Goal: Communication & Community: Answer question/provide support

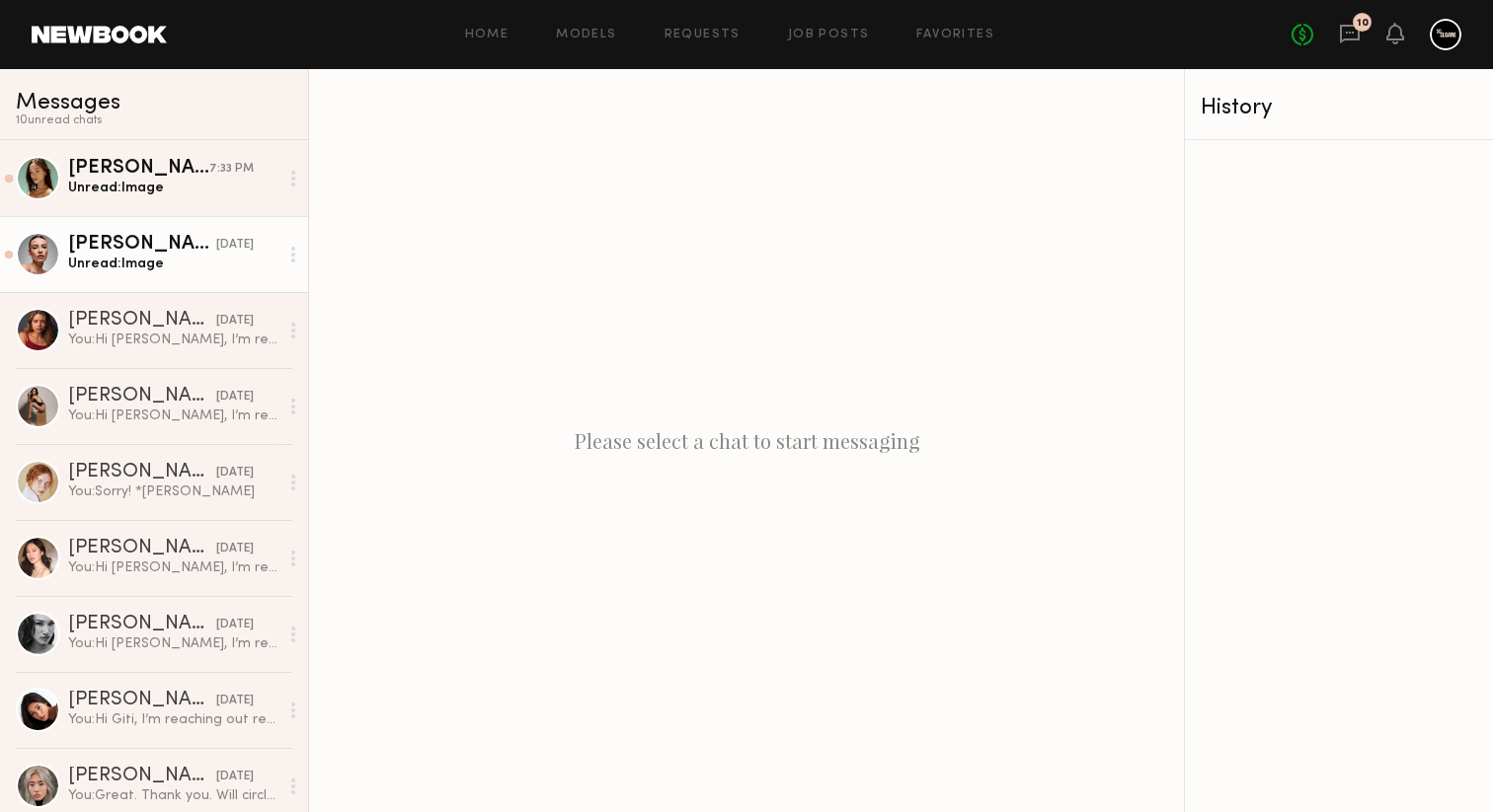
click at [185, 256] on div "Unread: Image" at bounding box center [173, 263] width 211 height 19
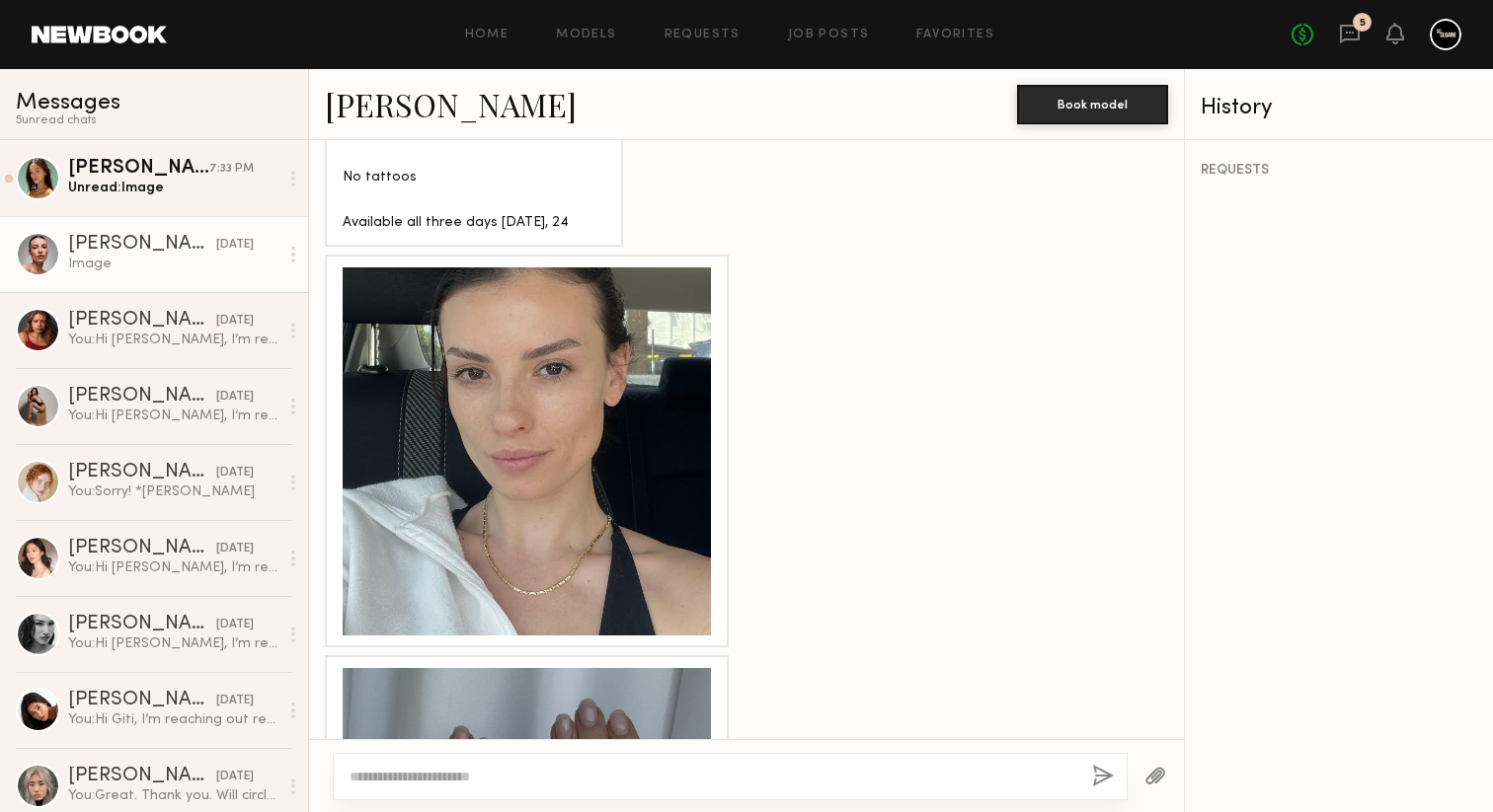
scroll to position [1757, 0]
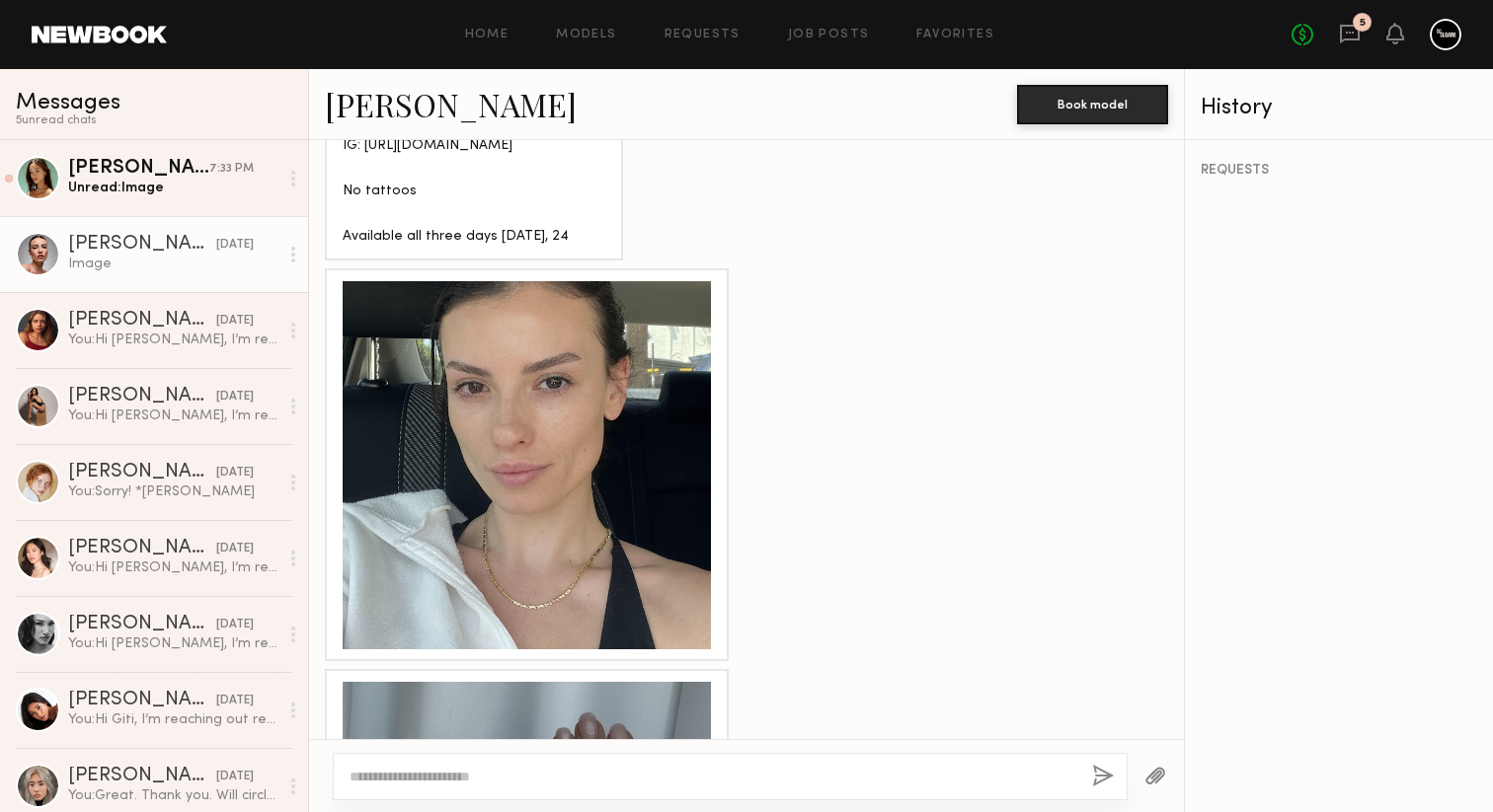
click at [609, 426] on div at bounding box center [526, 465] width 368 height 368
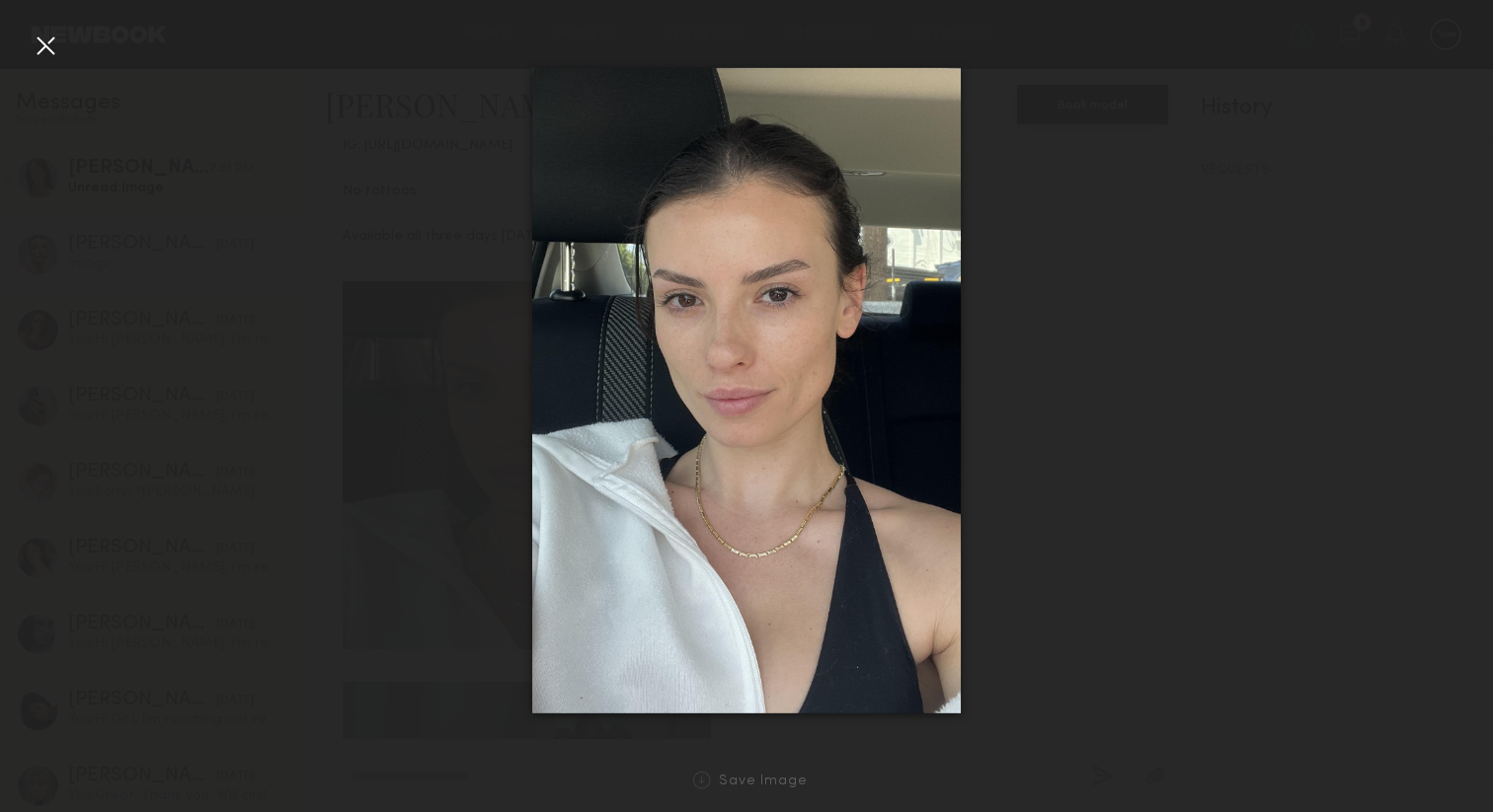
click at [46, 49] on div at bounding box center [46, 46] width 32 height 32
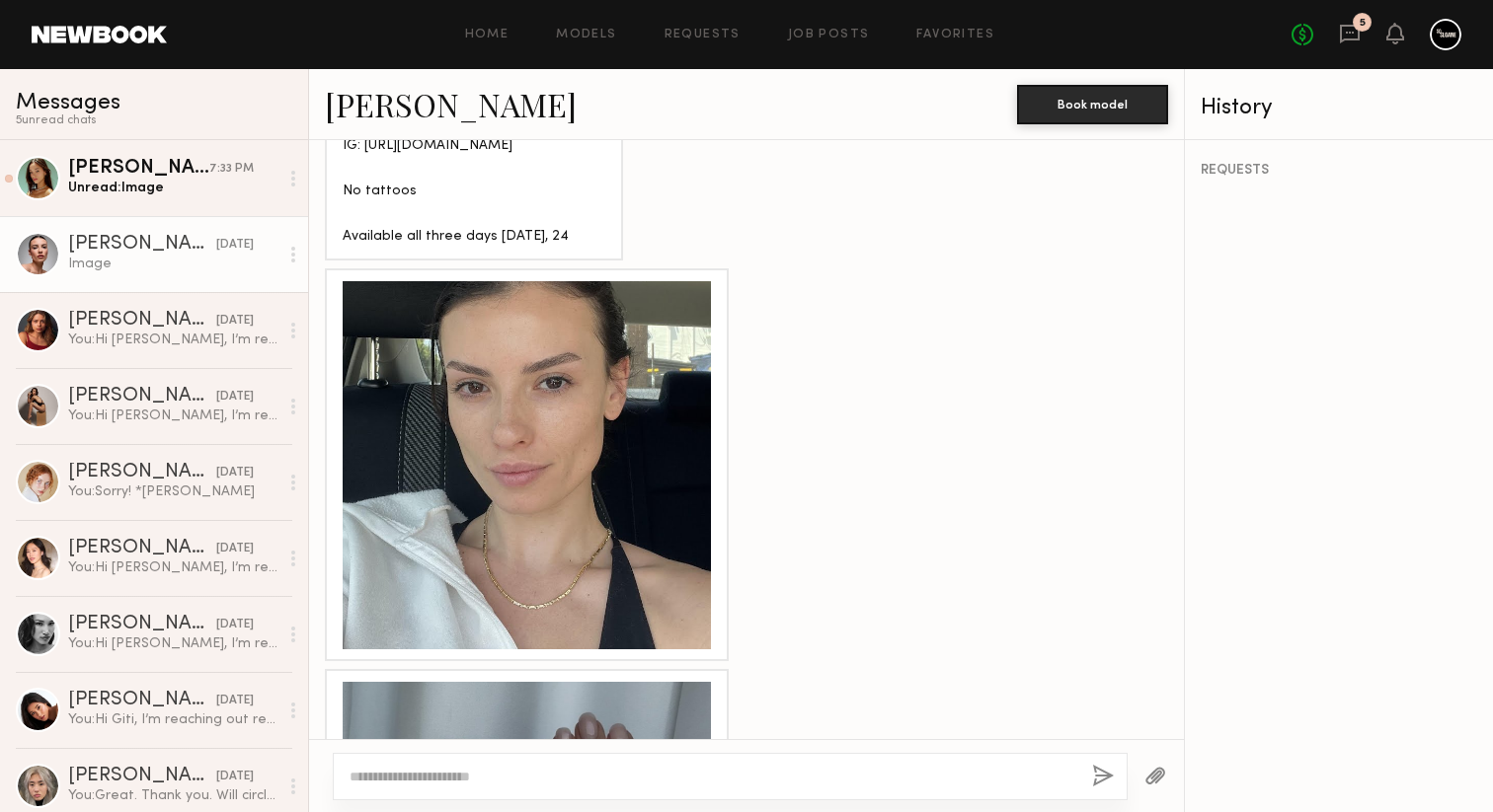
click at [366, 109] on link "Emma H." at bounding box center [450, 104] width 251 height 43
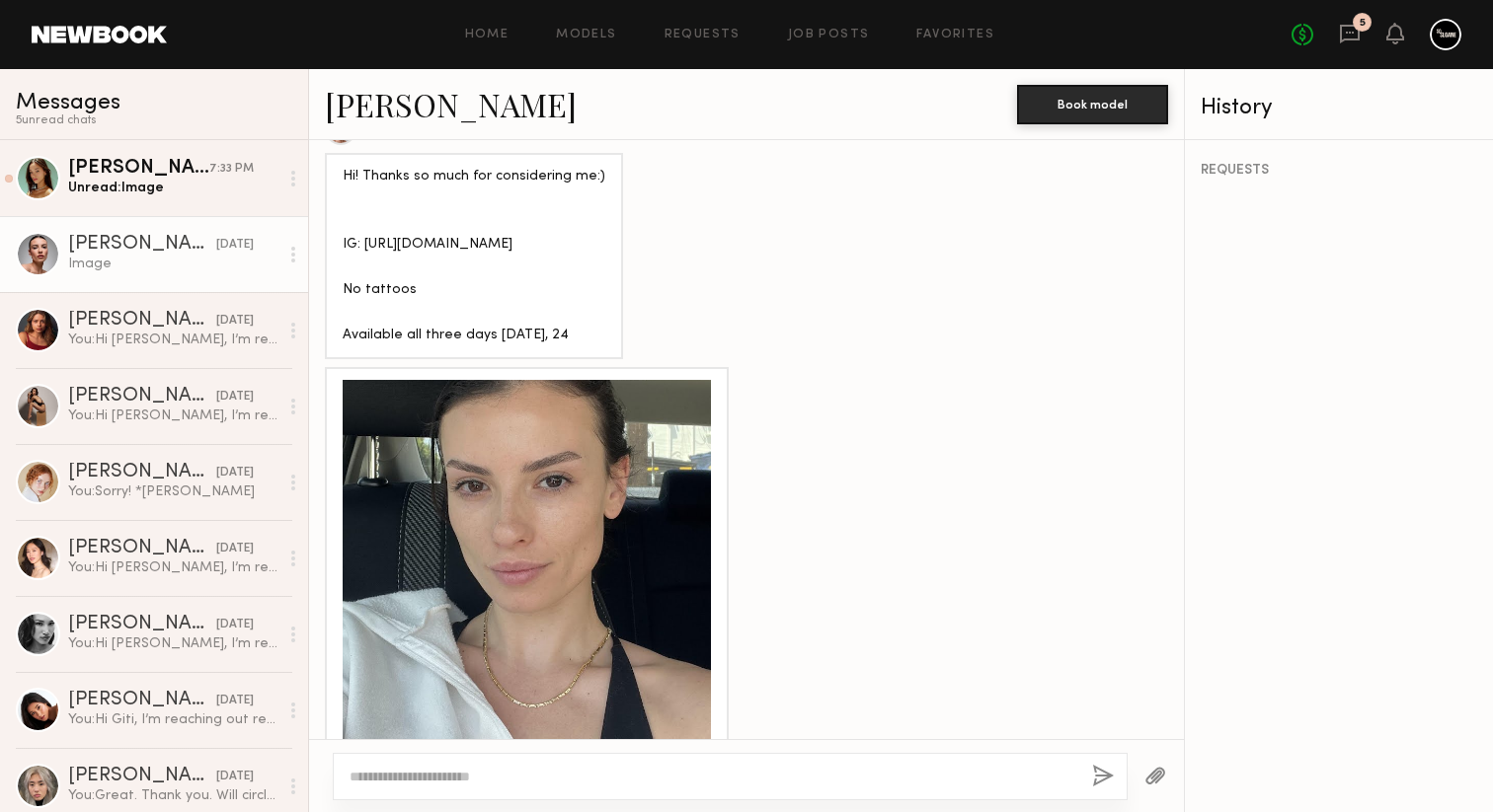
scroll to position [1615, 0]
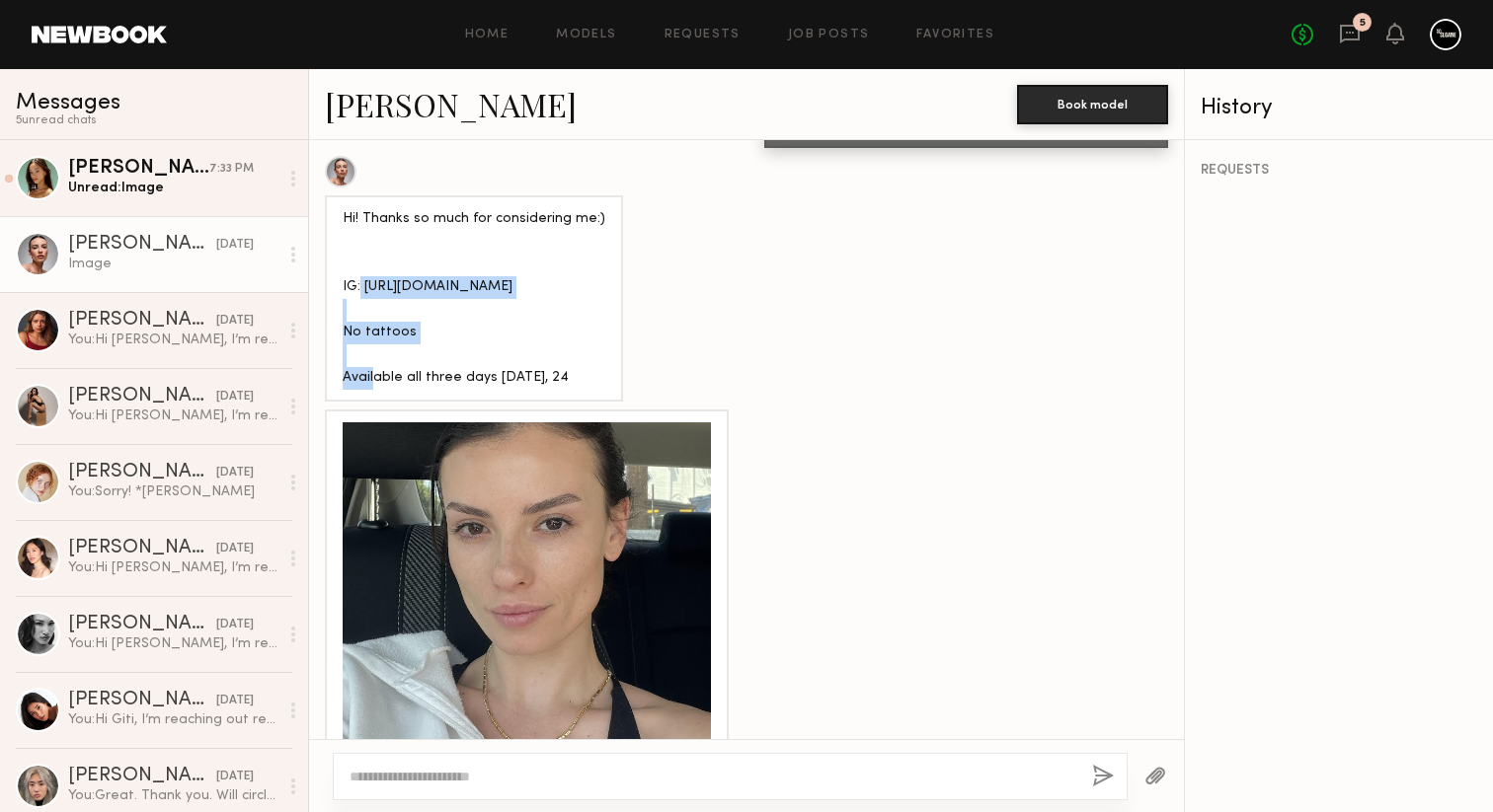
drag, startPoint x: 624, startPoint y: 231, endPoint x: 360, endPoint y: 229, distance: 264.0
click at [360, 229] on div "Hi! Thanks so much for considering me:) IG: https://www.instagram.com/emmieheil…" at bounding box center [473, 298] width 298 height 206
copy div "https://www.instagram.com/emmieheils/"
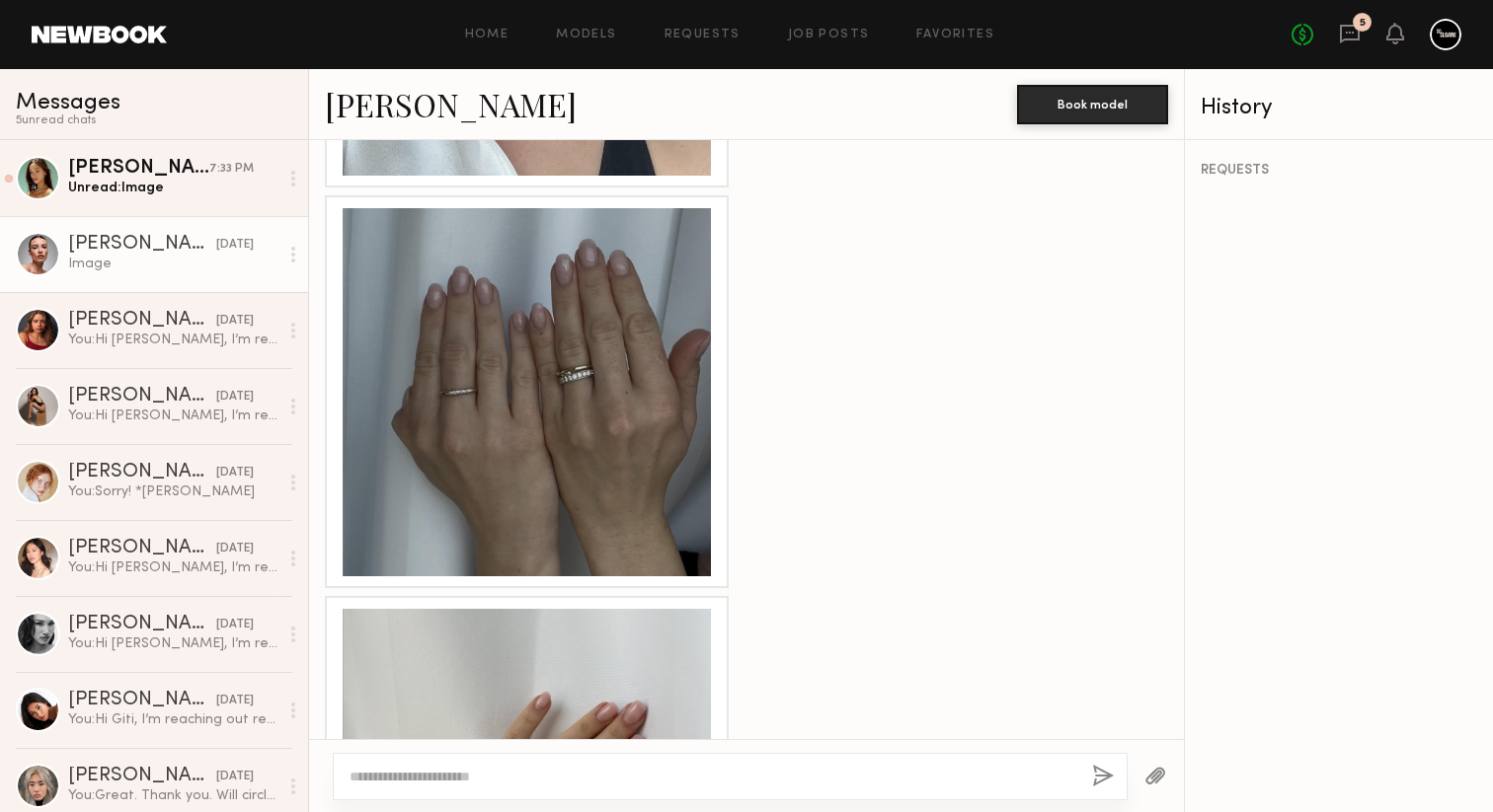
scroll to position [2844, 0]
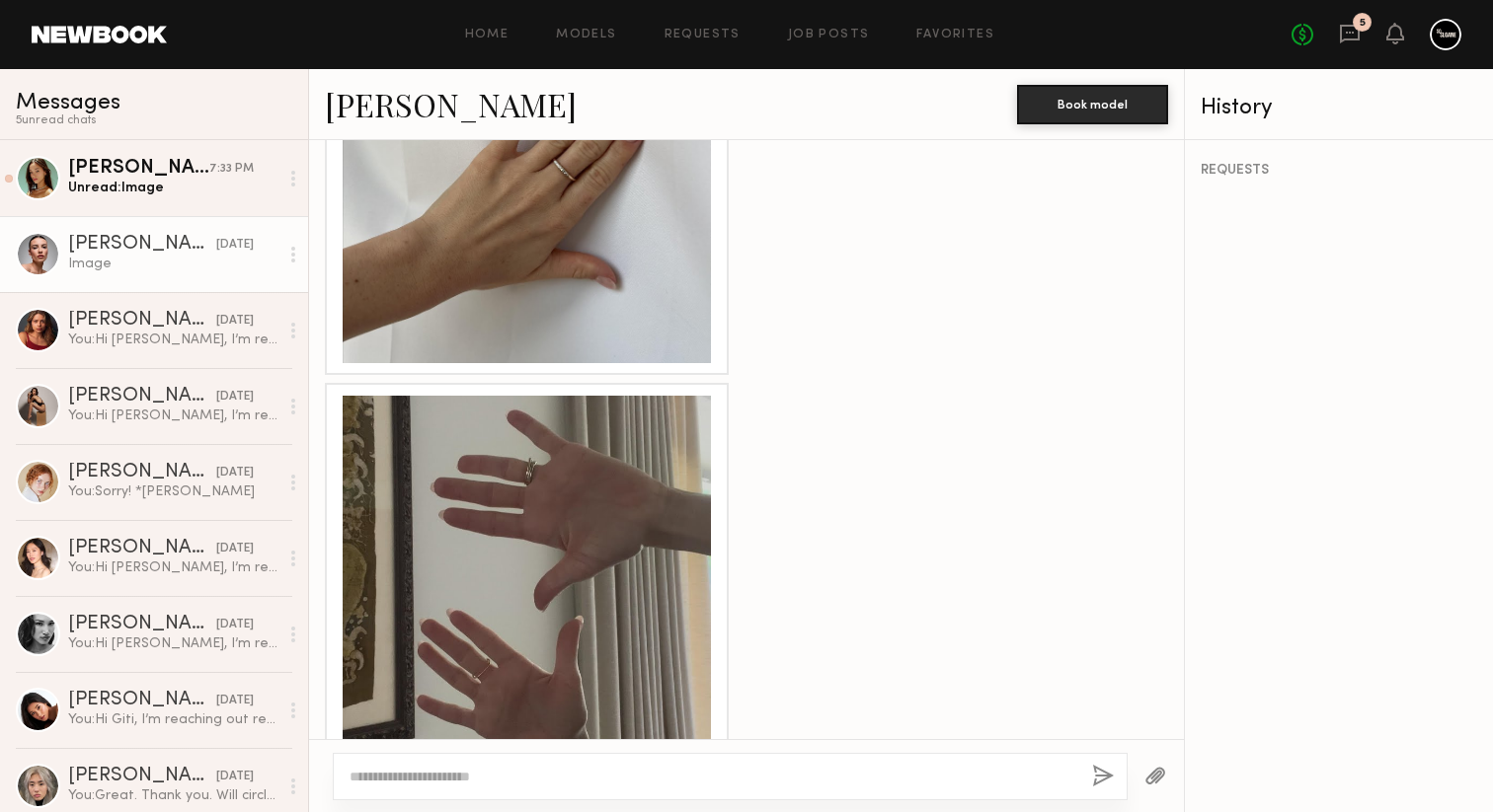
click at [558, 181] on div at bounding box center [526, 179] width 368 height 368
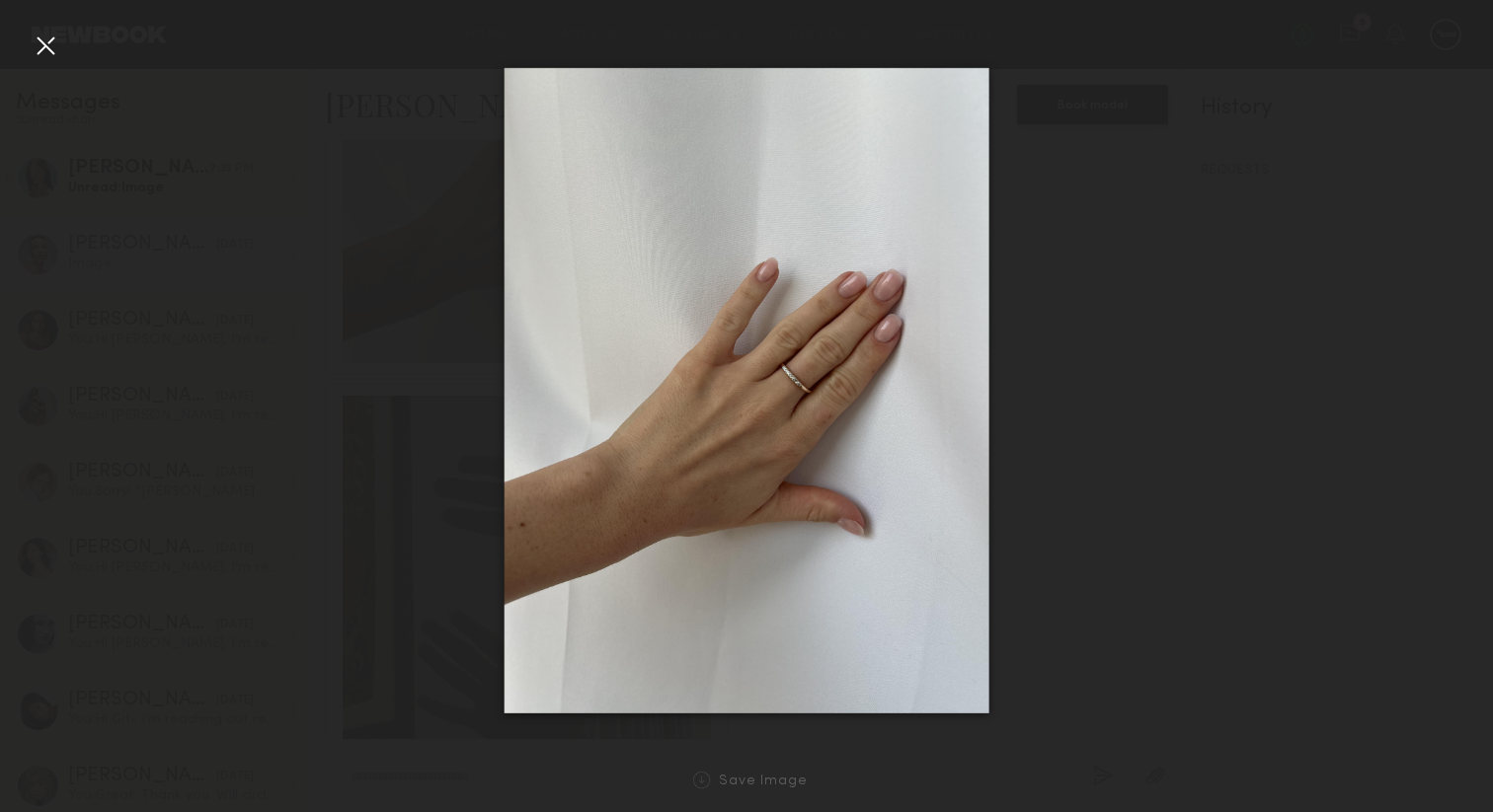
click at [36, 44] on div at bounding box center [46, 46] width 32 height 32
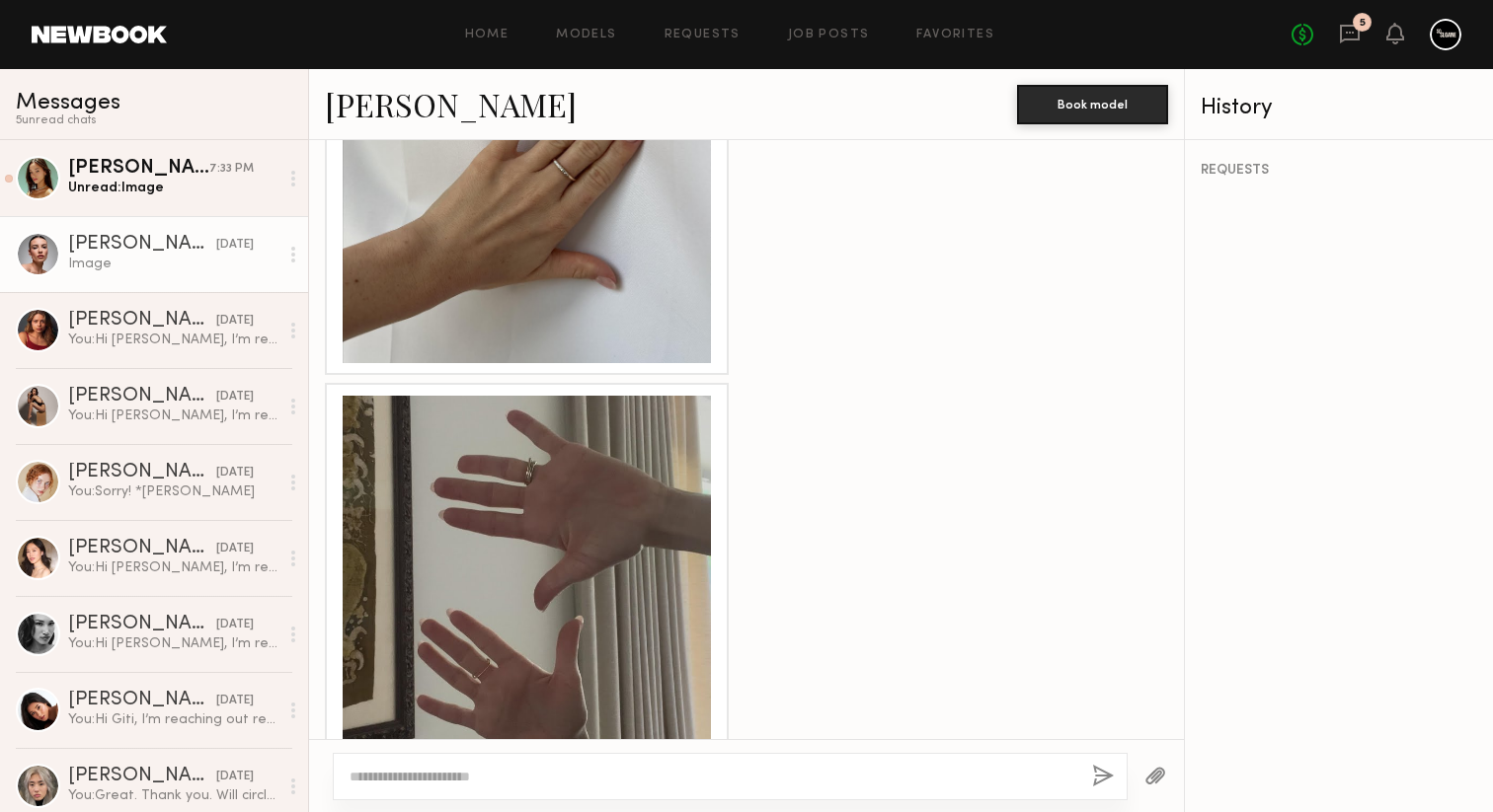
click at [576, 517] on div at bounding box center [526, 580] width 368 height 368
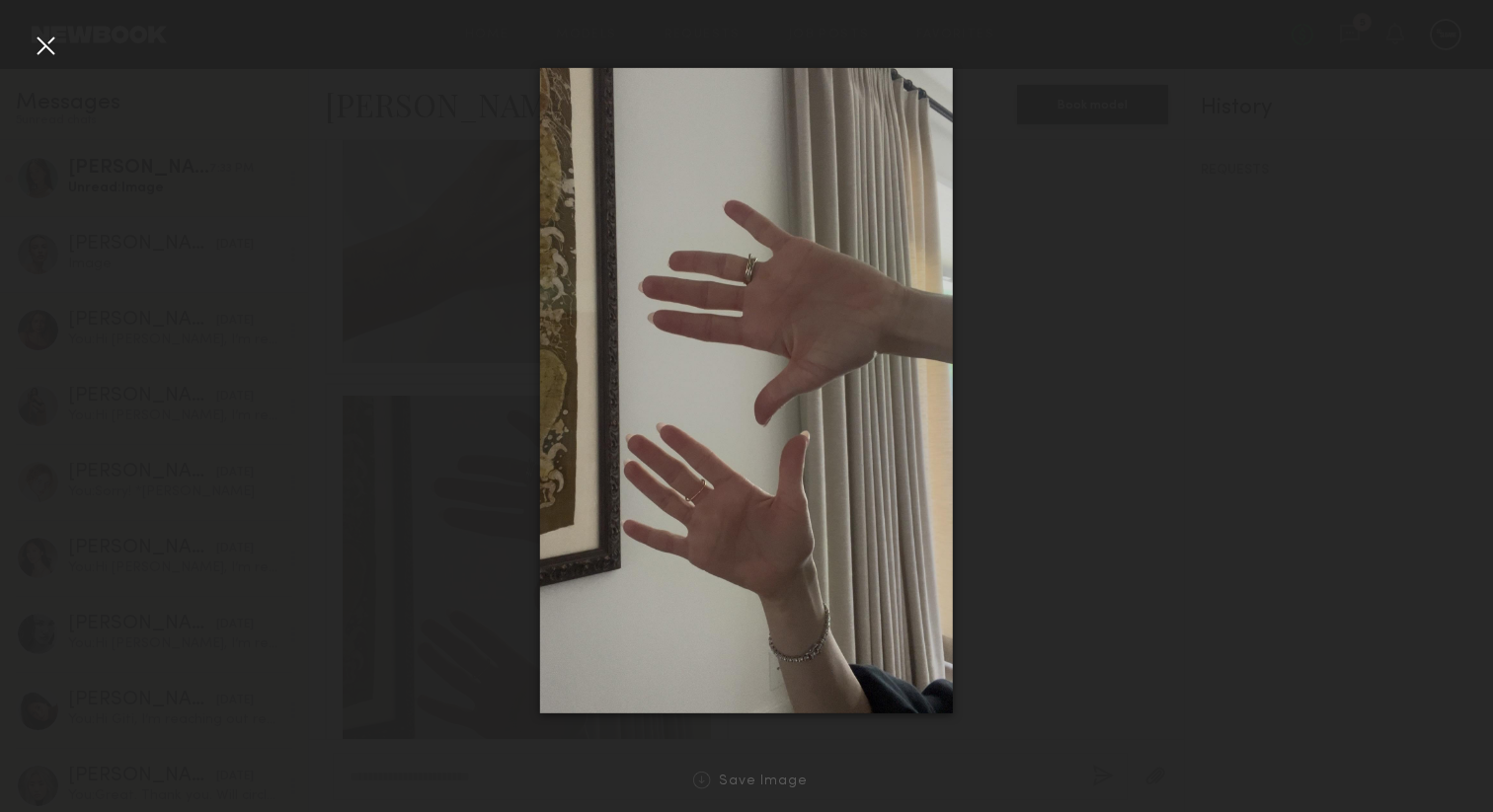
click at [37, 44] on div at bounding box center [46, 46] width 32 height 32
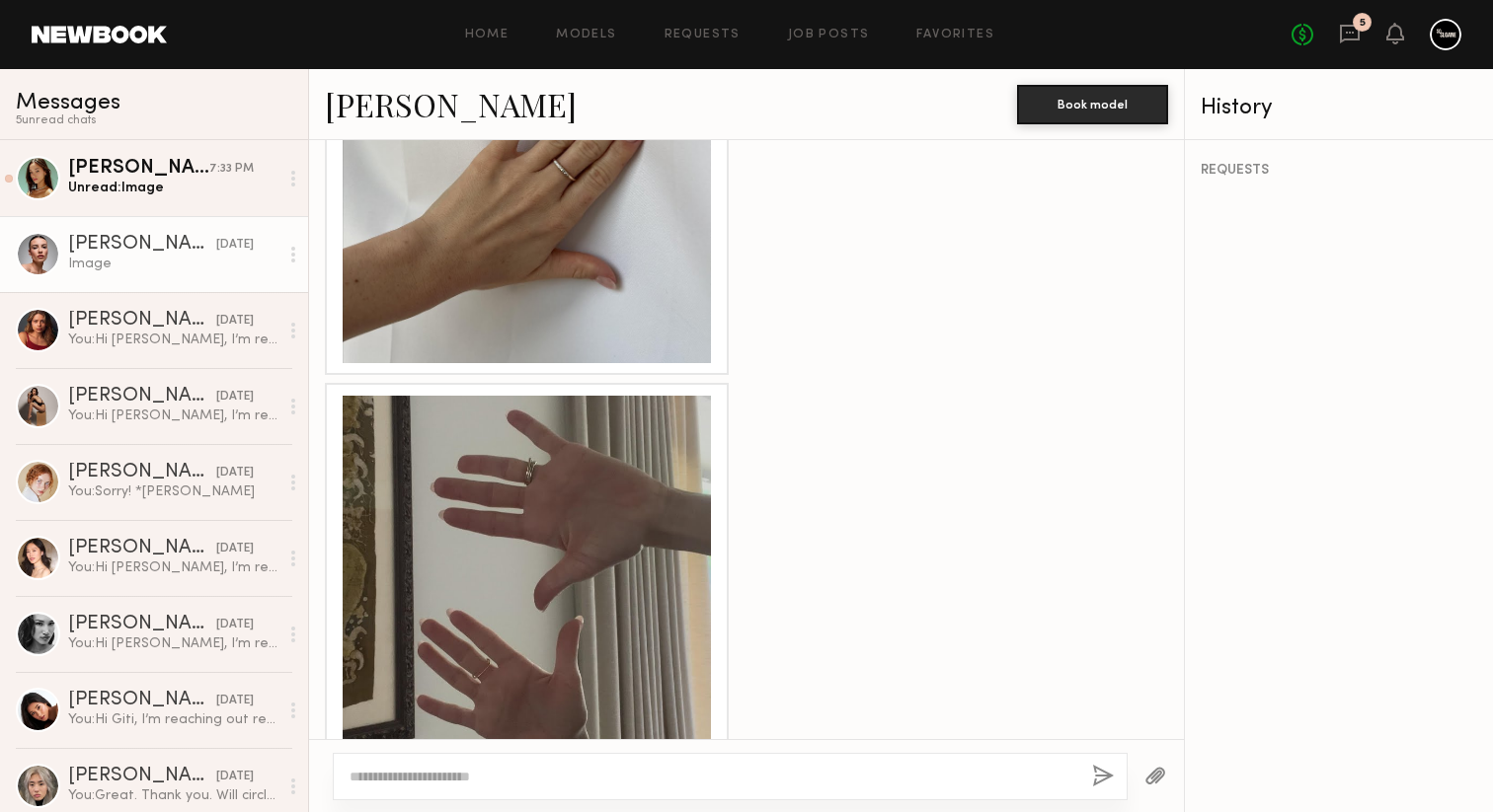
click at [503, 777] on textarea at bounding box center [713, 777] width 727 height 20
type textarea "**********"
click at [1107, 768] on button "button" at bounding box center [1103, 777] width 22 height 25
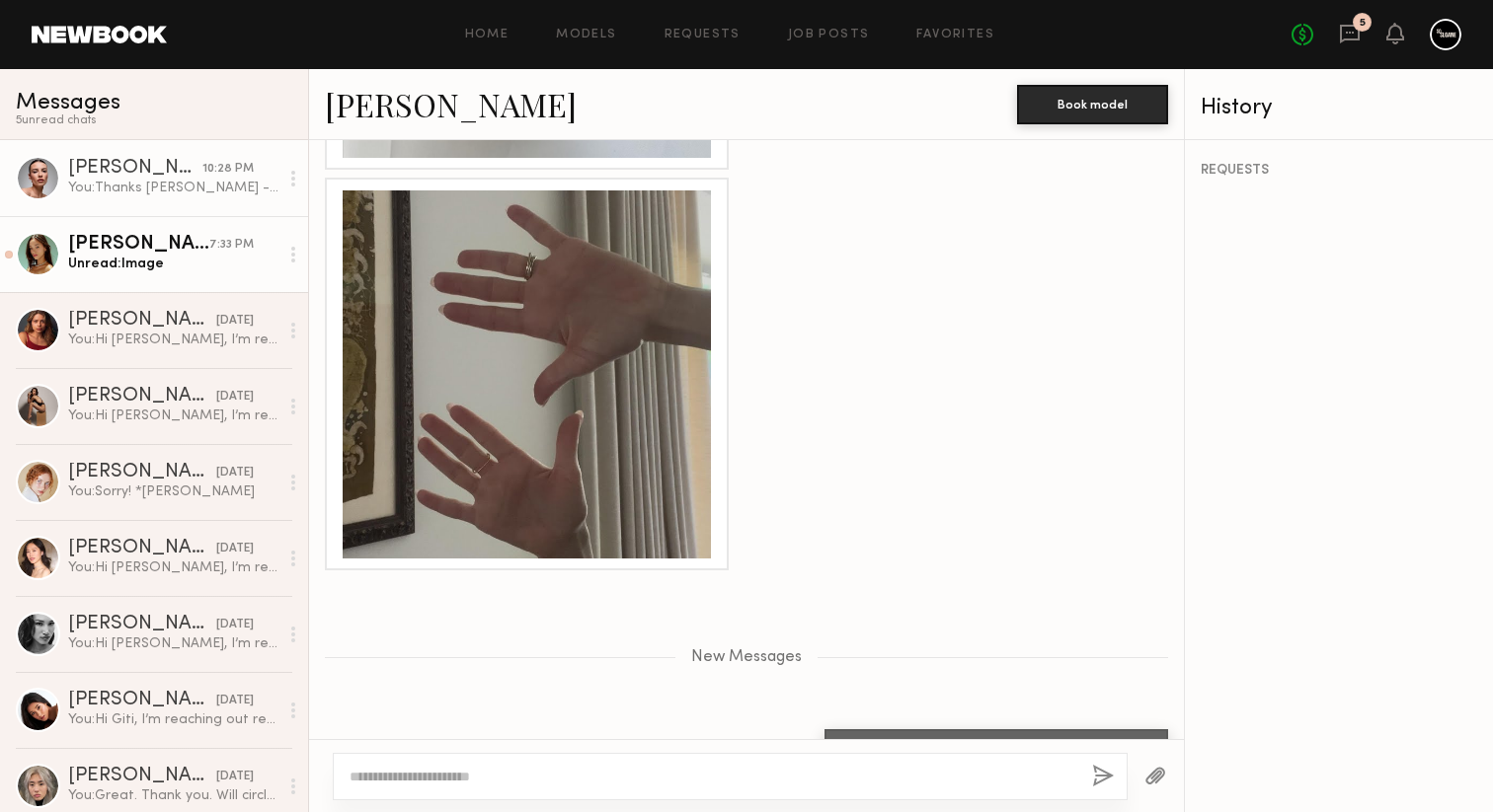
click at [199, 245] on div "Ana J." at bounding box center [138, 244] width 141 height 20
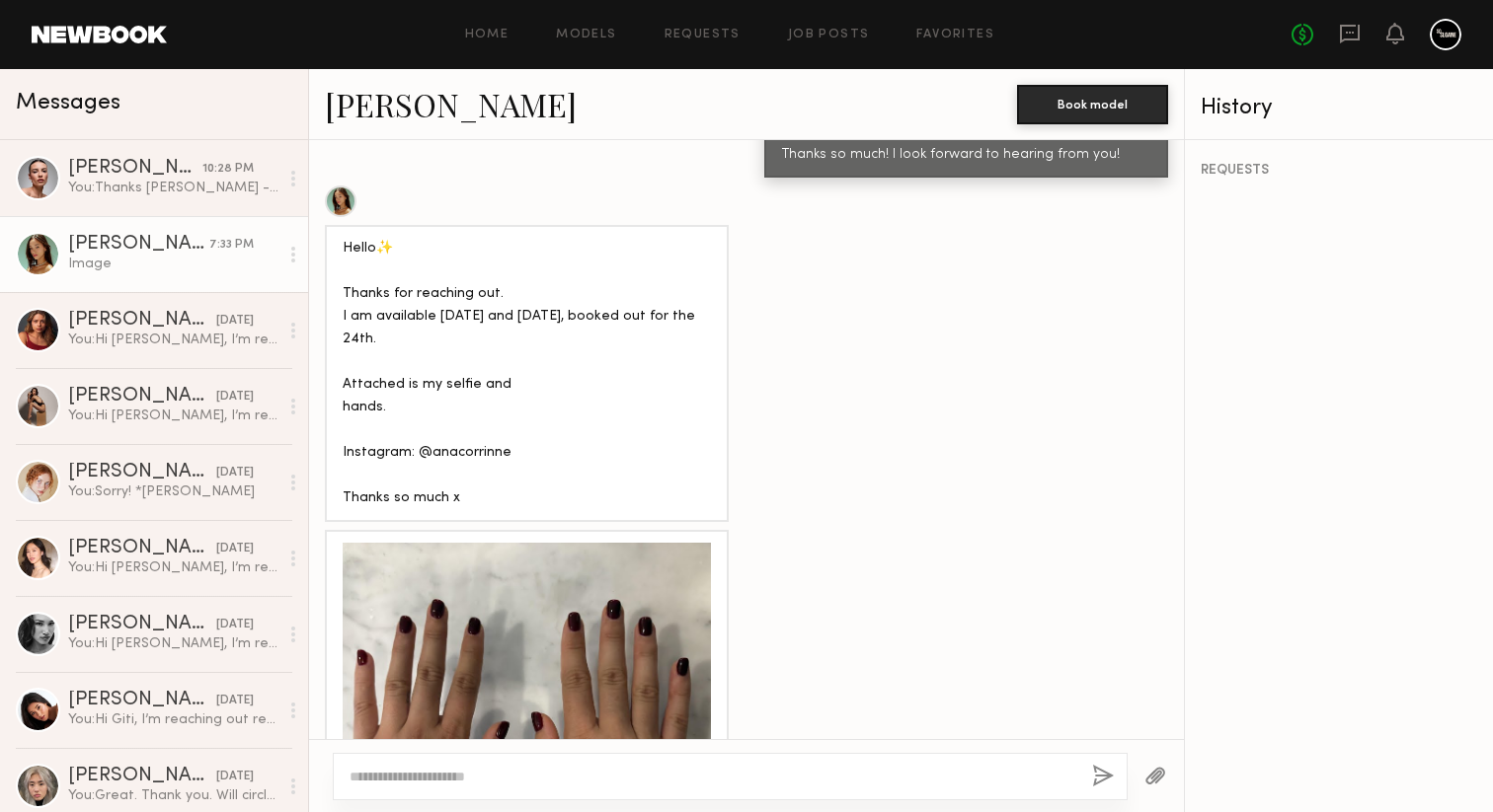
scroll to position [2369, 0]
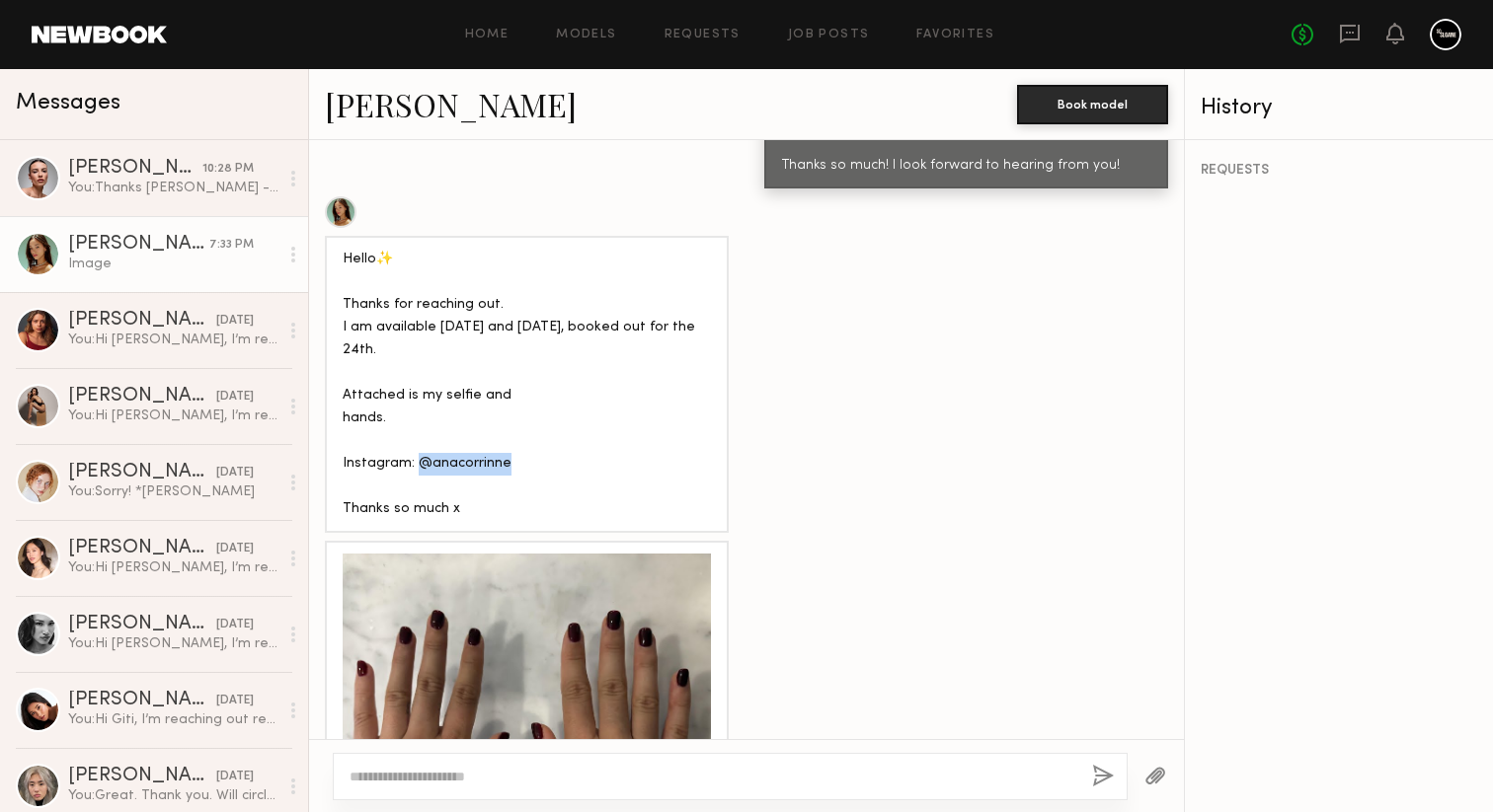
drag, startPoint x: 506, startPoint y: 389, endPoint x: 420, endPoint y: 390, distance: 86.0
click at [420, 390] on div "Hello✨ Thanks for reaching out. I am available October 22 and 23, booked out fo…" at bounding box center [526, 384] width 368 height 271
copy div "@anacorrinne"
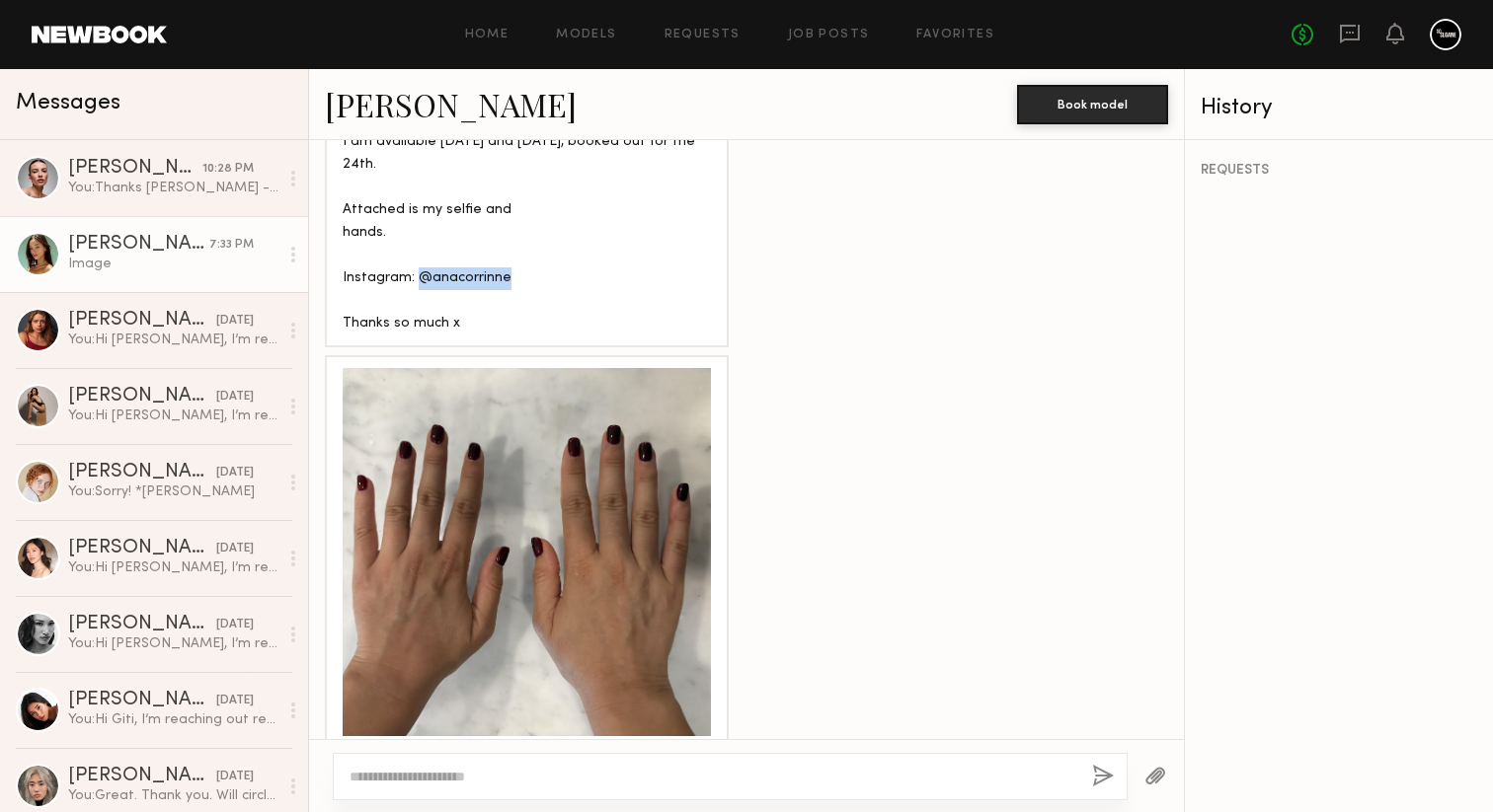
scroll to position [2613, 0]
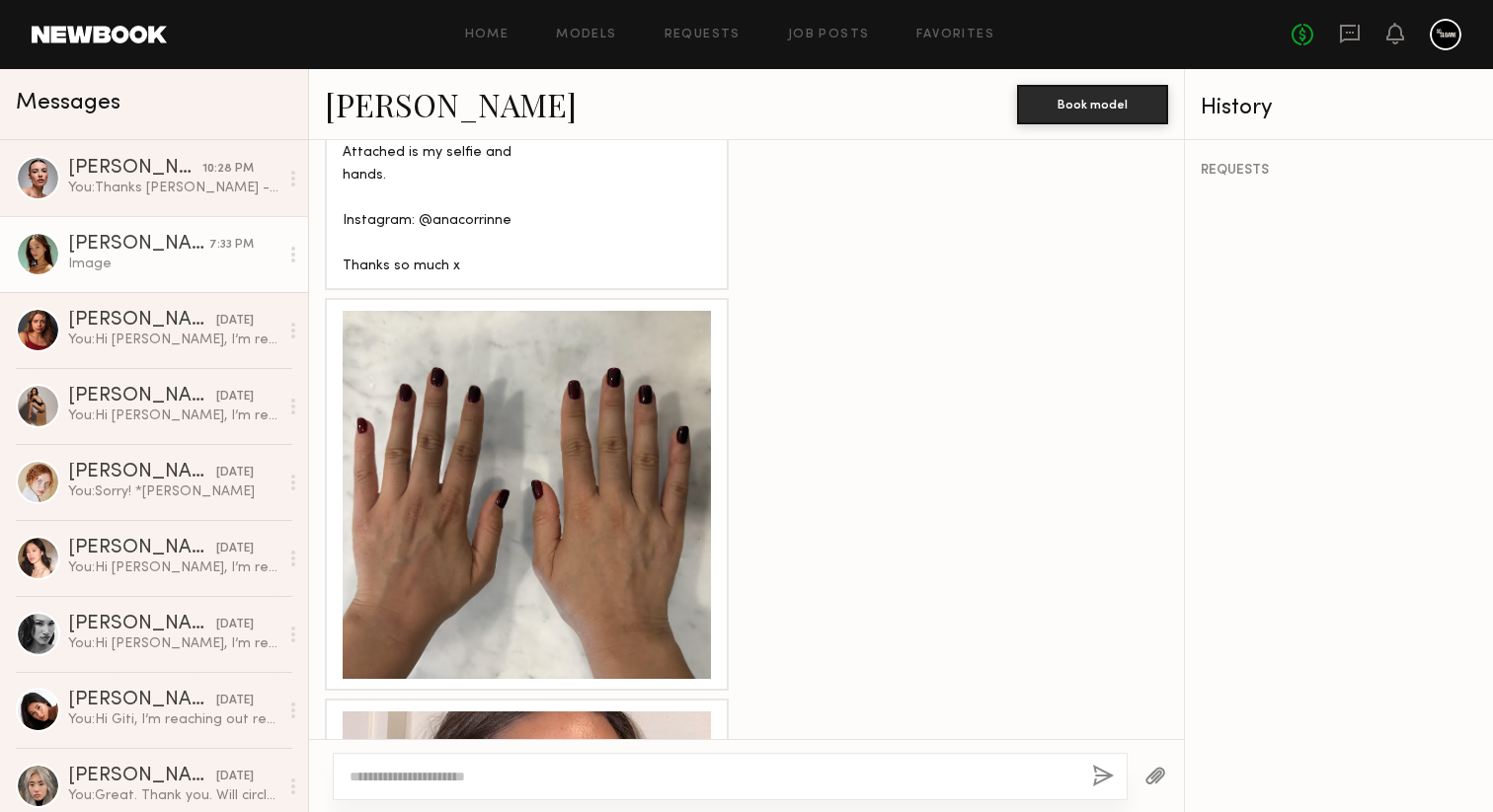
click at [479, 502] on div at bounding box center [526, 495] width 368 height 368
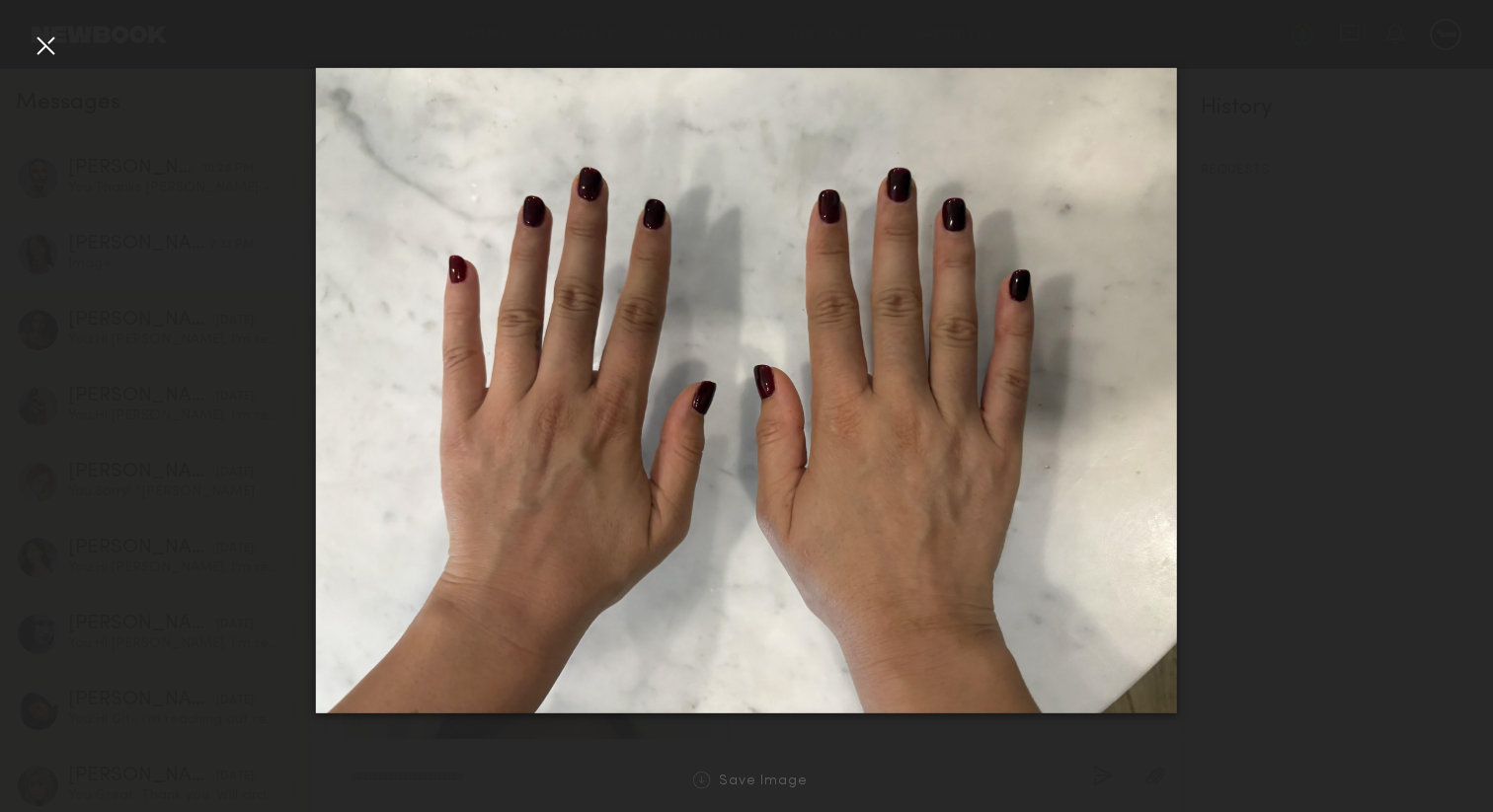
click at [45, 49] on div at bounding box center [46, 46] width 32 height 32
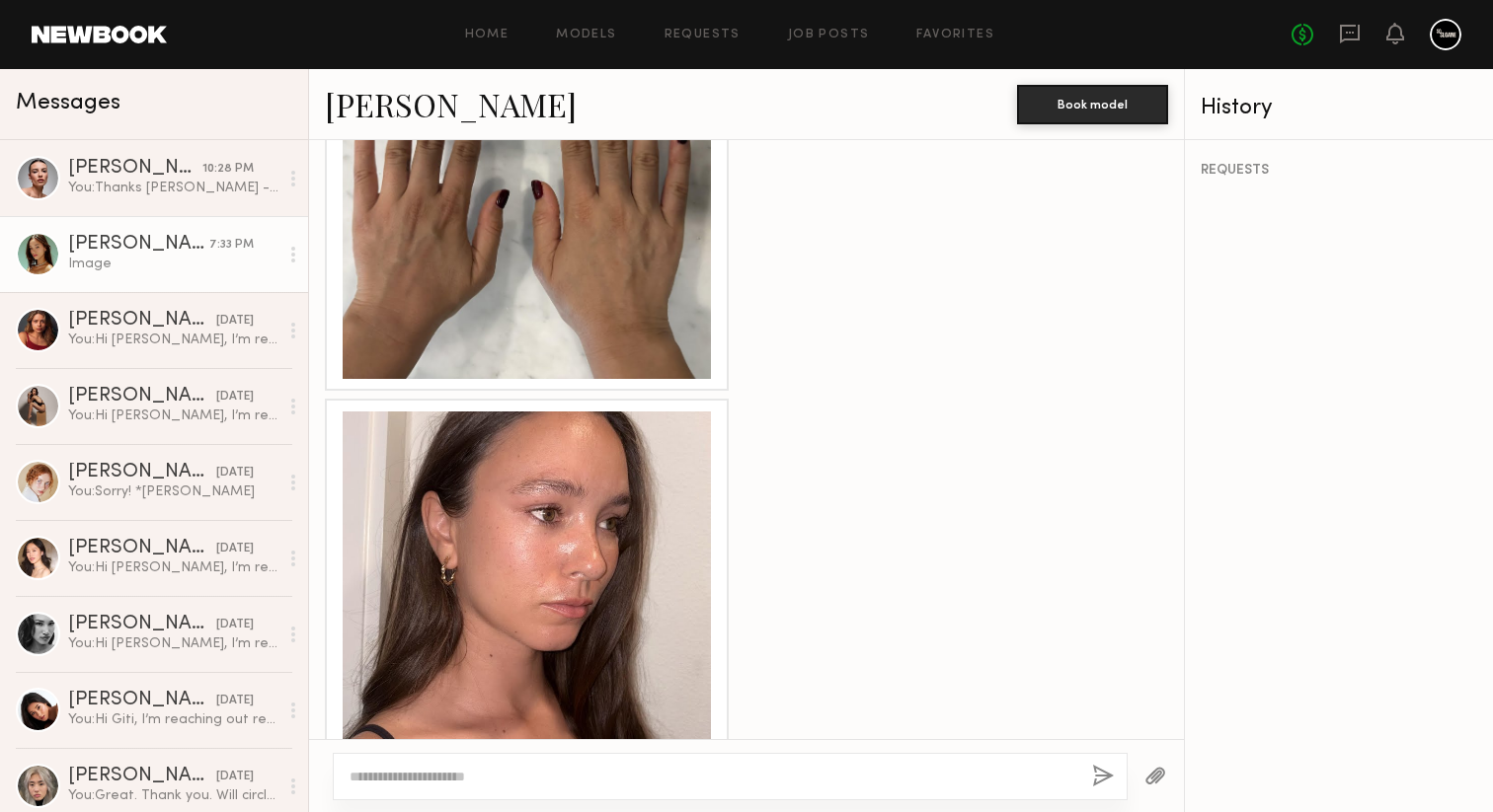
scroll to position [3031, 0]
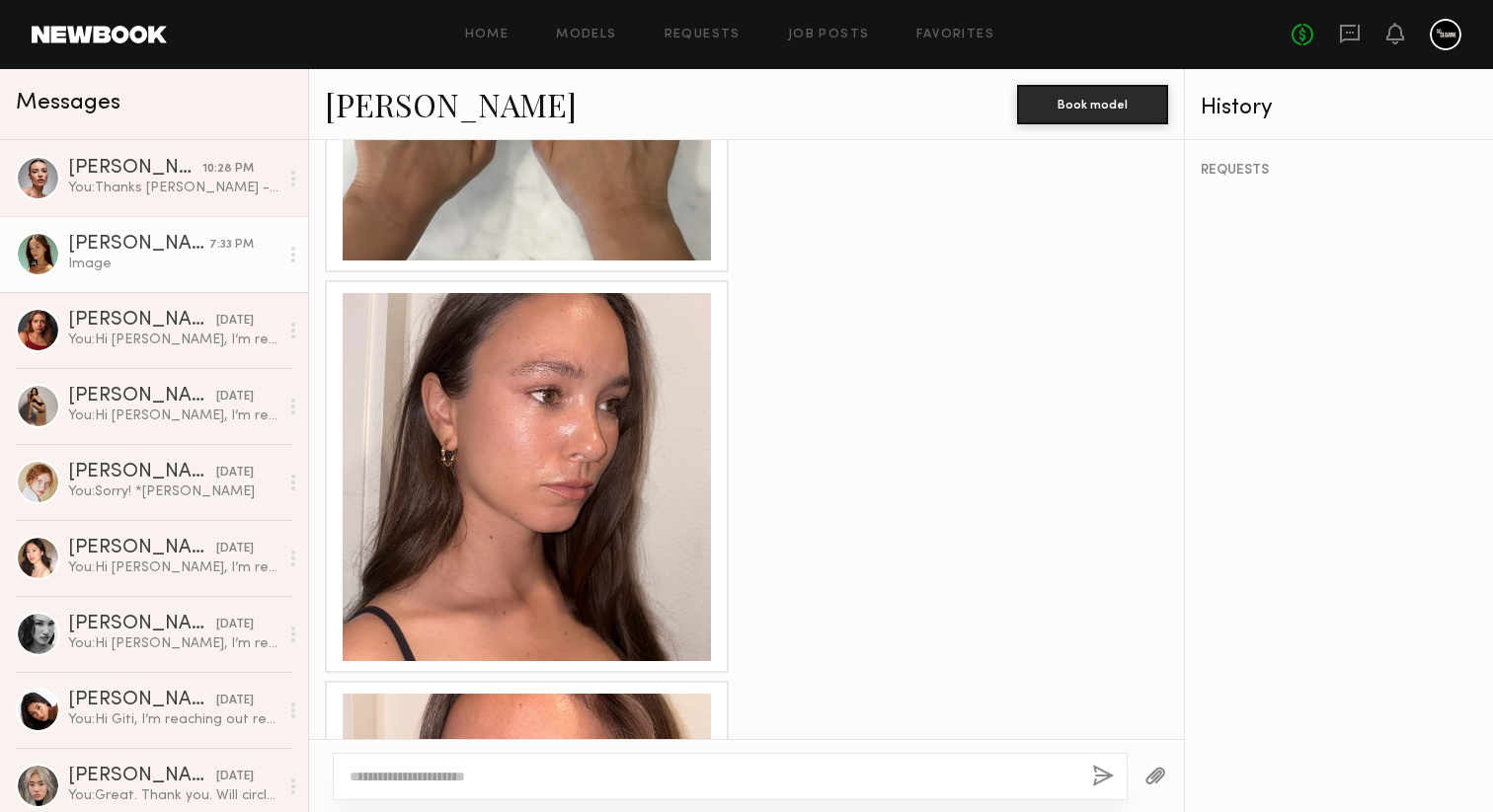
click at [493, 375] on div at bounding box center [526, 477] width 368 height 368
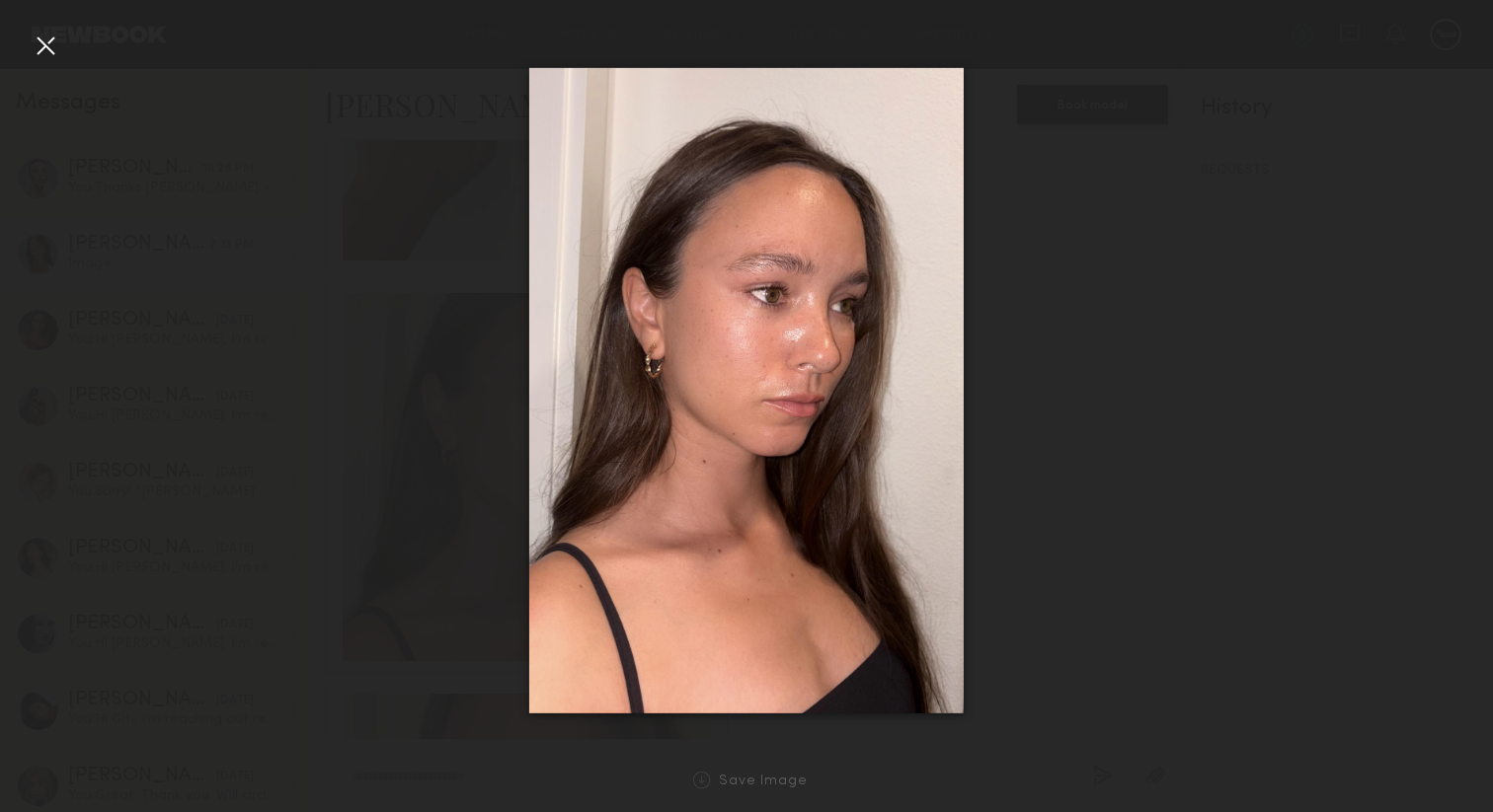
click at [50, 44] on div at bounding box center [46, 46] width 32 height 32
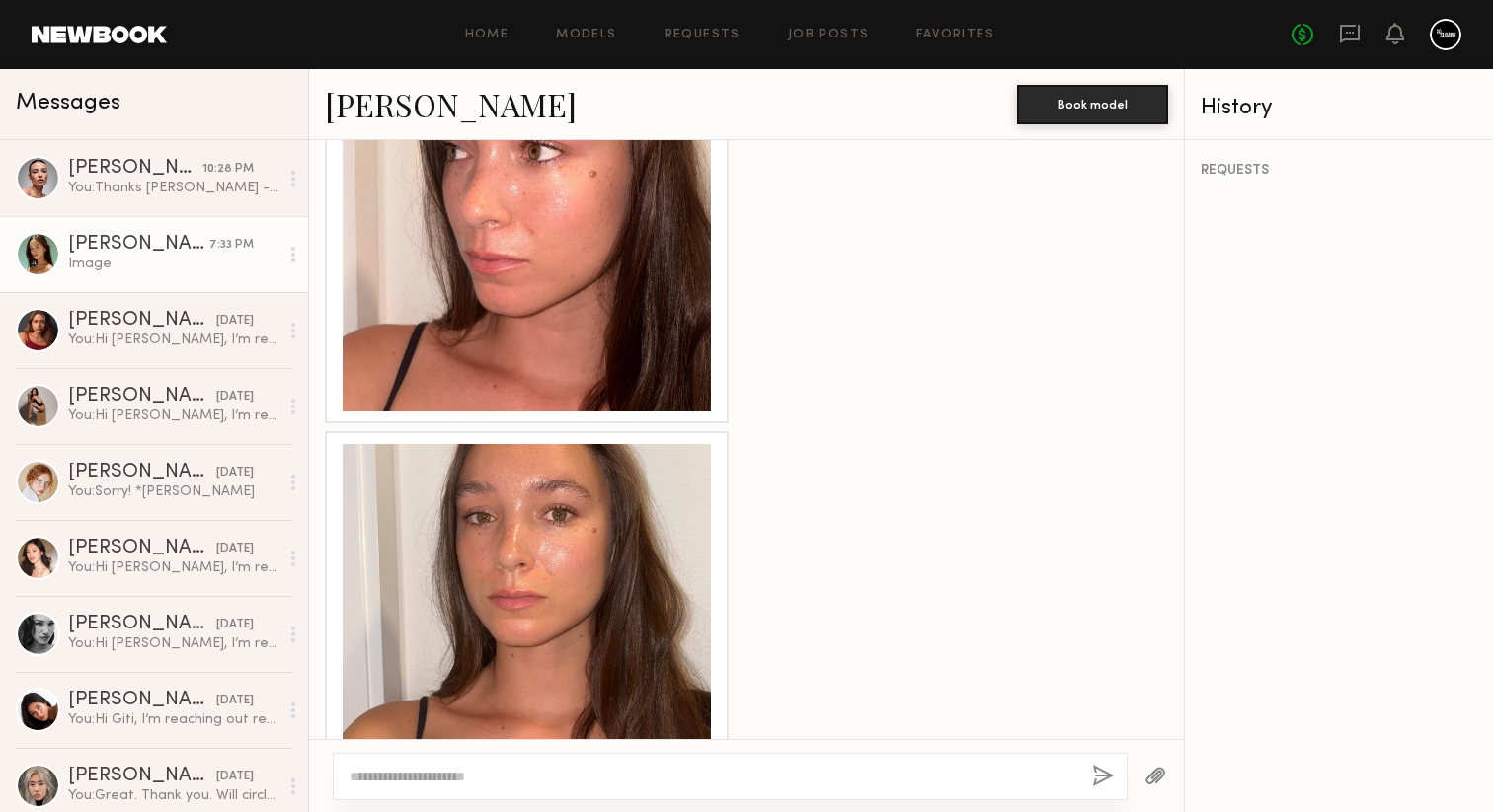
scroll to position [3706, 0]
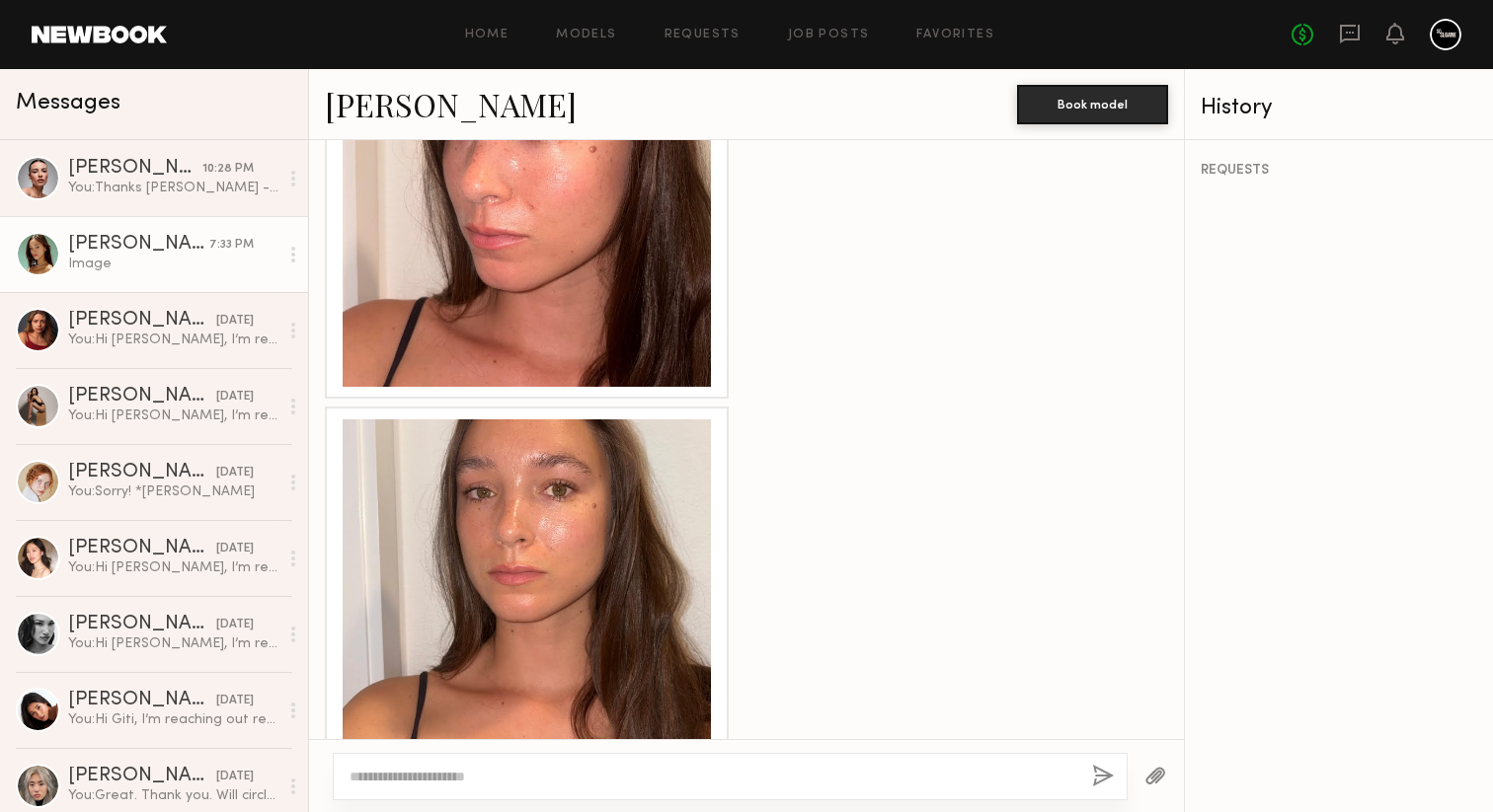
click at [521, 460] on div at bounding box center [526, 603] width 368 height 368
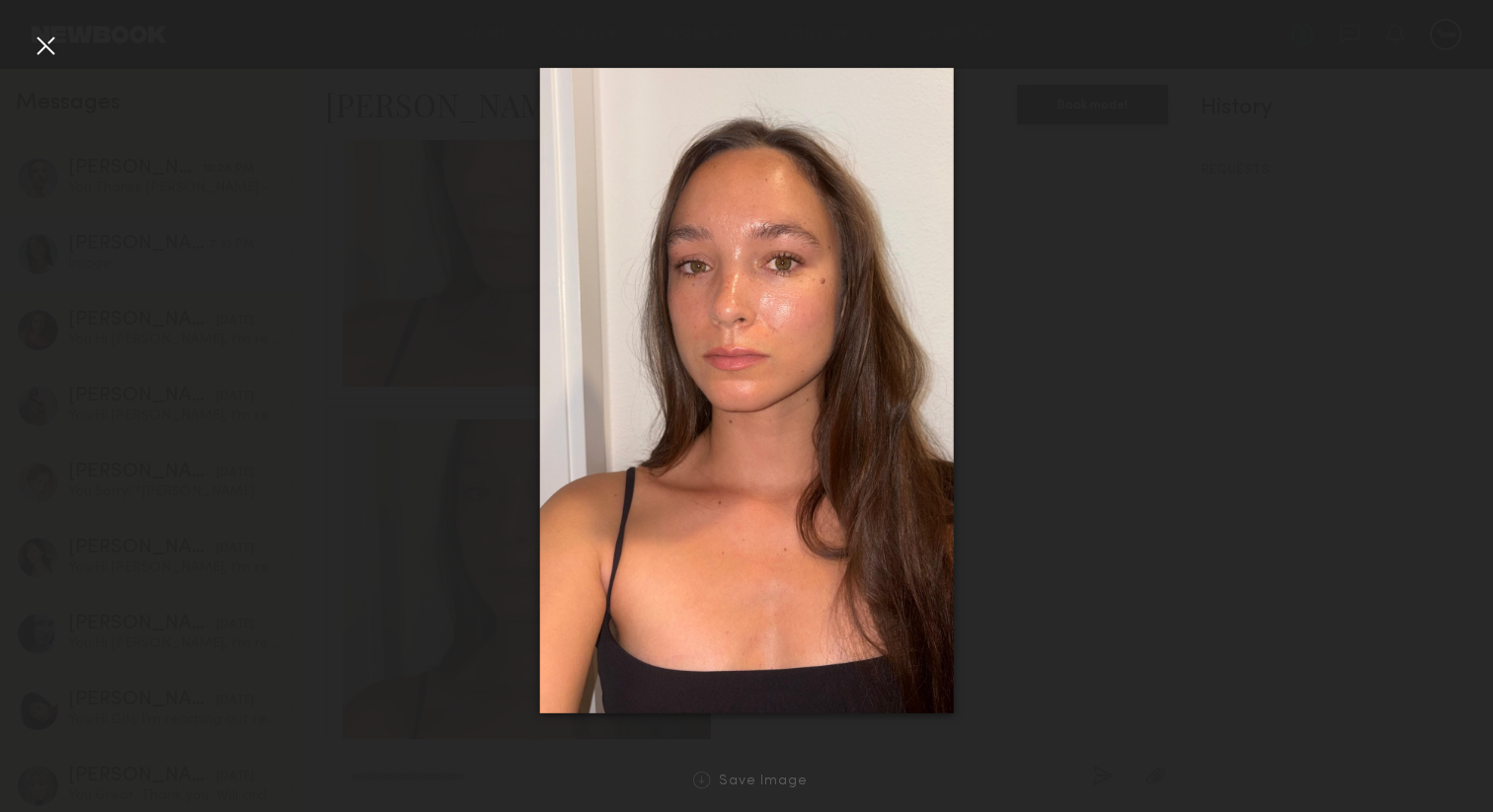
click at [41, 41] on div at bounding box center [46, 46] width 32 height 32
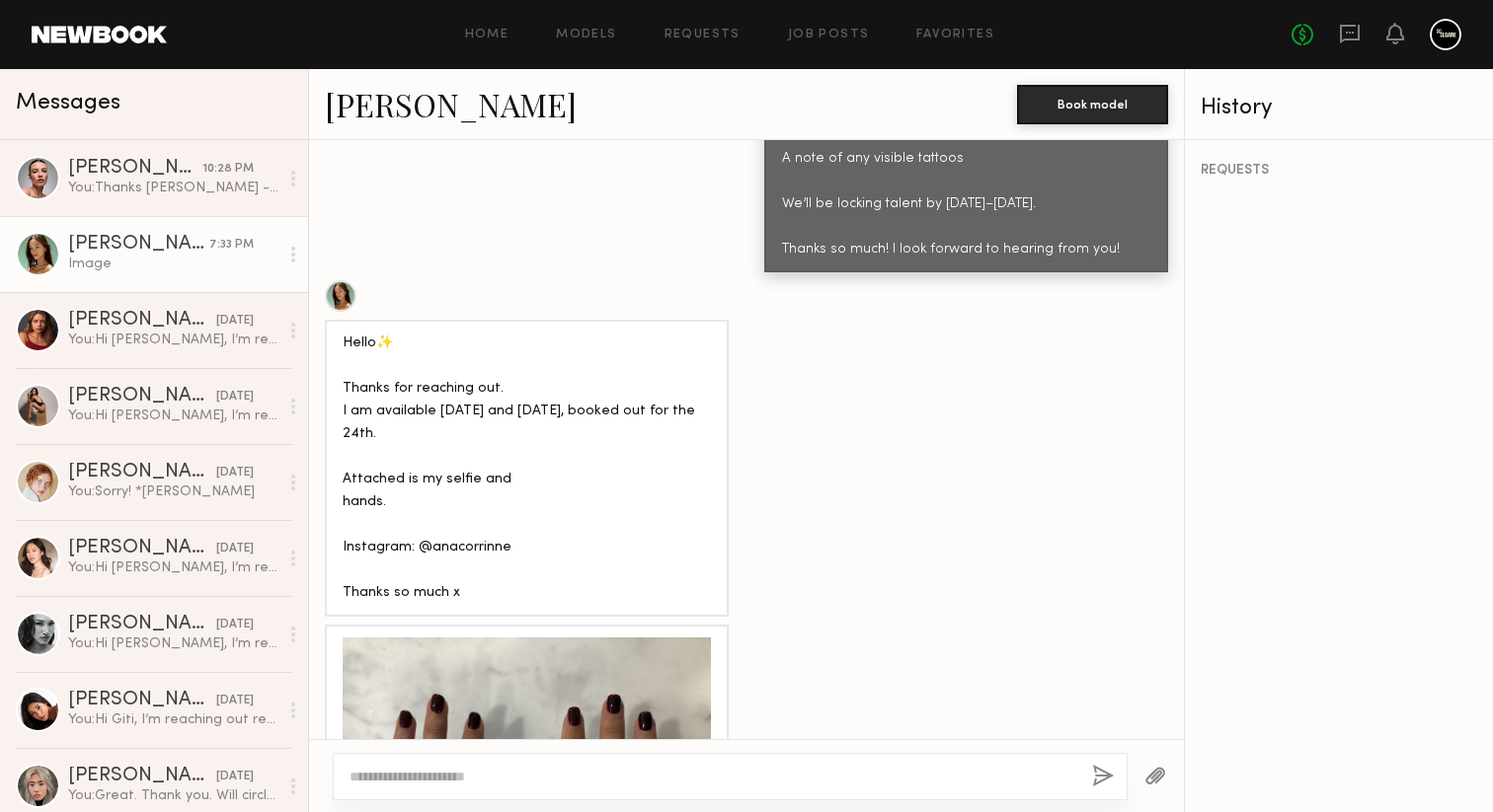
scroll to position [2284, 0]
click at [344, 281] on div at bounding box center [340, 297] width 32 height 32
click at [690, 770] on textarea at bounding box center [713, 777] width 727 height 20
type textarea "**********"
click at [1096, 777] on button "button" at bounding box center [1103, 777] width 22 height 25
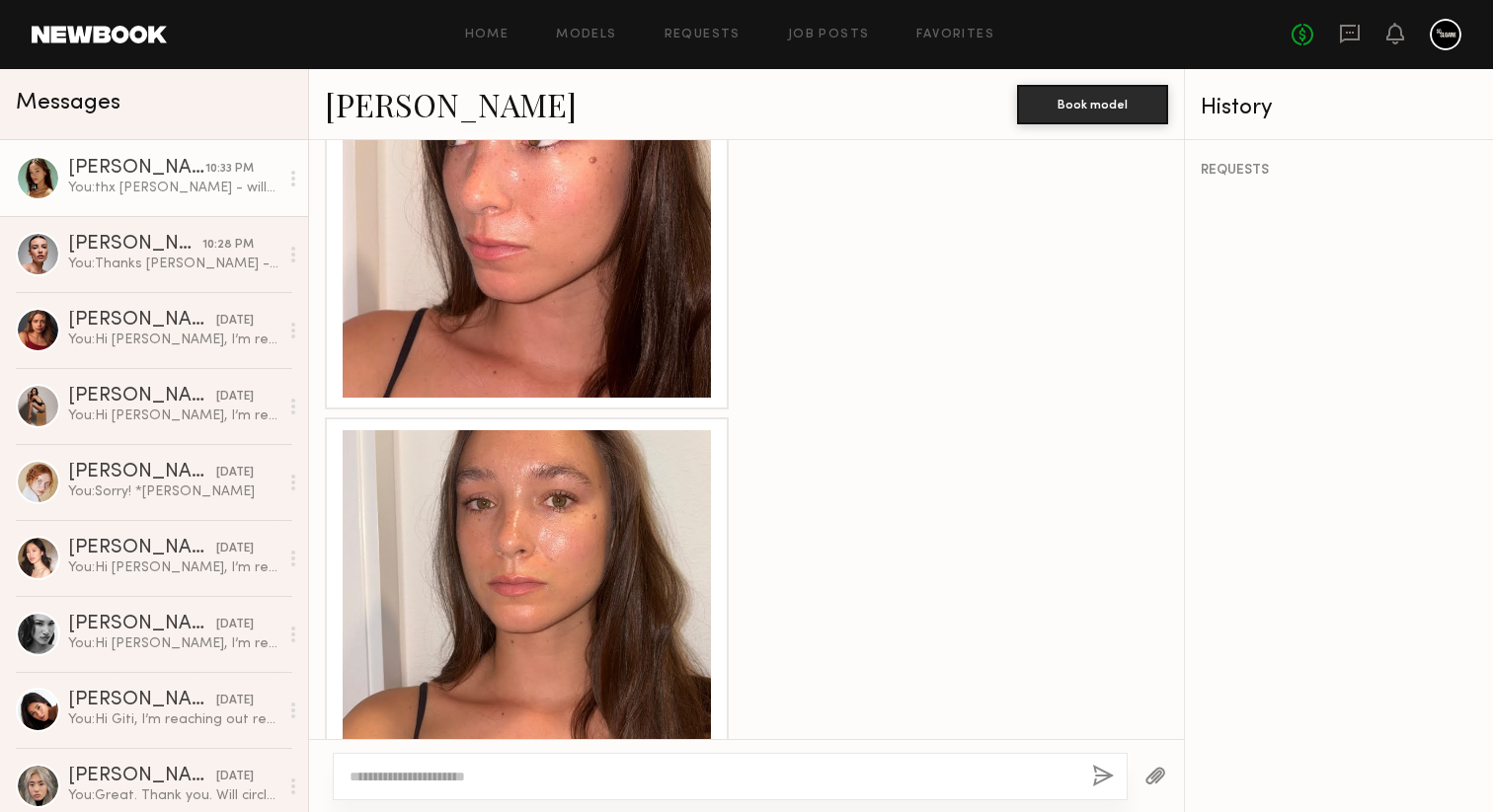
scroll to position [3691, 0]
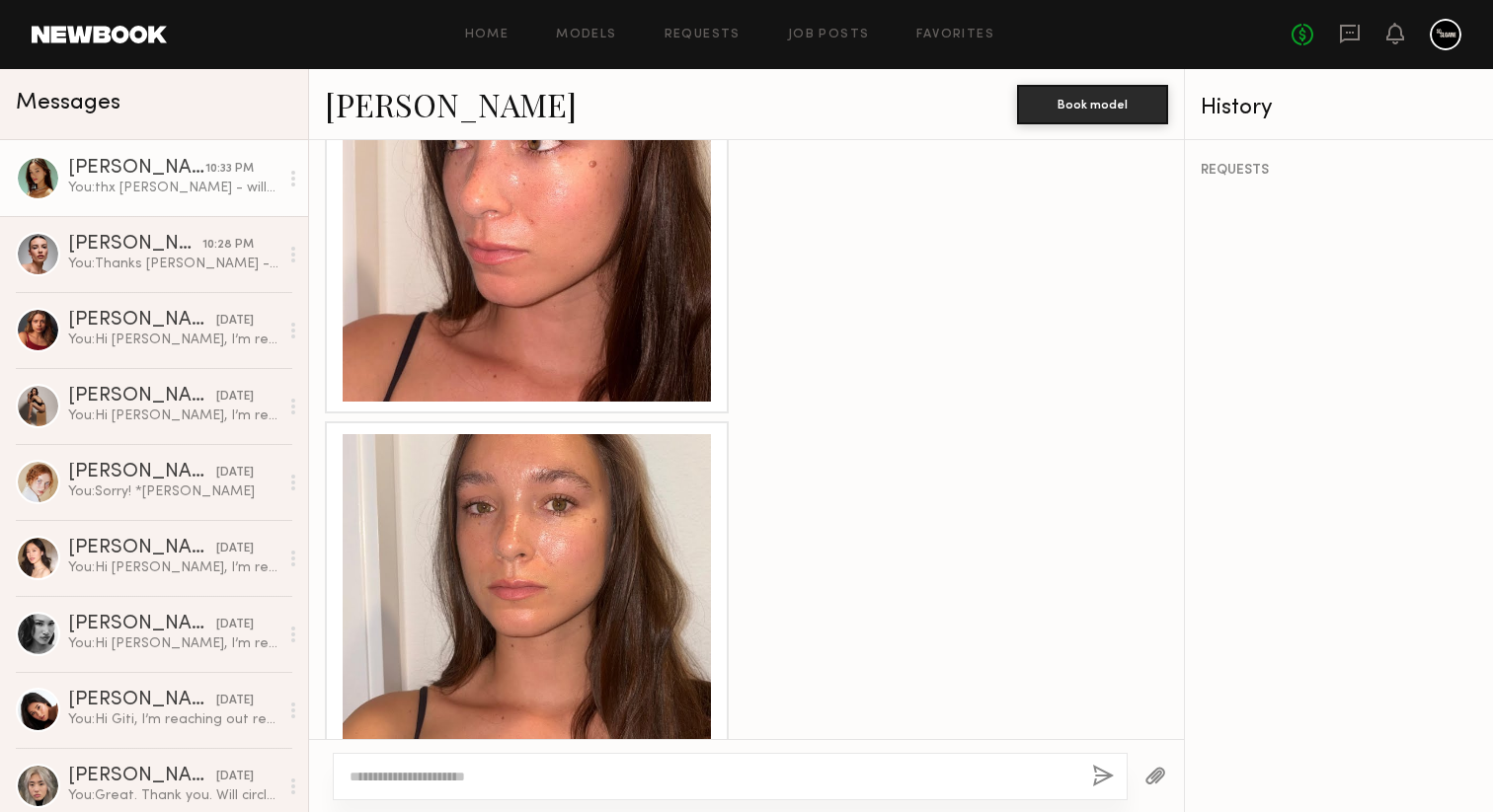
click at [610, 462] on div at bounding box center [526, 617] width 368 height 368
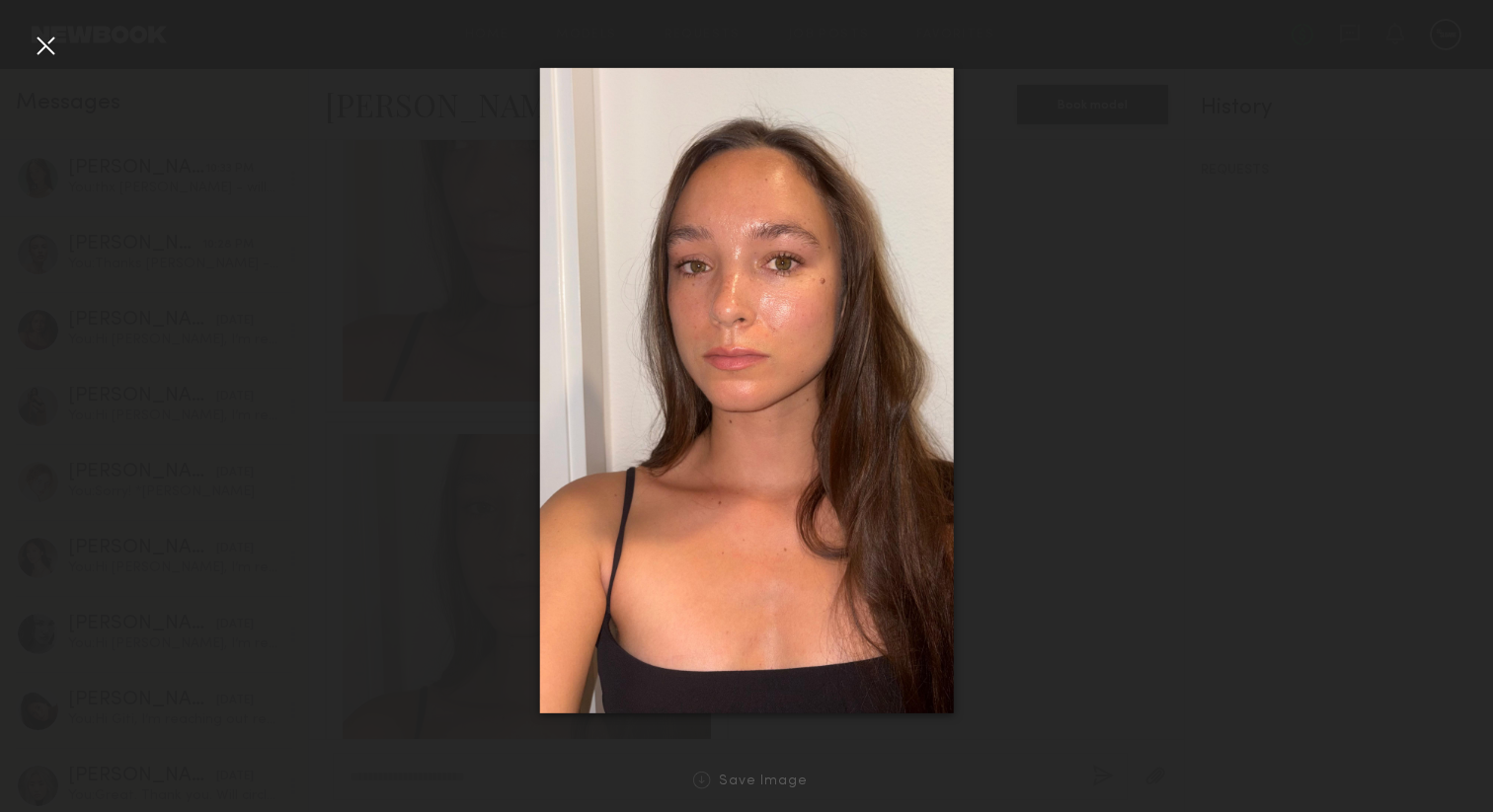
click at [54, 42] on div at bounding box center [46, 46] width 32 height 32
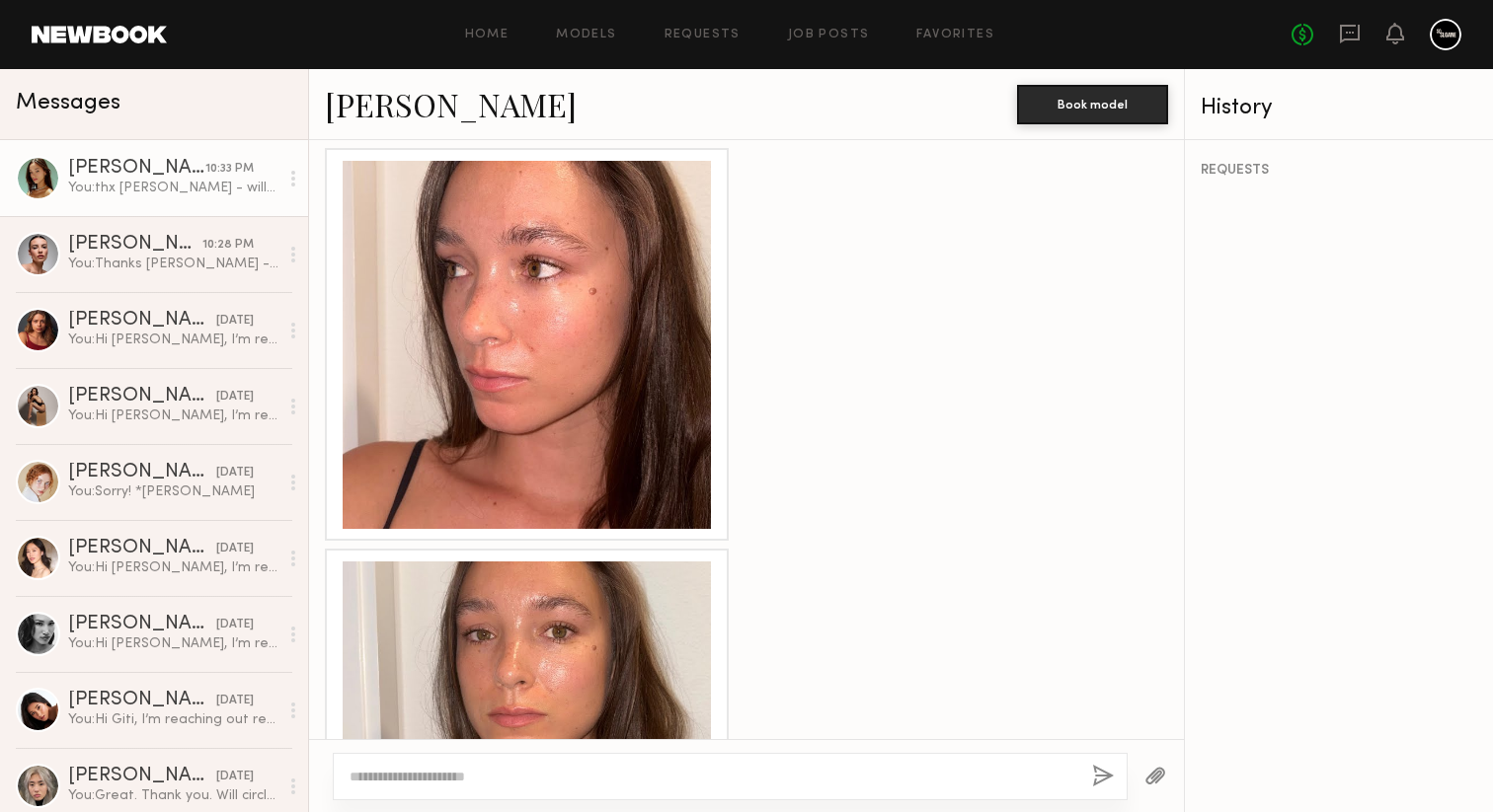
scroll to position [3510, 0]
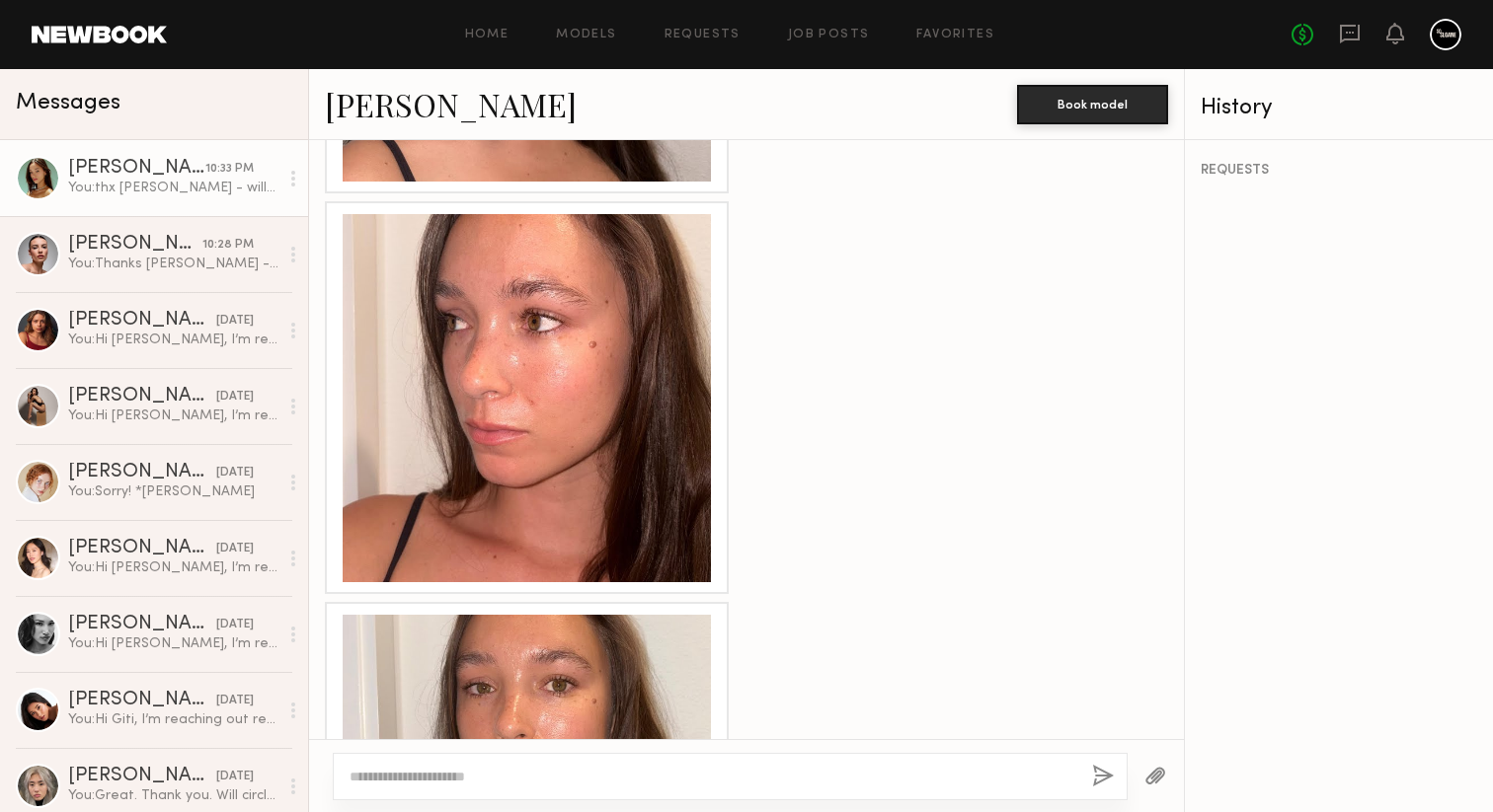
click at [482, 321] on div at bounding box center [526, 398] width 368 height 368
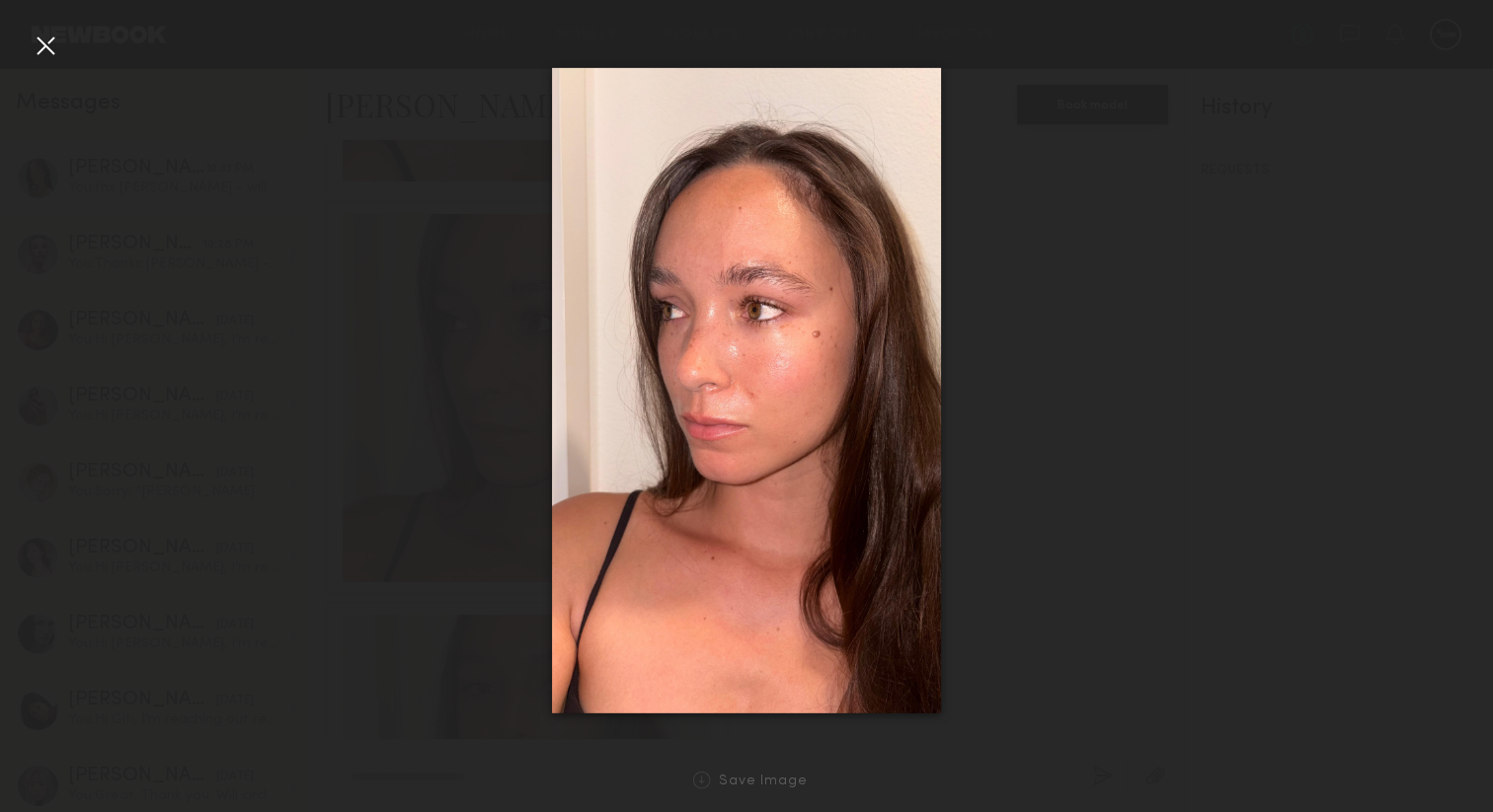
click at [51, 40] on div at bounding box center [46, 46] width 32 height 32
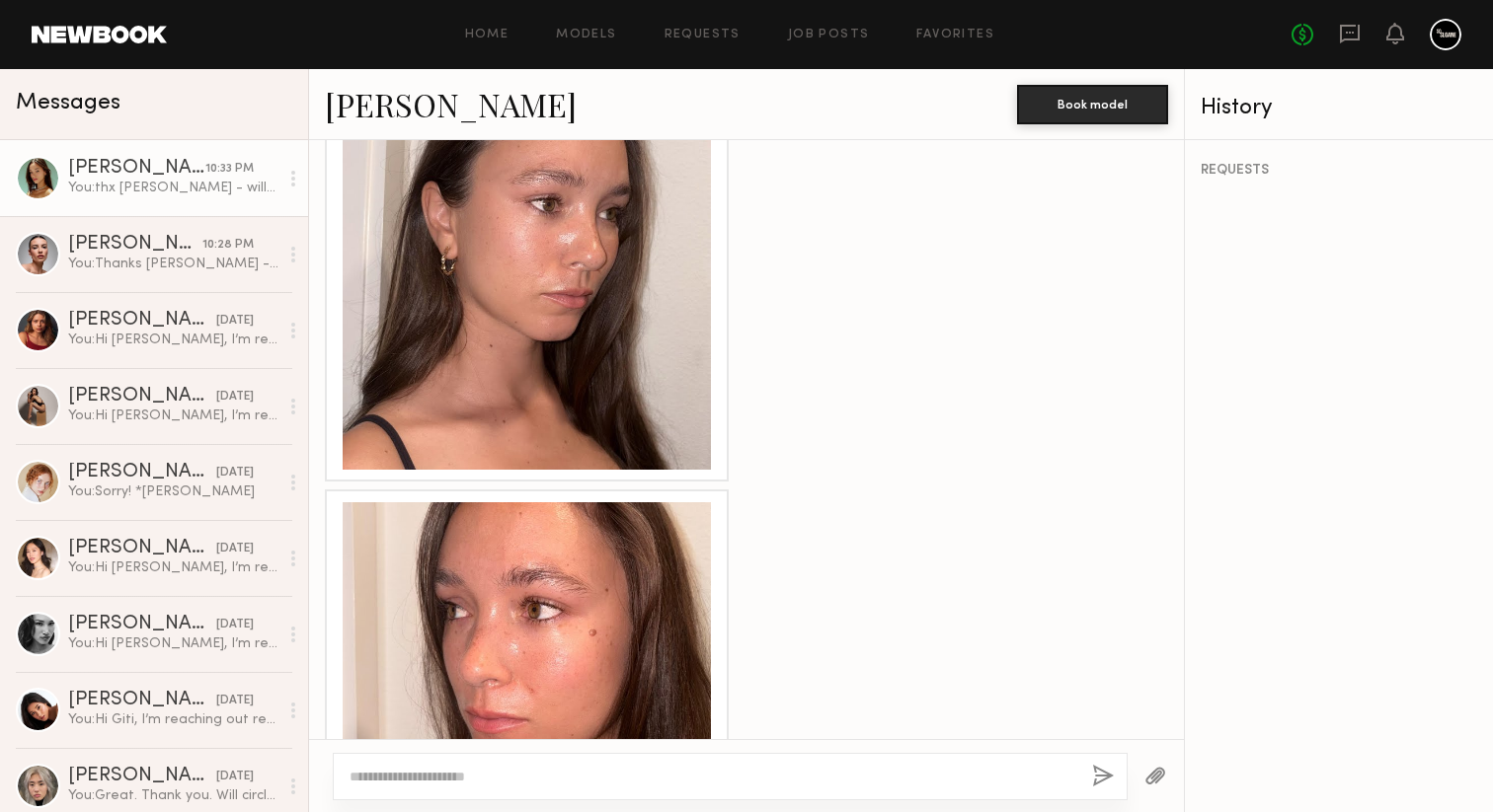
scroll to position [3011, 0]
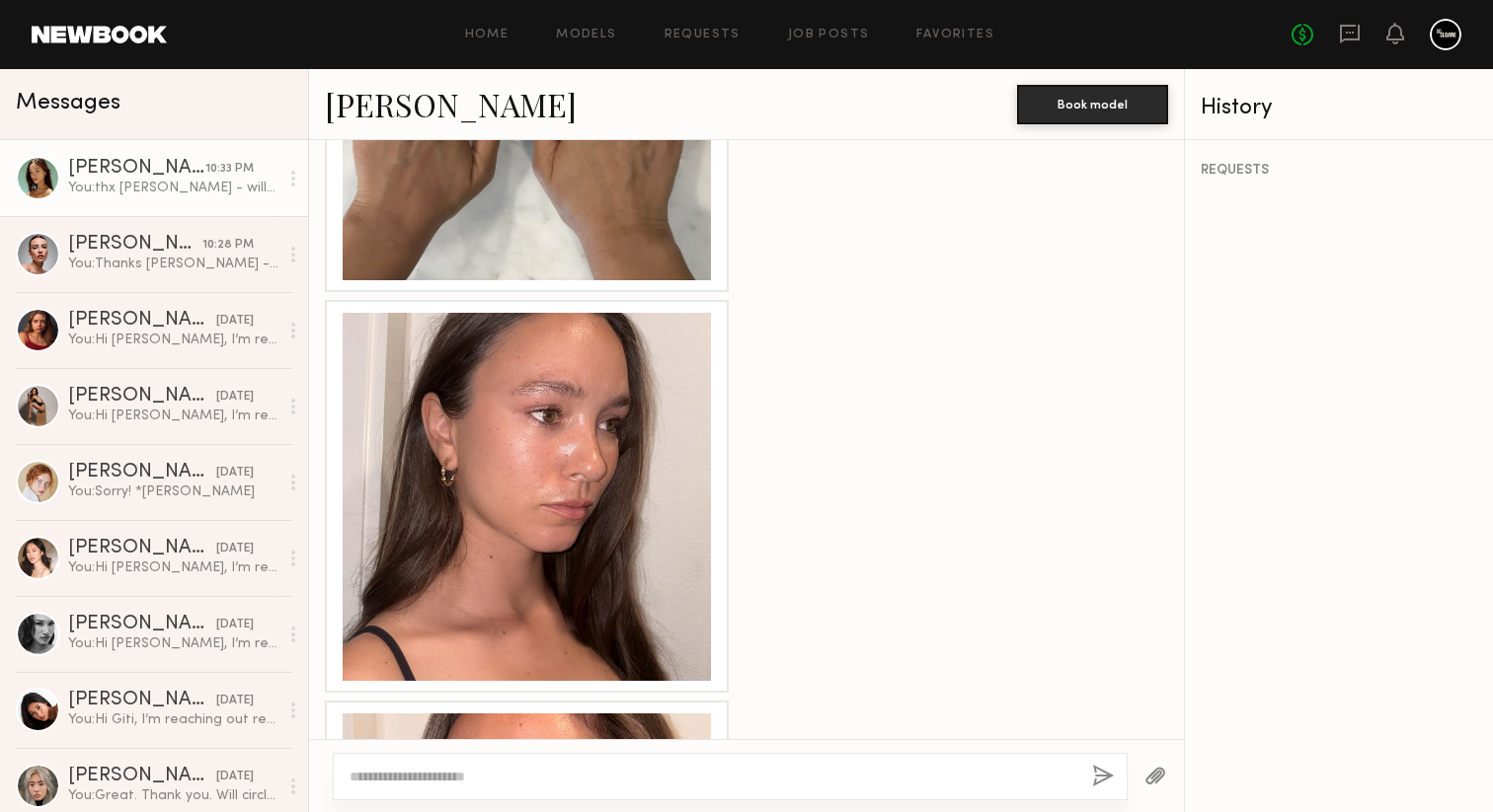
click at [466, 385] on div at bounding box center [526, 497] width 368 height 368
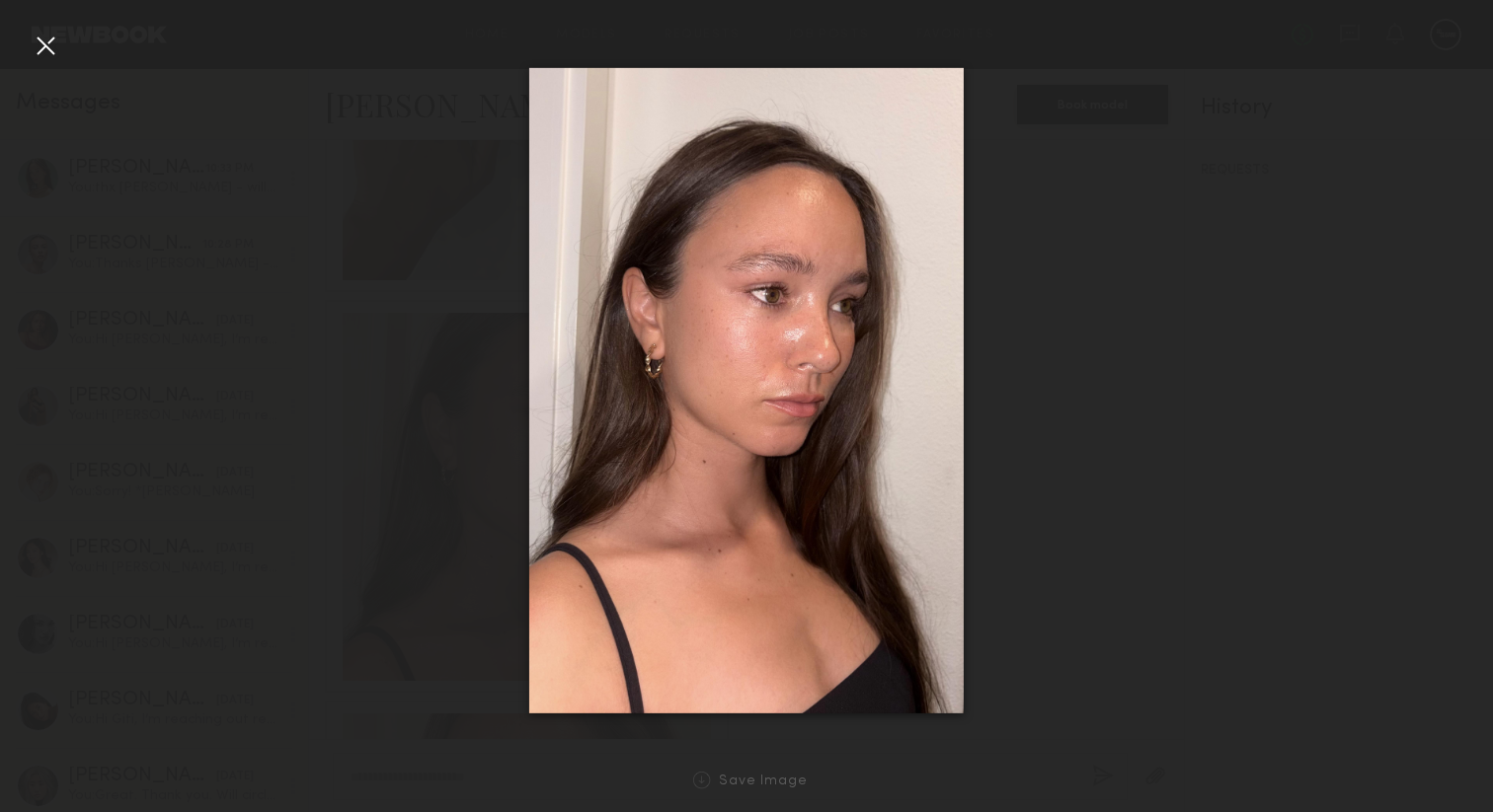
click at [50, 38] on div at bounding box center [46, 46] width 32 height 32
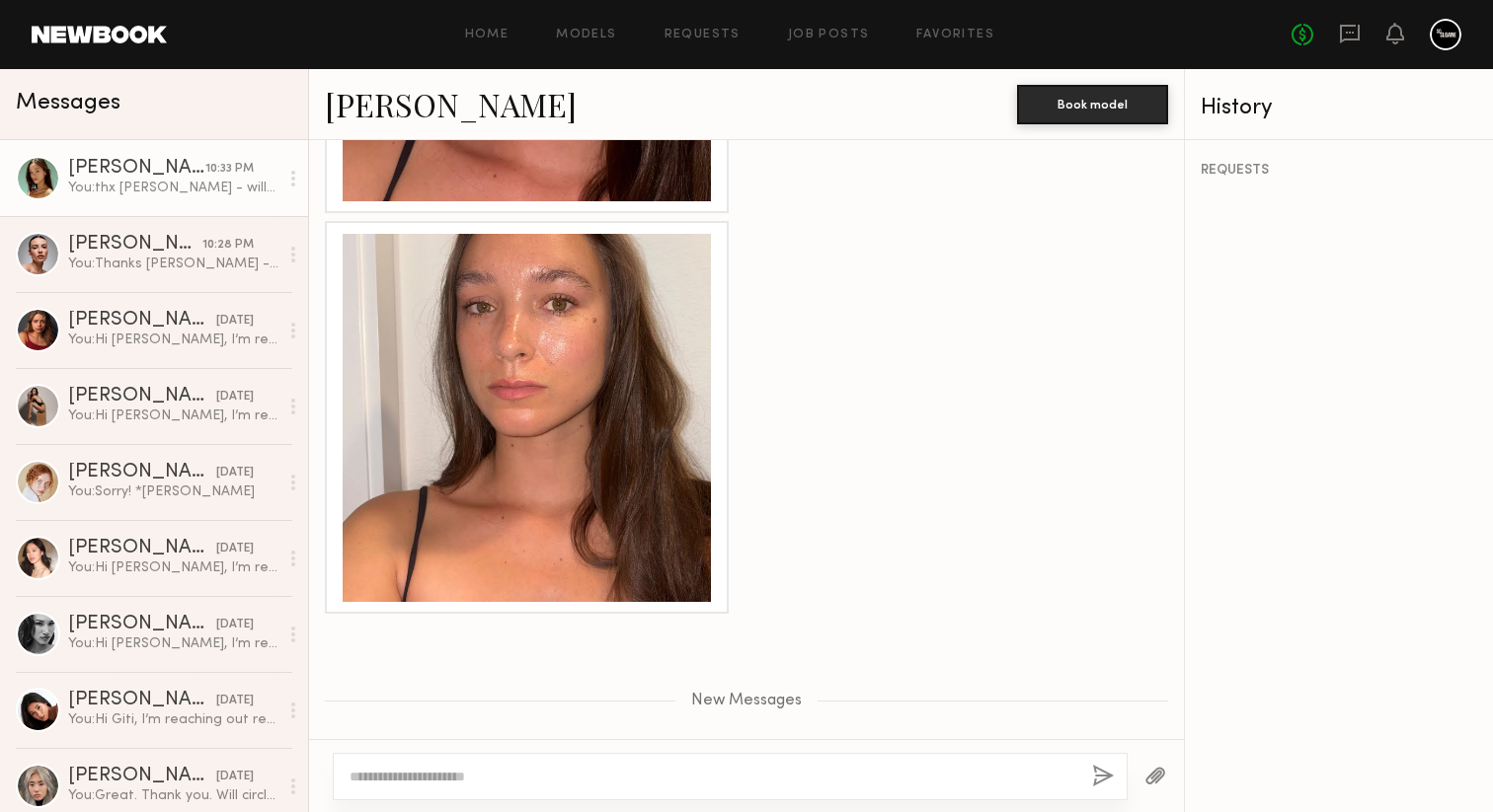
scroll to position [3910, 0]
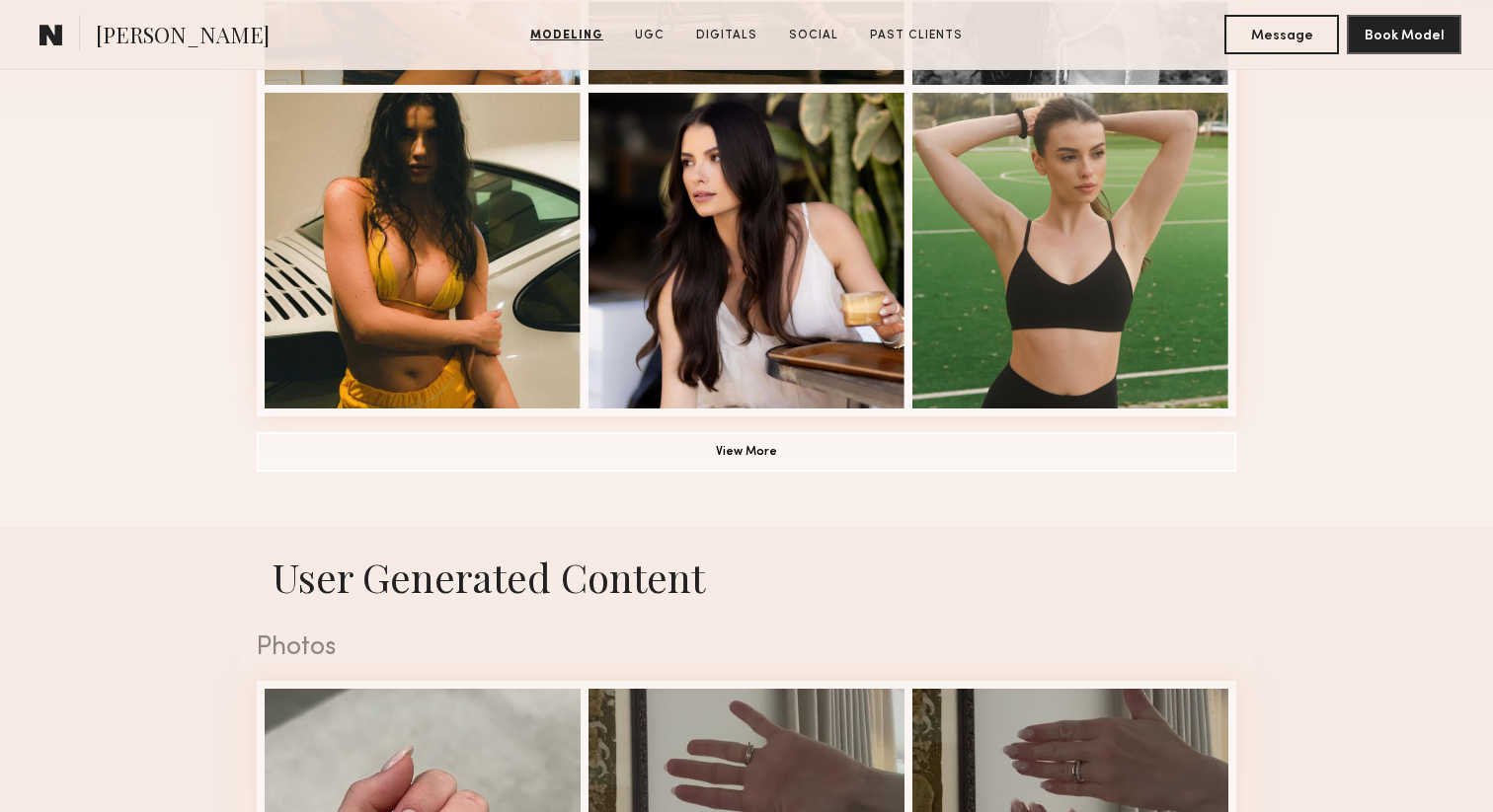
scroll to position [1608, 0]
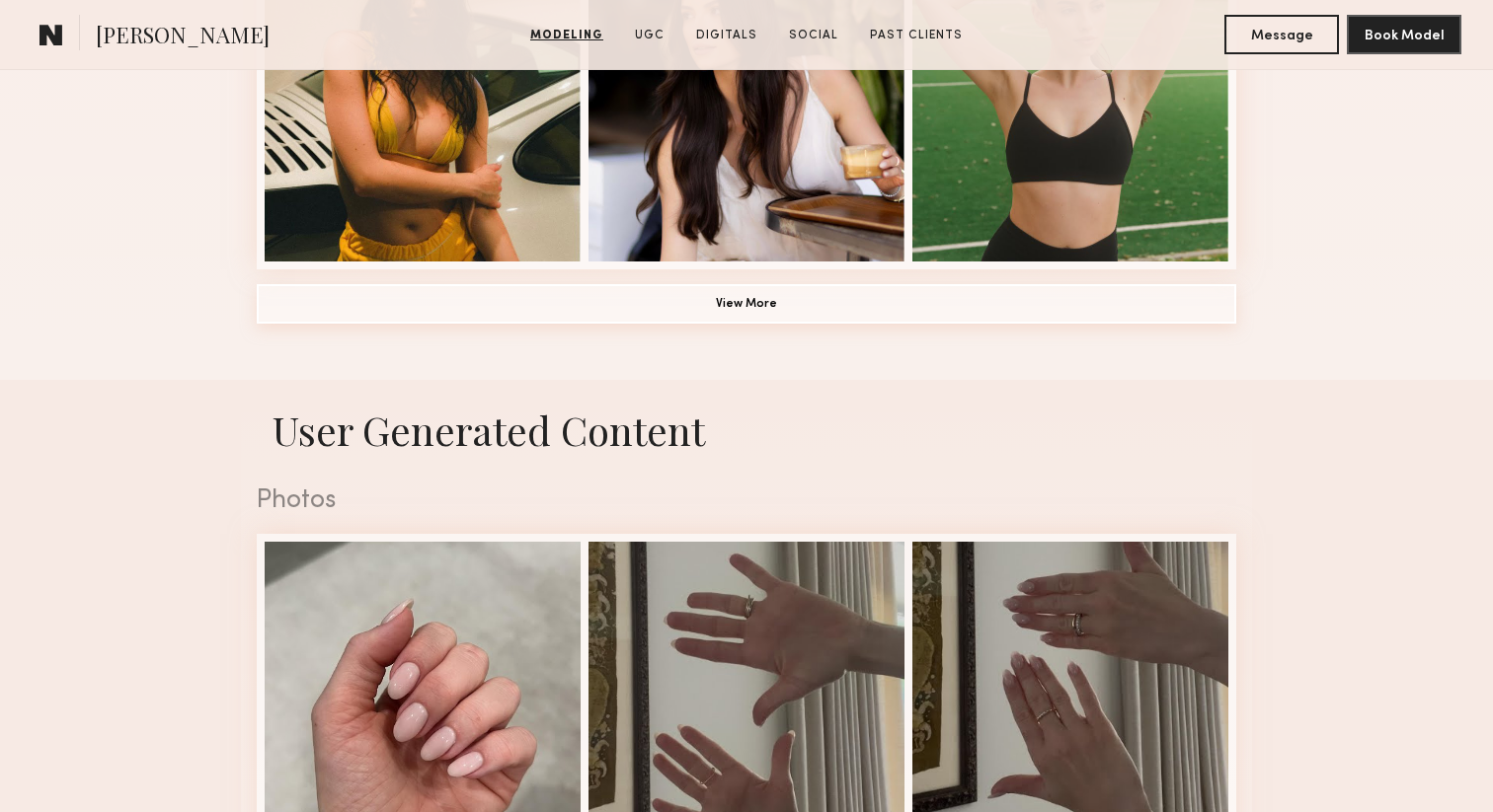
click at [719, 292] on button "View More" at bounding box center [746, 304] width 979 height 40
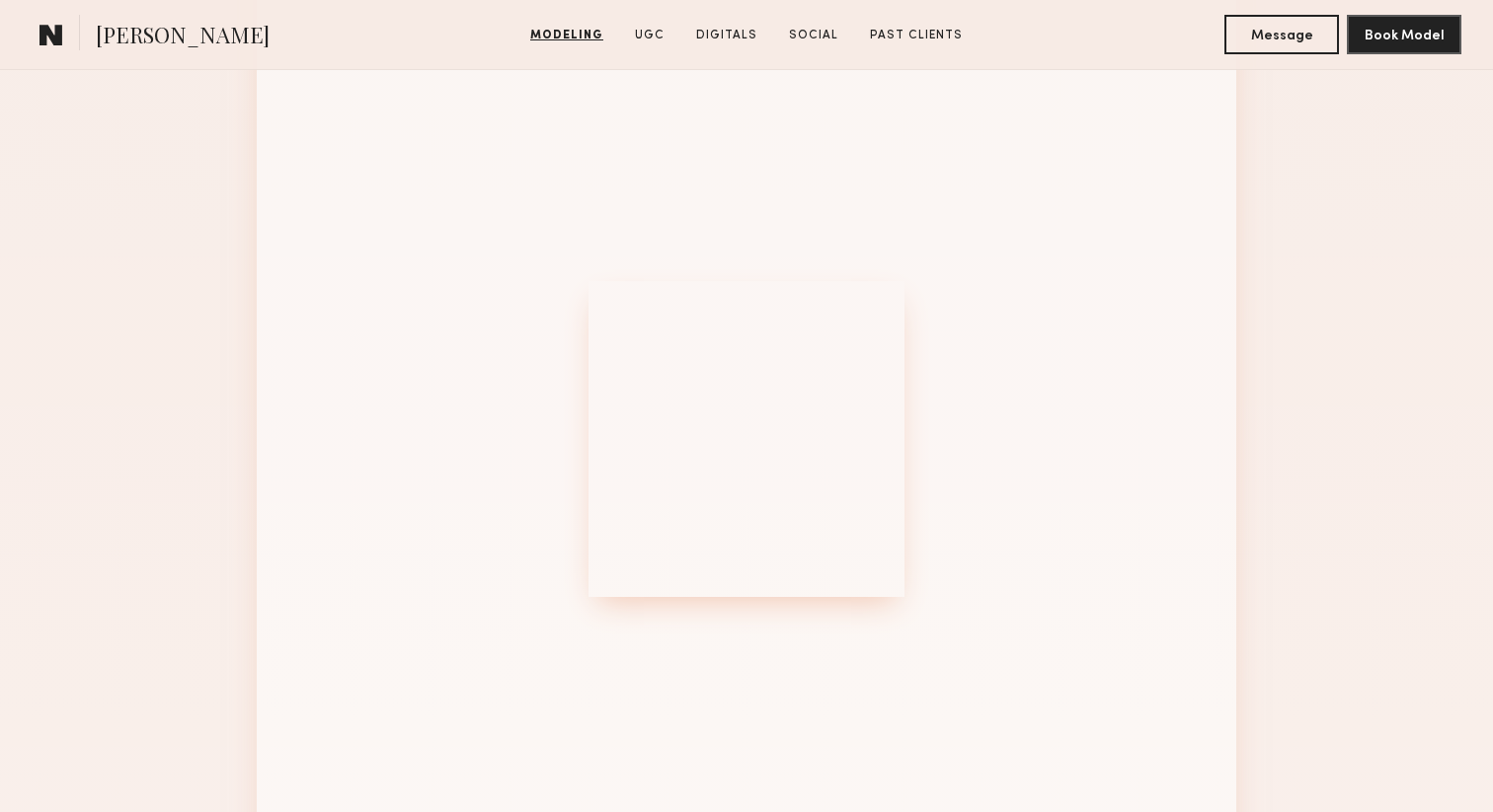
scroll to position [2059, 0]
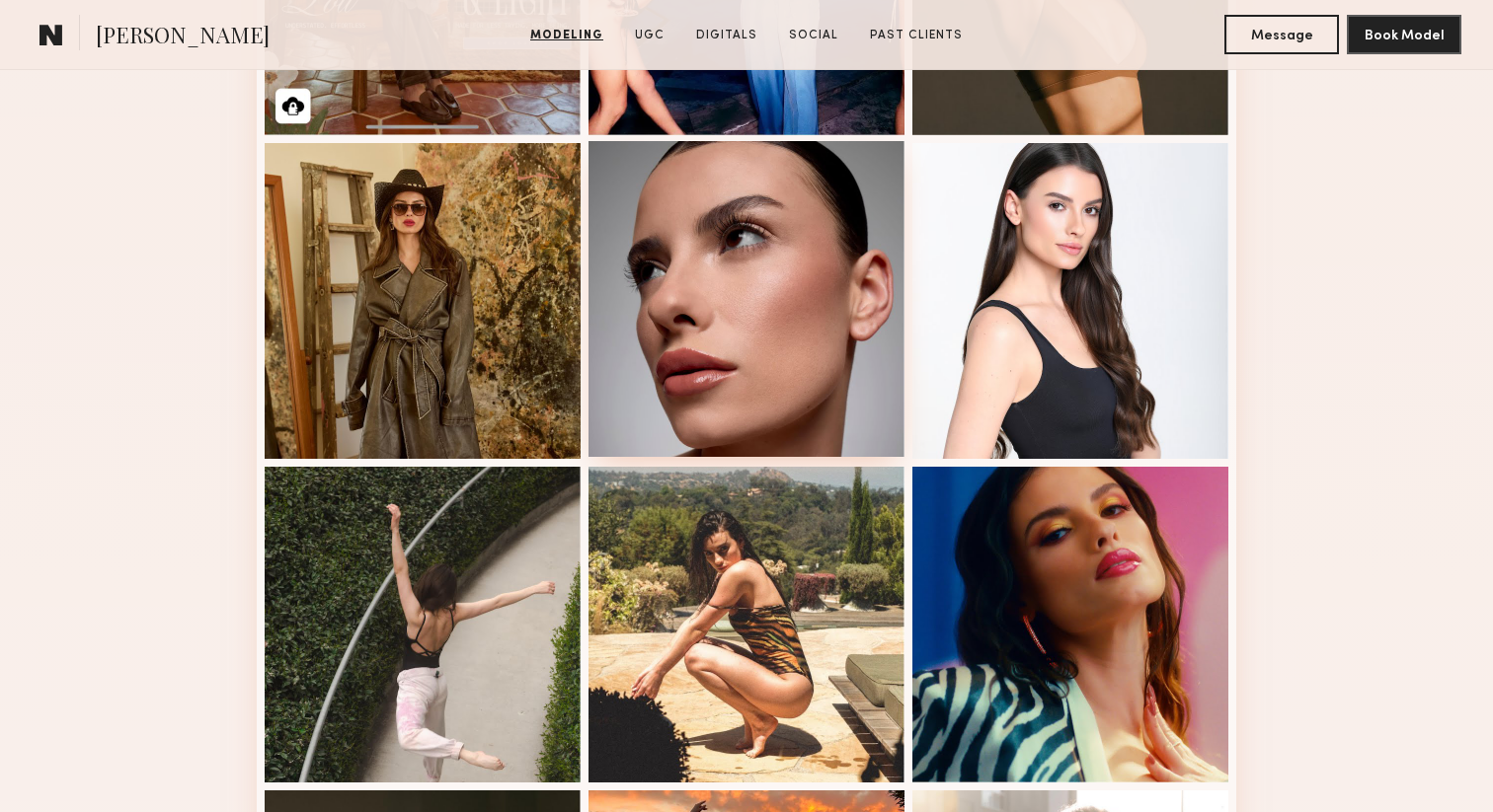
click at [793, 396] on div at bounding box center [746, 298] width 316 height 316
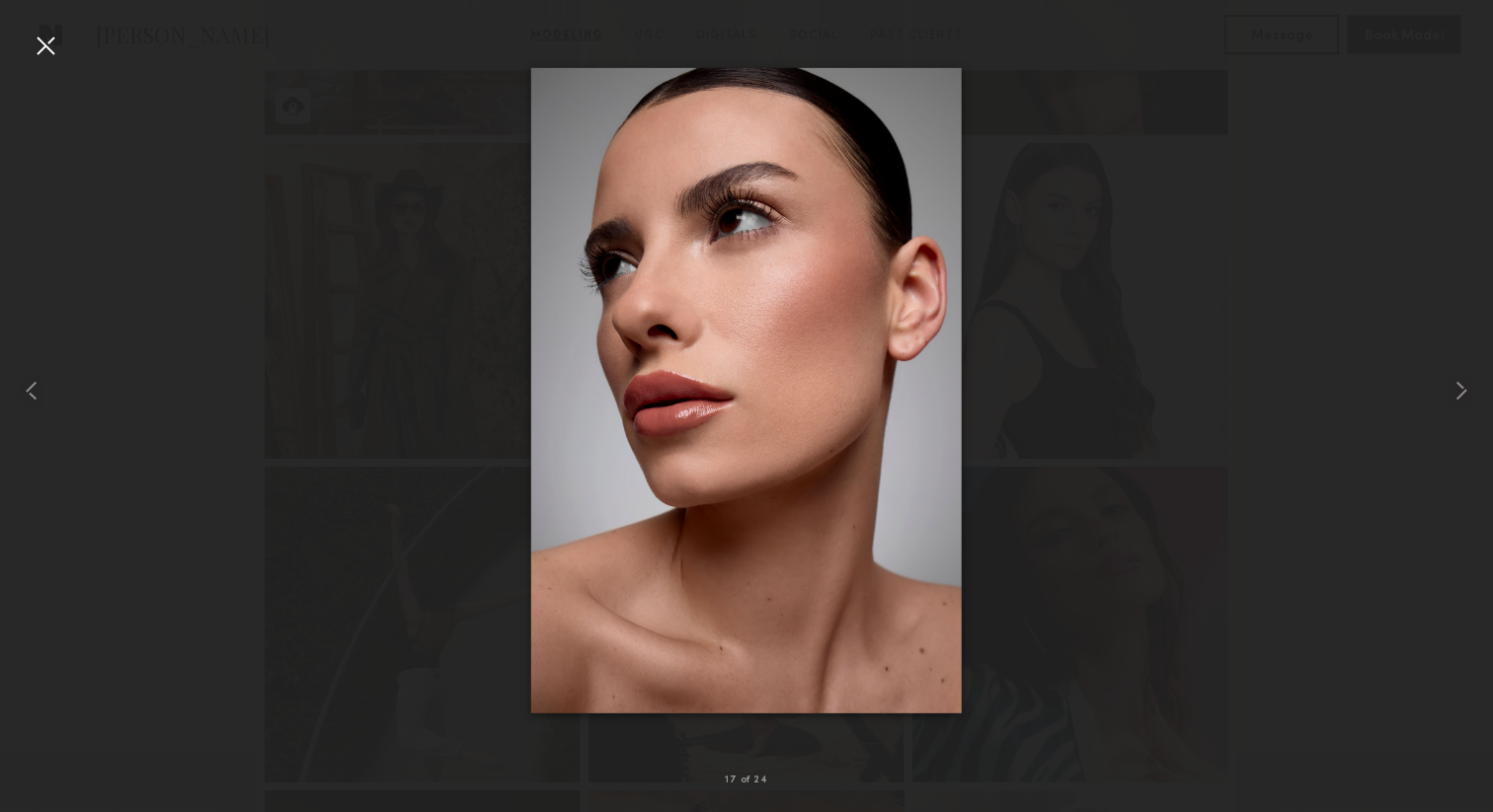
click at [46, 42] on div at bounding box center [46, 46] width 32 height 32
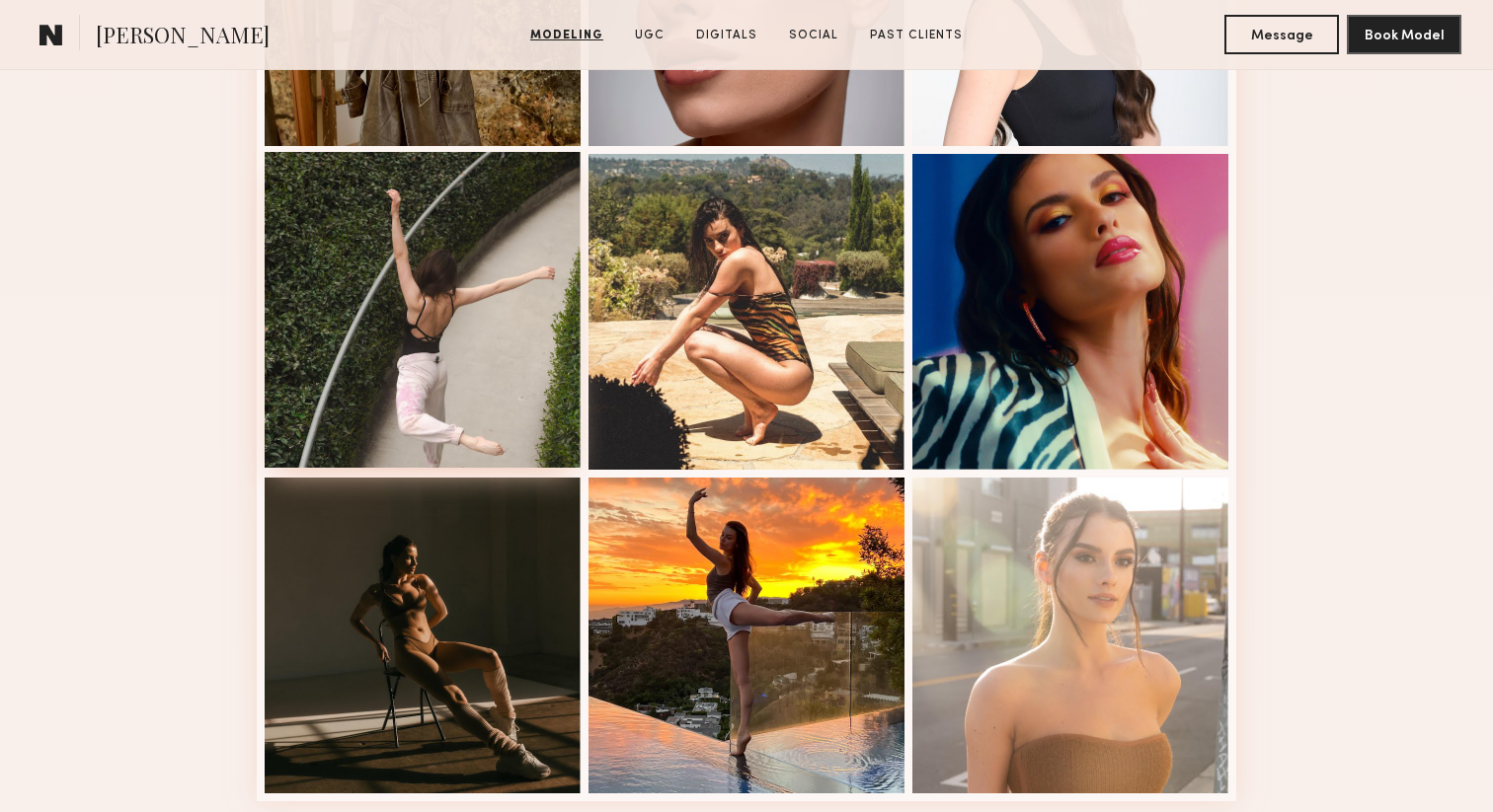
scroll to position [2416, 0]
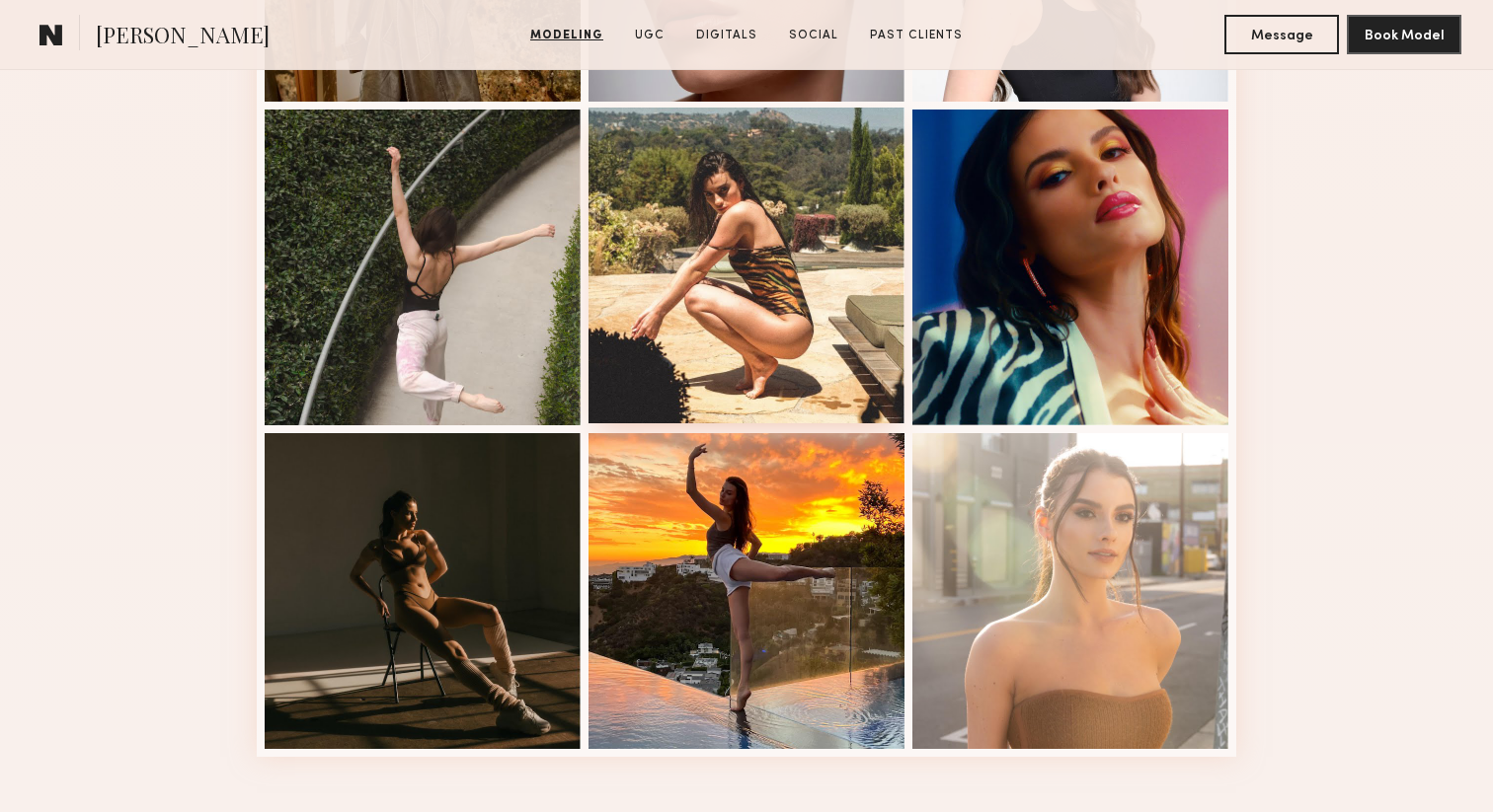
click at [697, 353] on div at bounding box center [746, 265] width 316 height 316
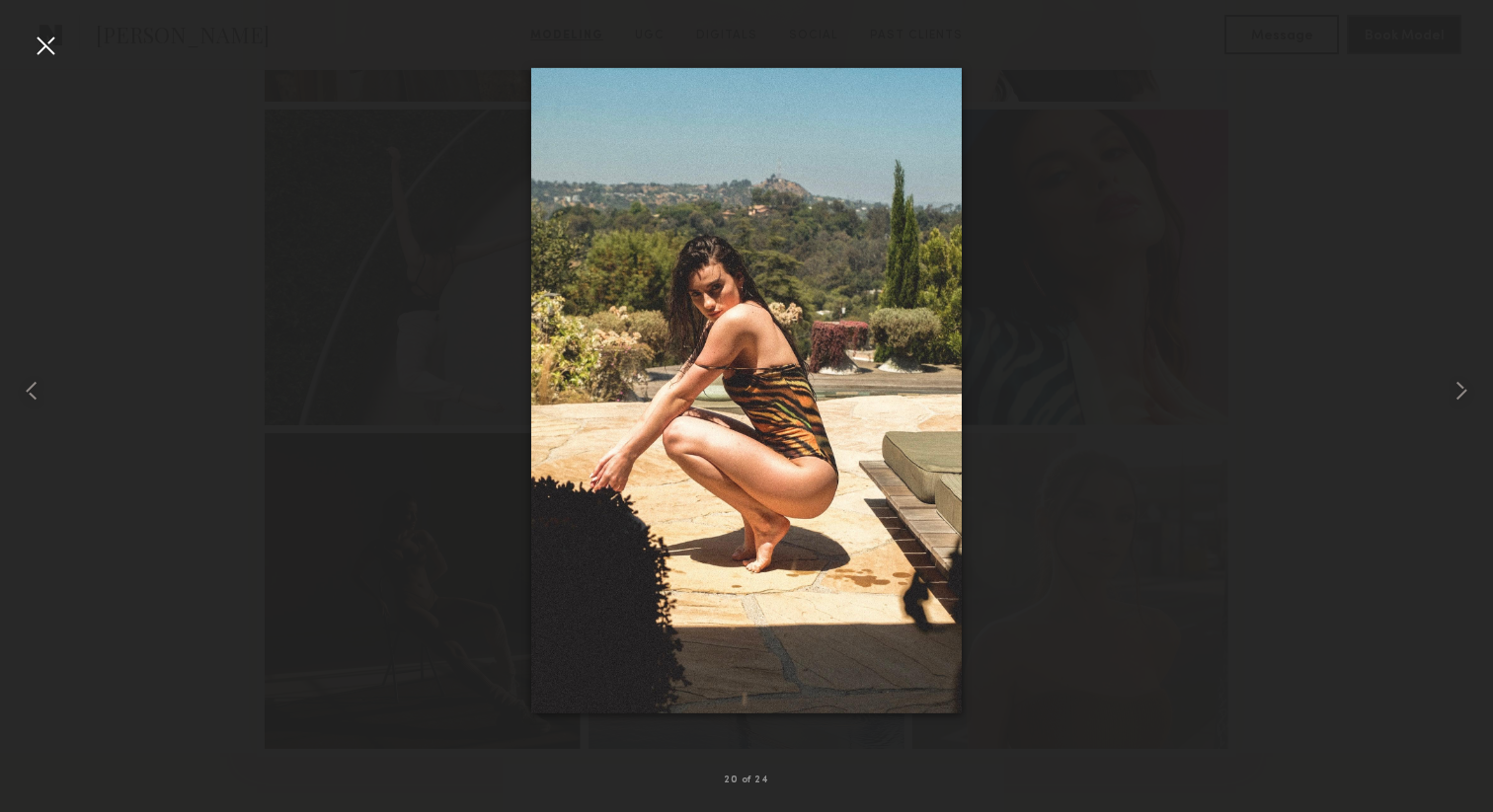
click at [47, 46] on div at bounding box center [46, 46] width 32 height 32
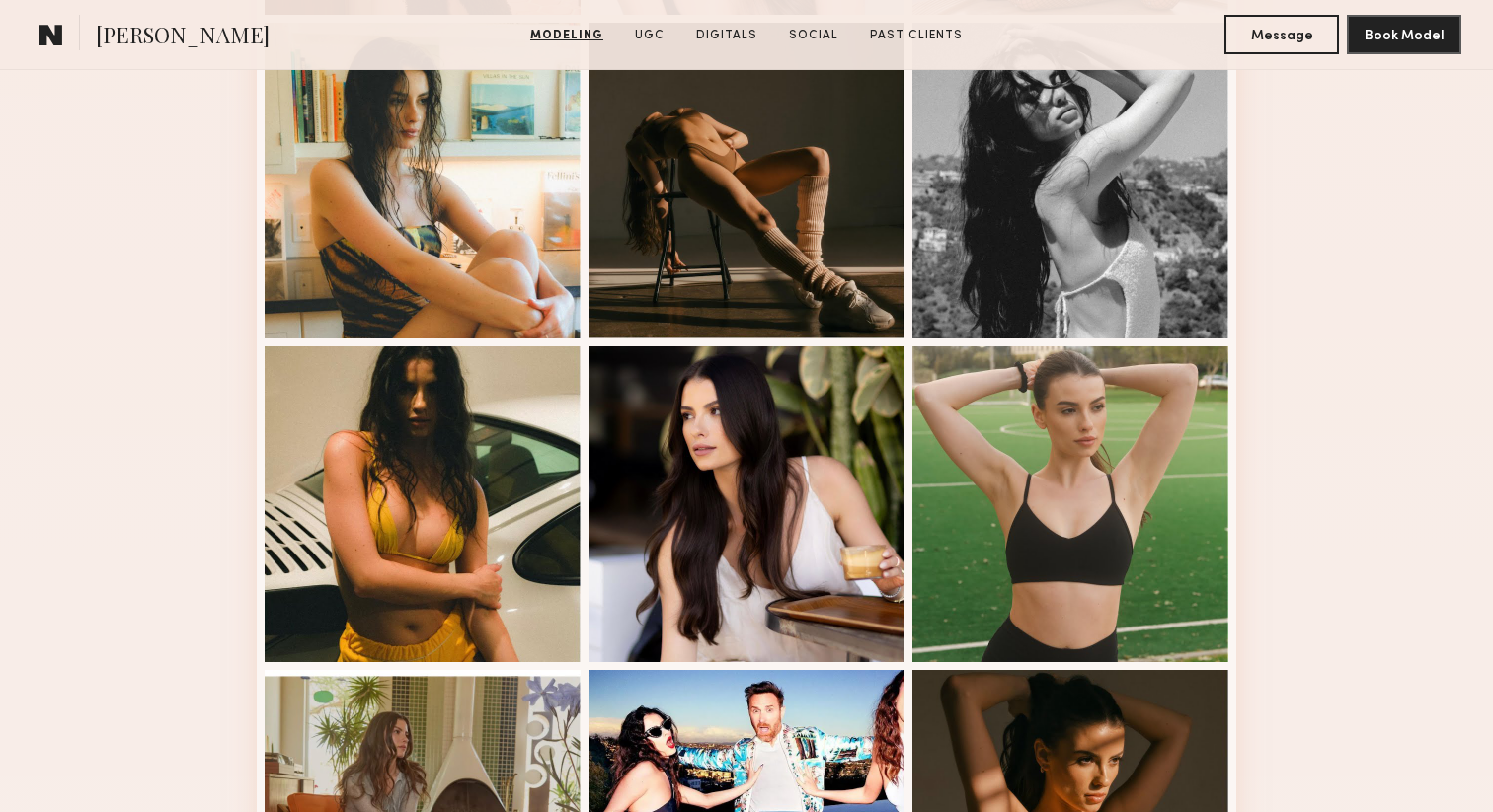
scroll to position [957, 0]
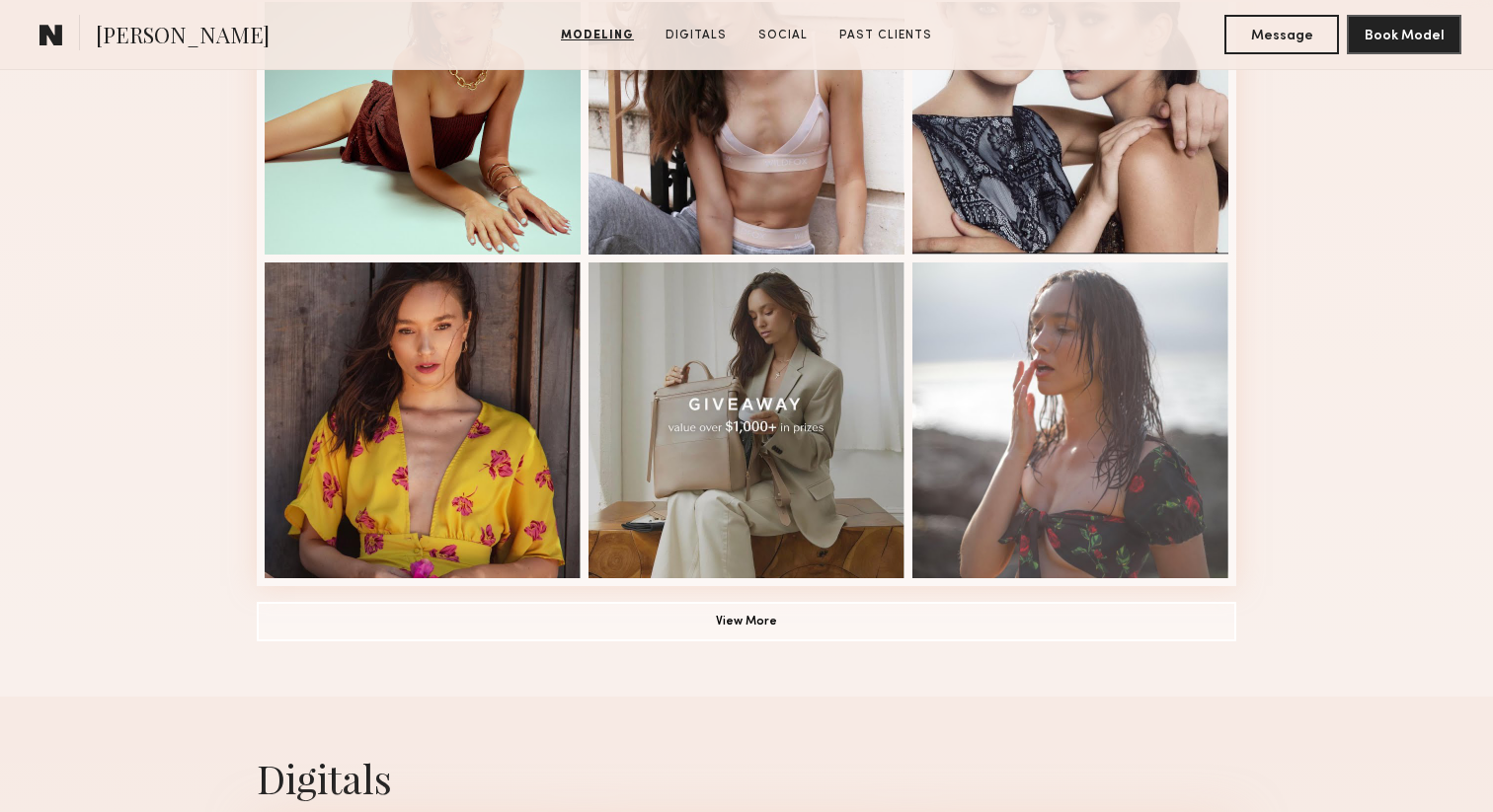
scroll to position [1336, 0]
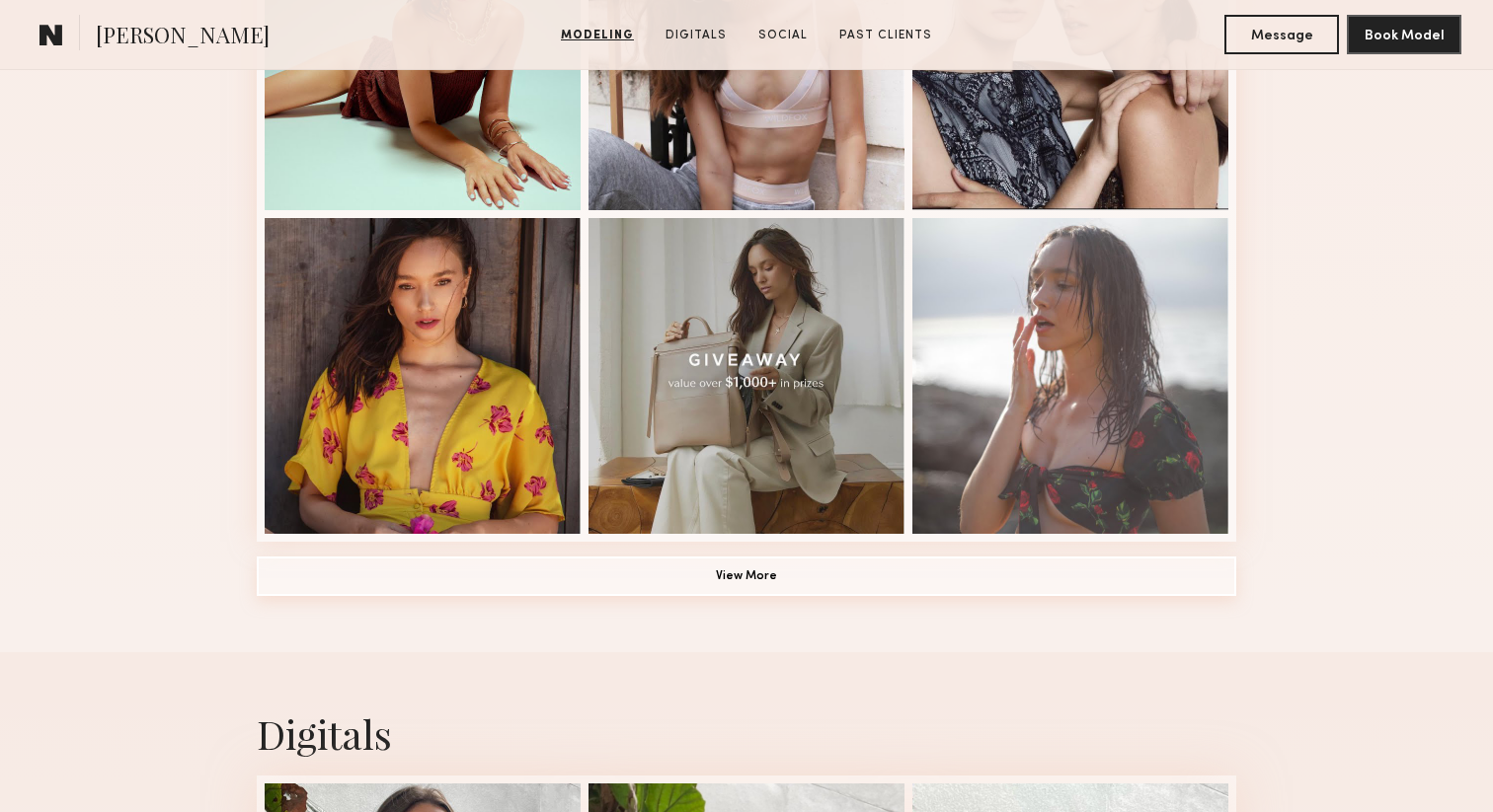
click at [756, 583] on button "View More" at bounding box center [746, 577] width 979 height 40
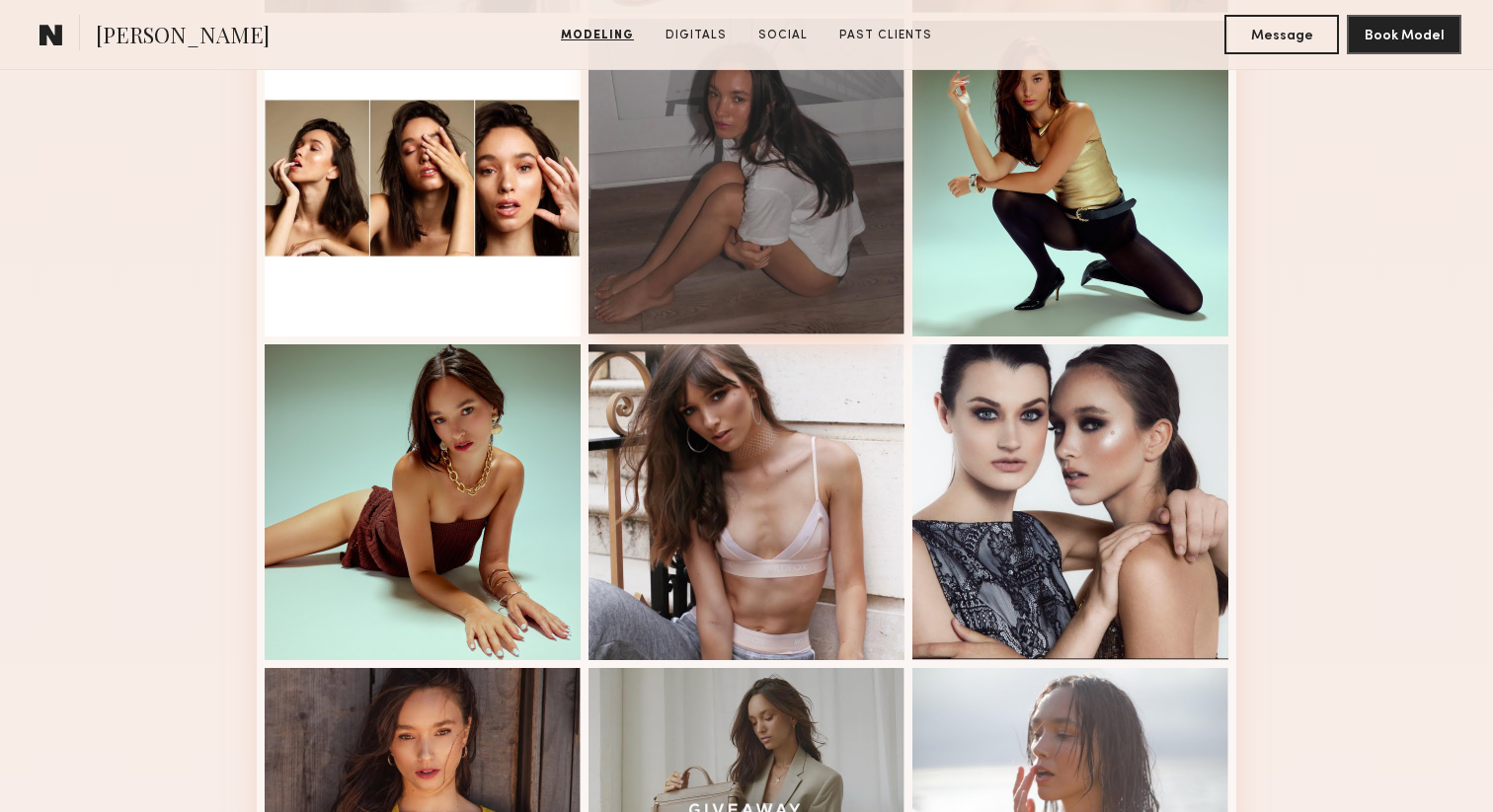
scroll to position [588, 0]
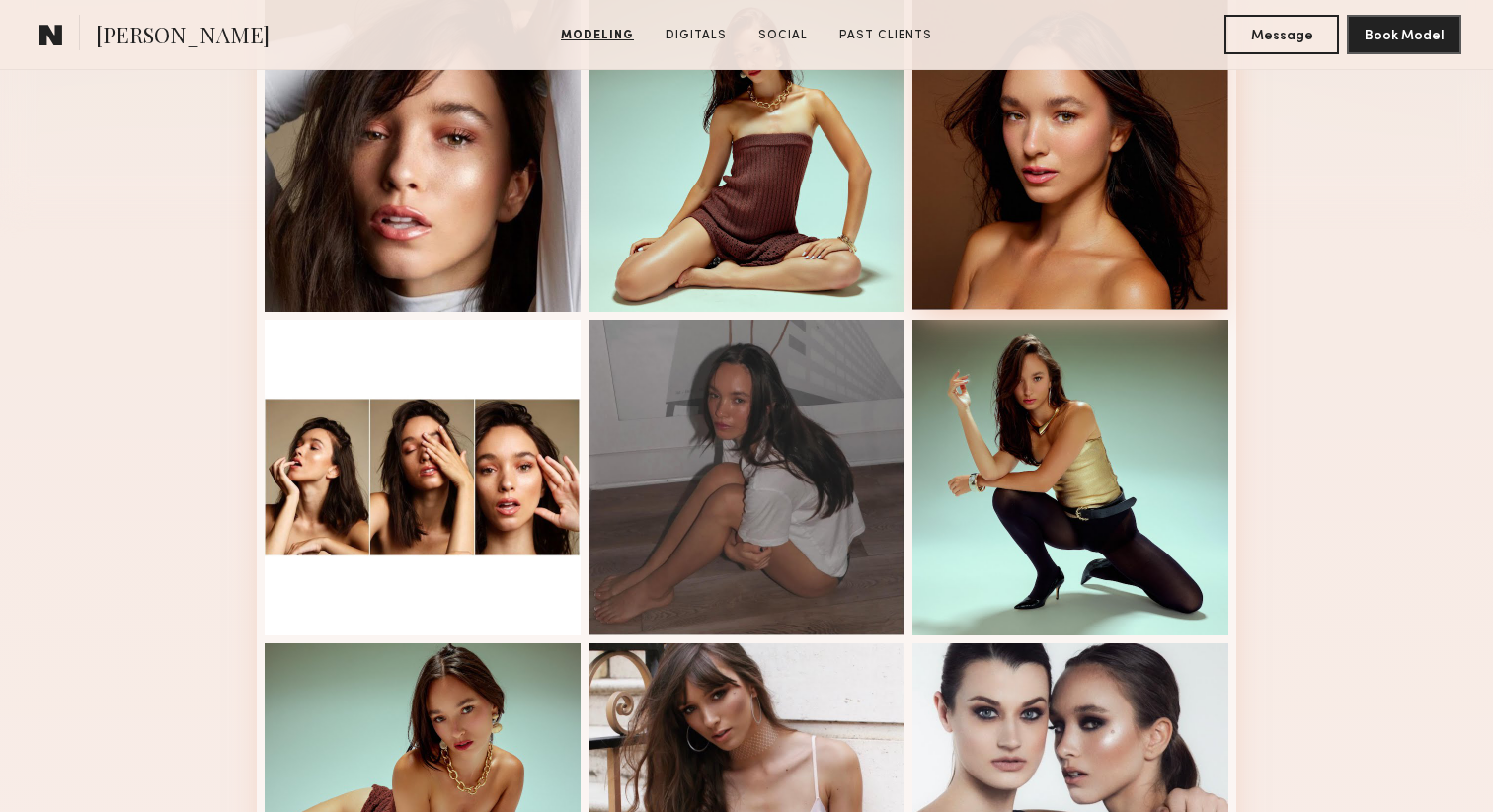
click at [1047, 203] on div at bounding box center [1070, 152] width 316 height 316
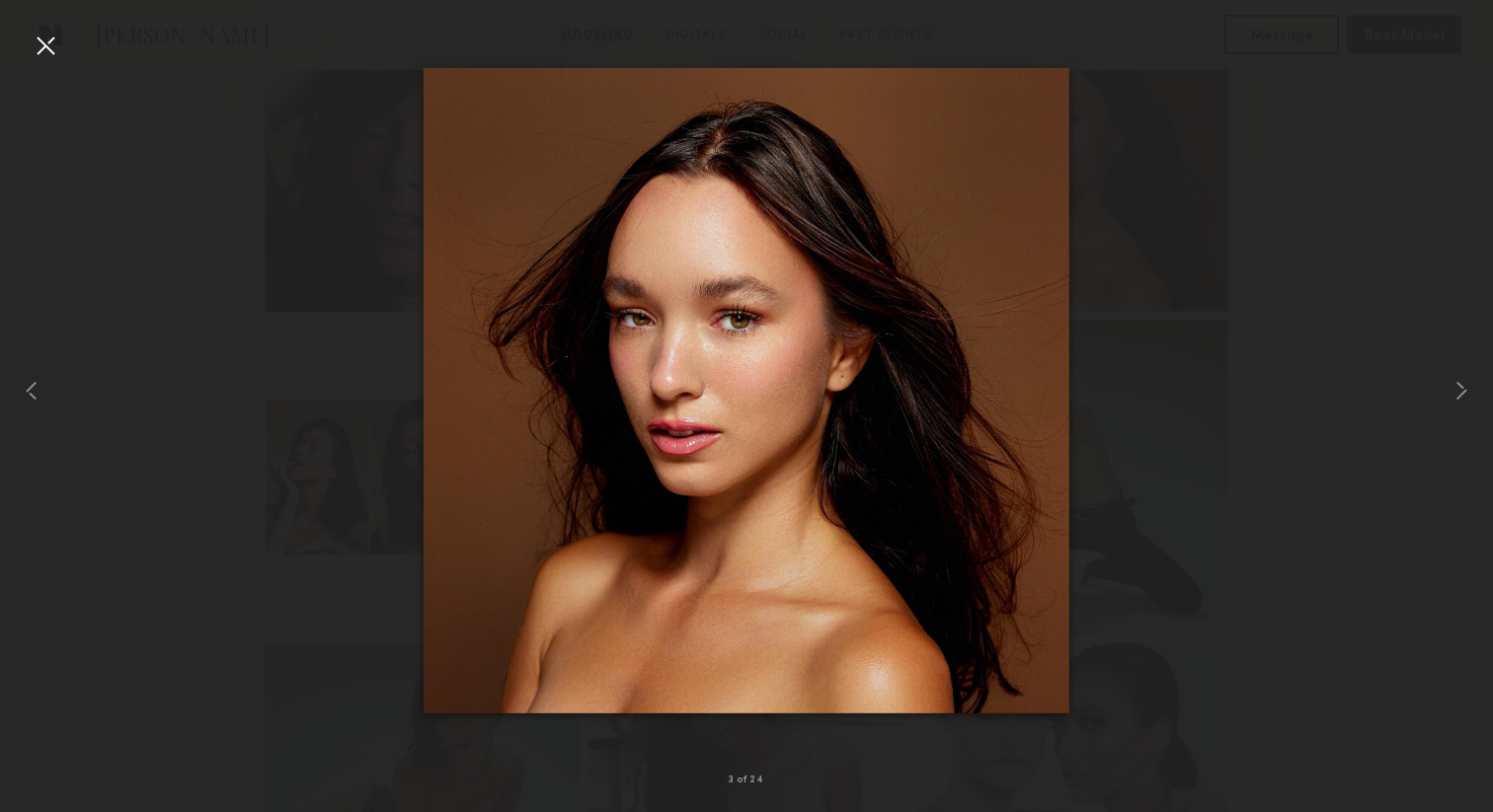
click at [49, 42] on div at bounding box center [46, 46] width 32 height 32
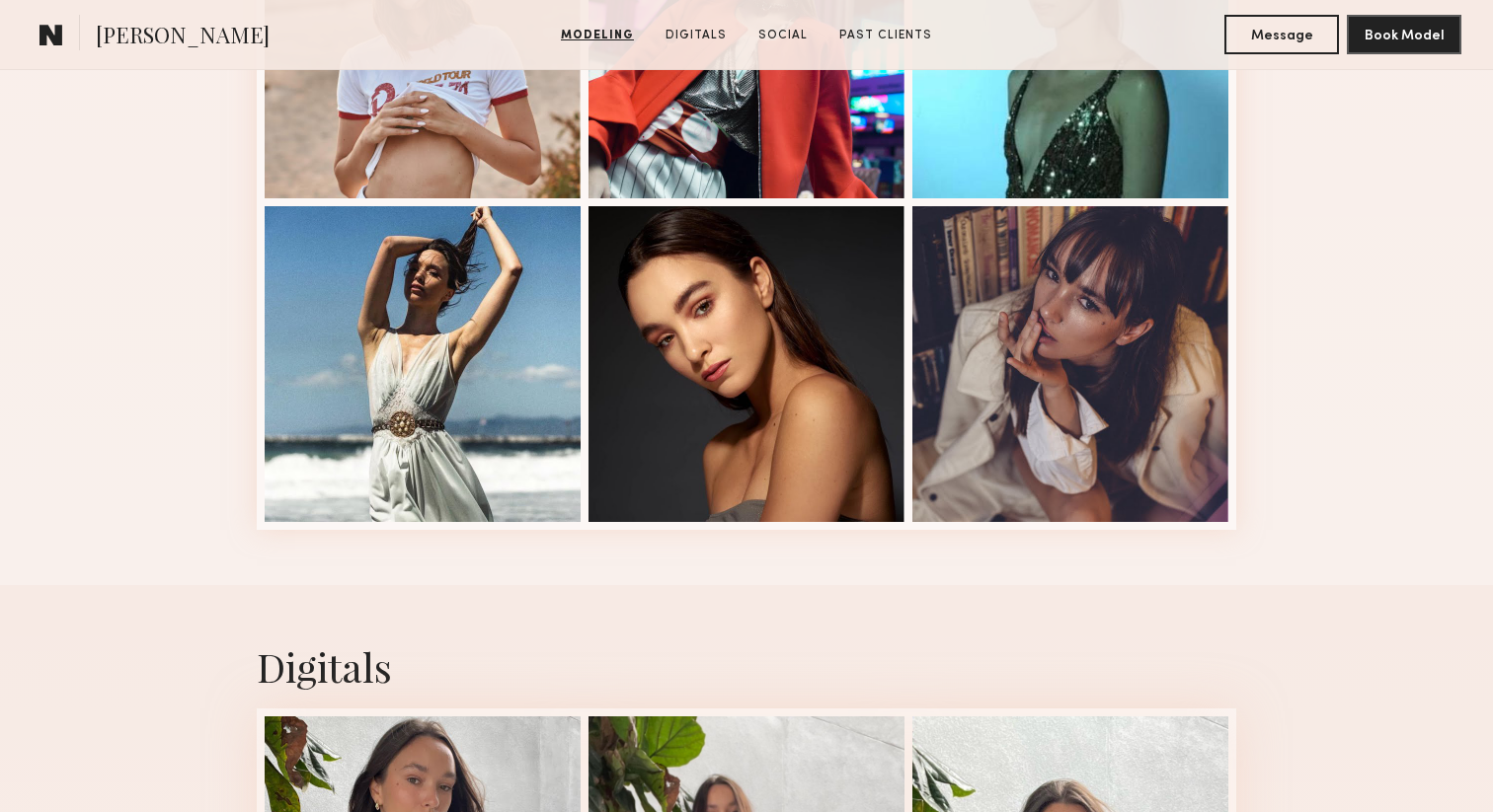
scroll to position [2756, 0]
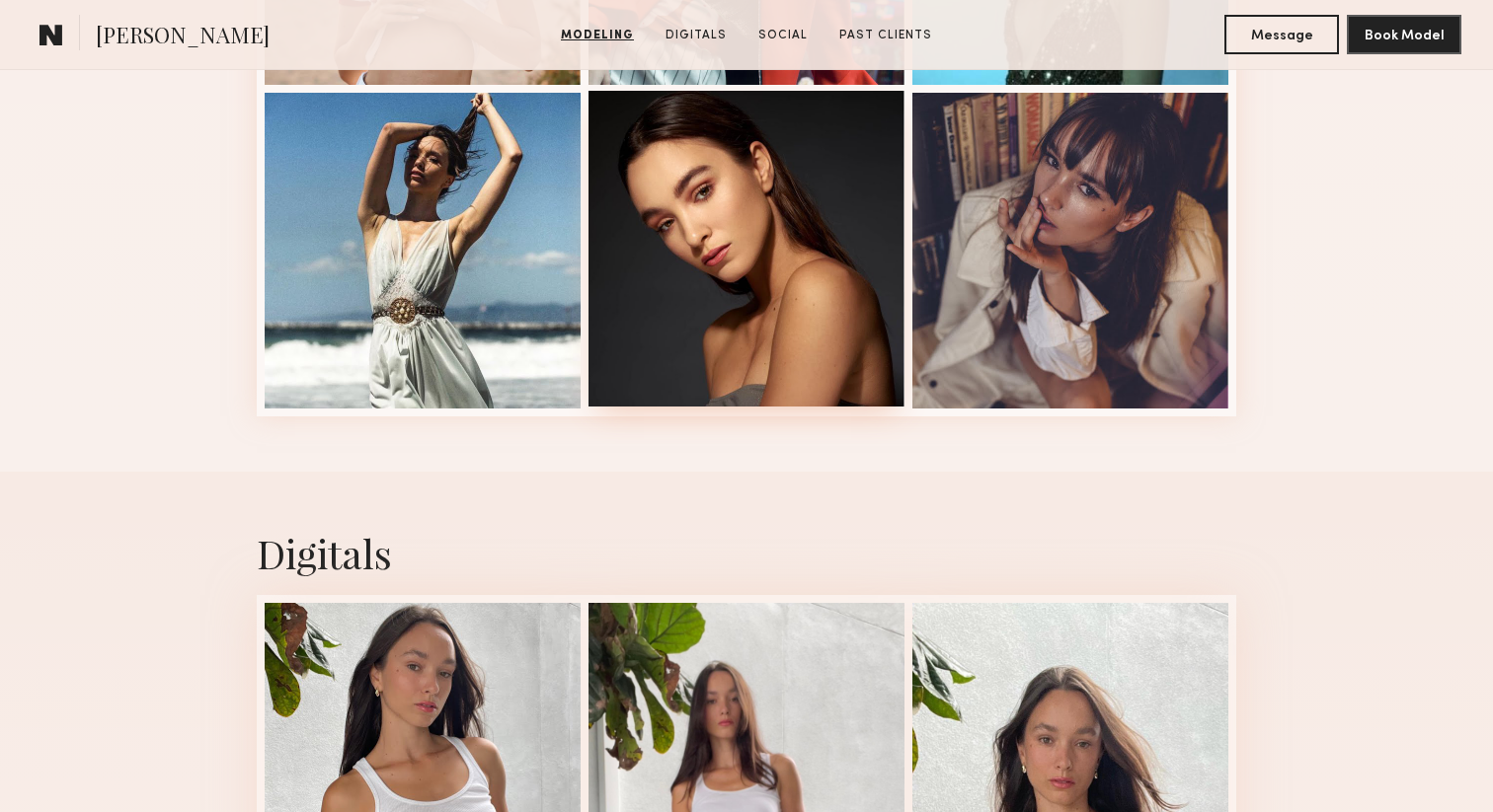
click at [744, 301] on div at bounding box center [746, 248] width 316 height 316
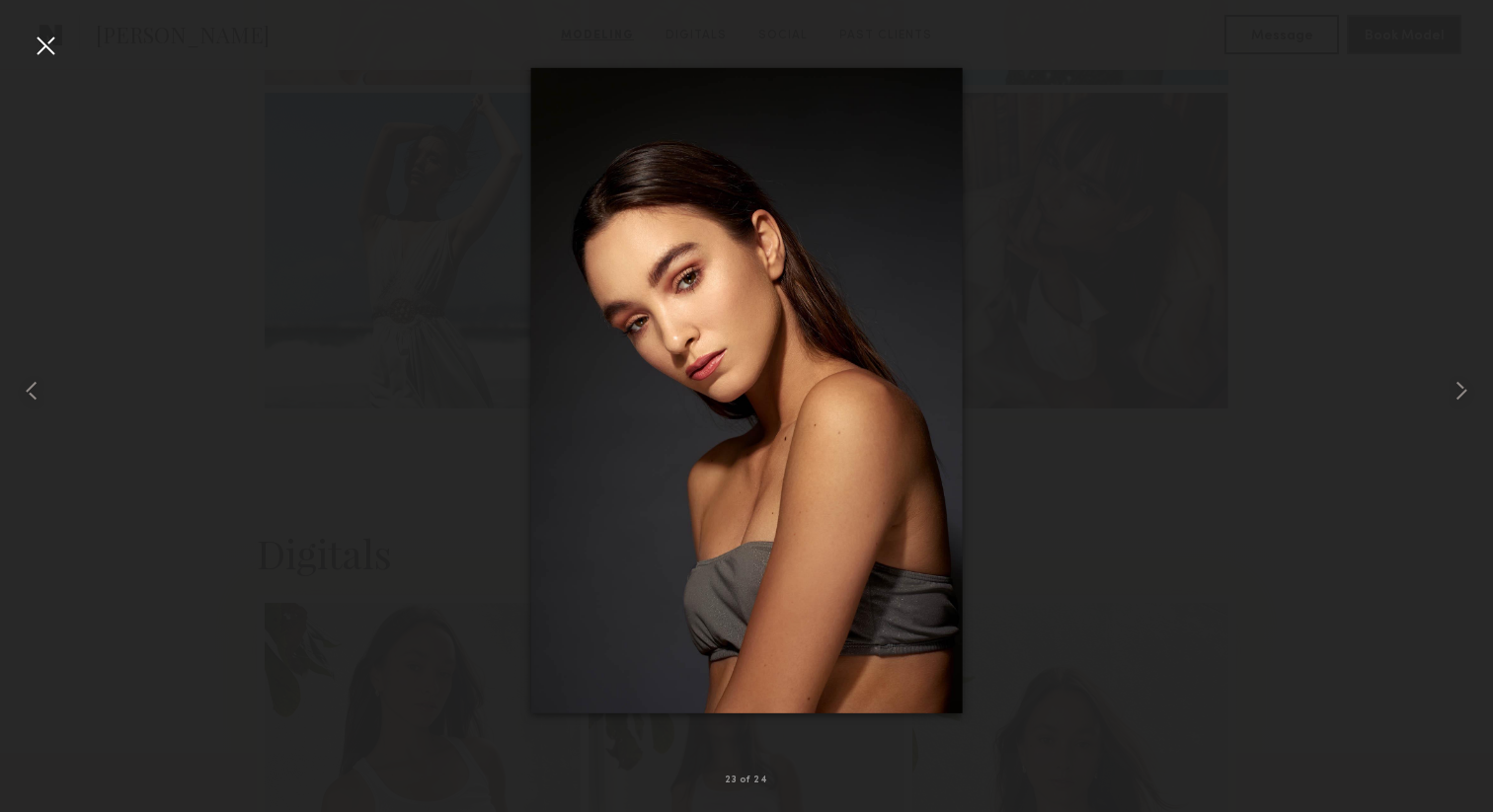
click at [30, 46] on div at bounding box center [46, 46] width 32 height 32
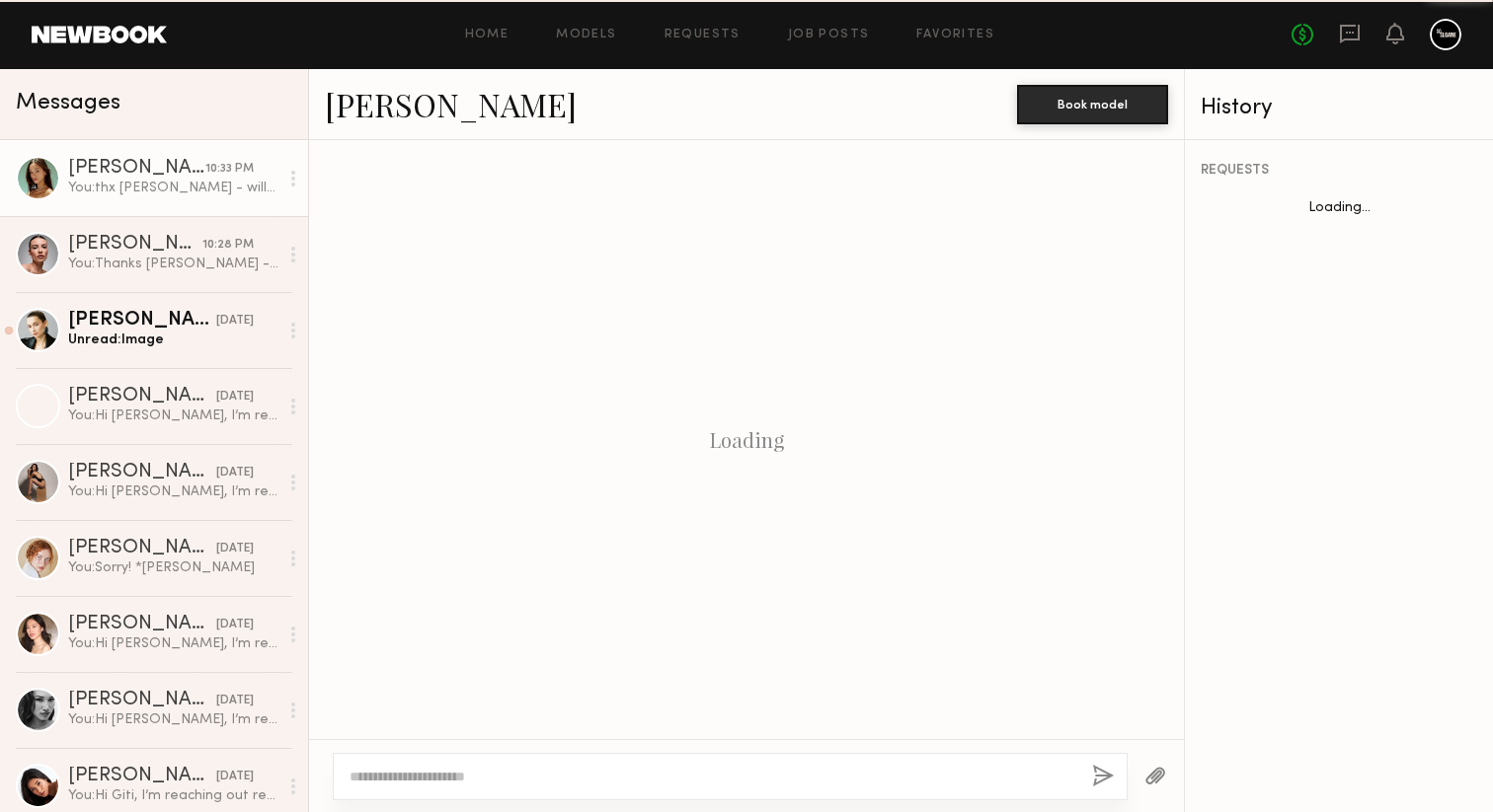
scroll to position [3761, 0]
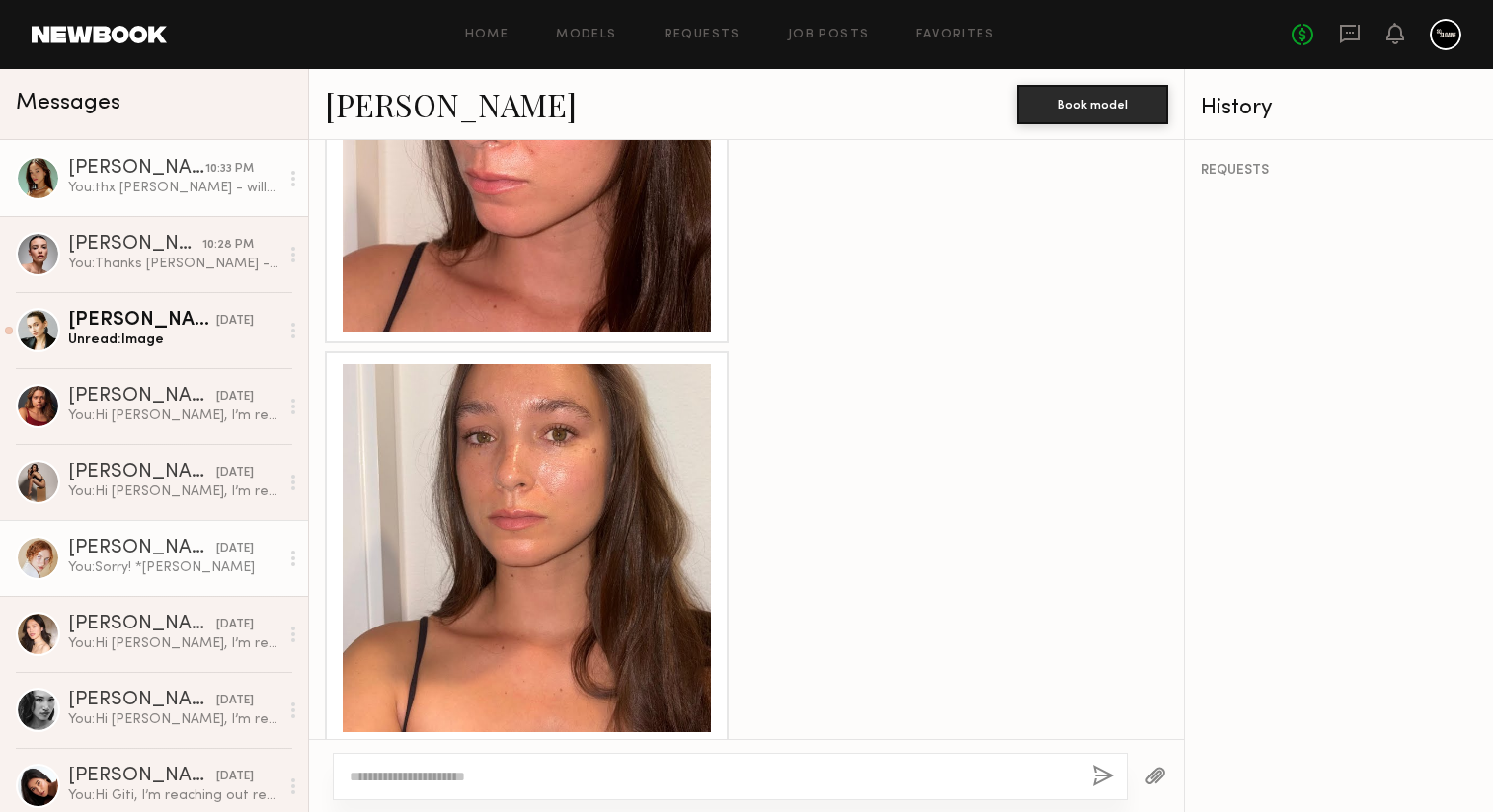
click at [148, 338] on div "Unread: Image" at bounding box center [173, 339] width 211 height 19
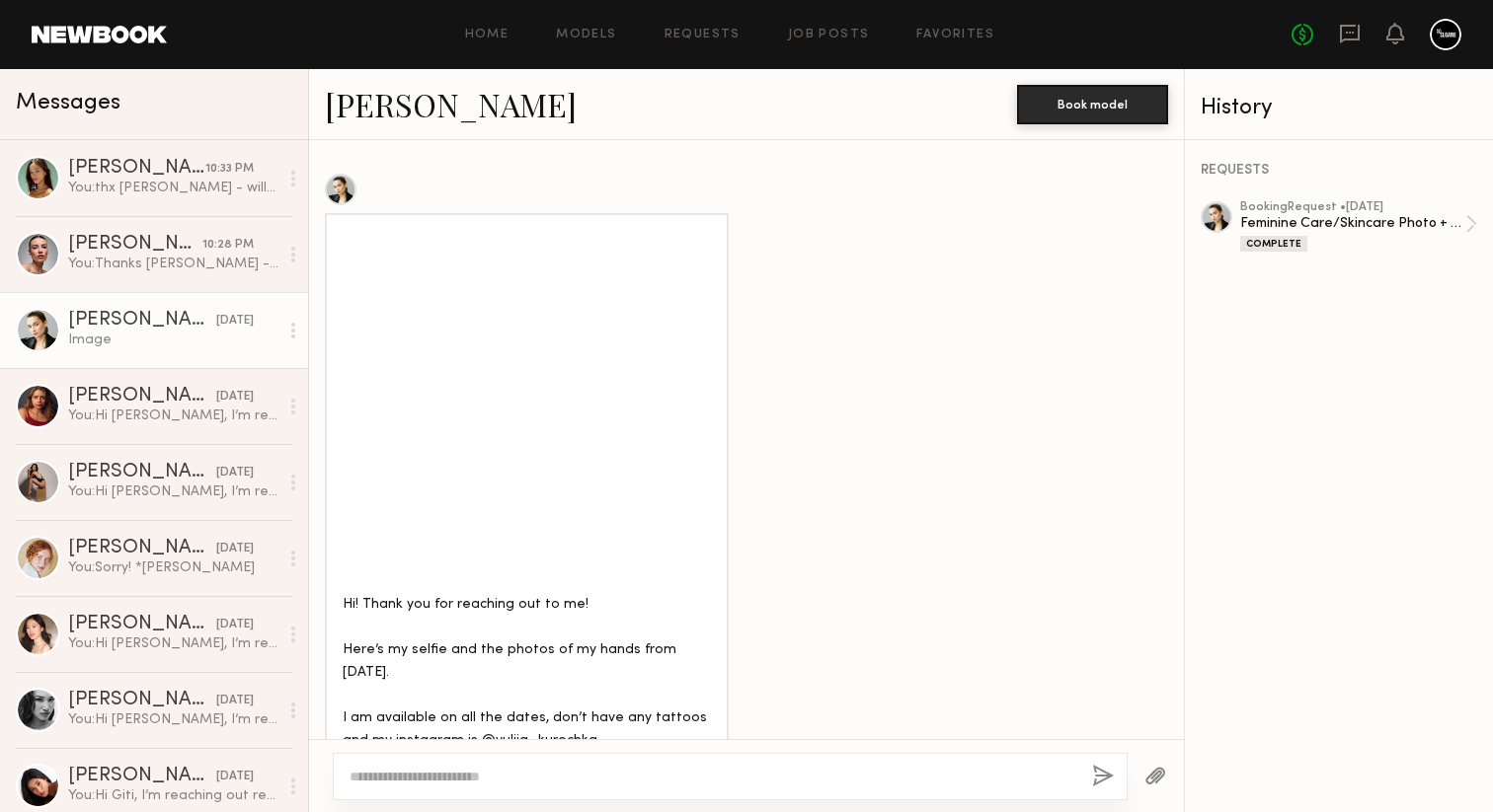
scroll to position [2658, 0]
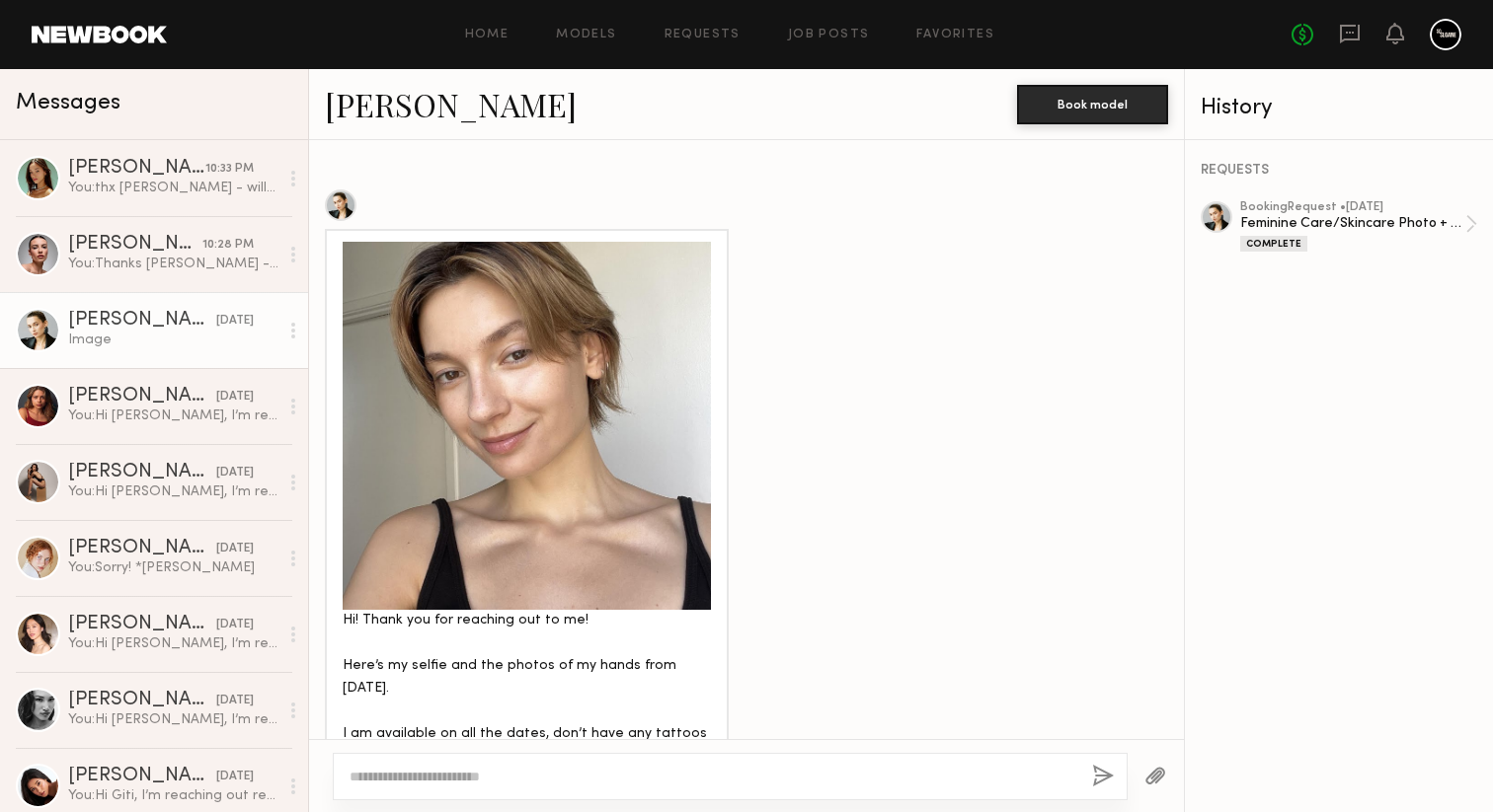
click at [500, 393] on div at bounding box center [526, 425] width 368 height 368
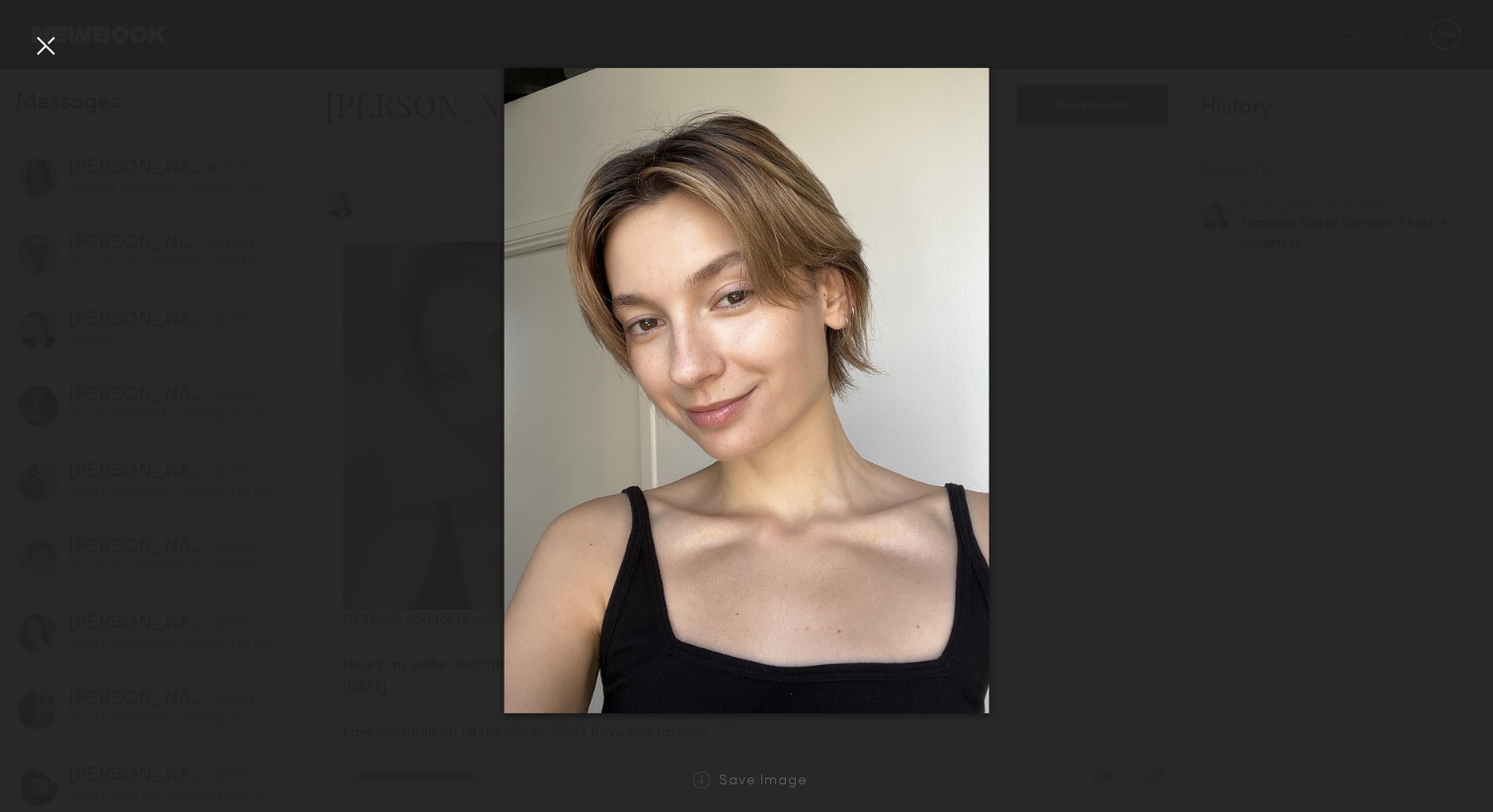
click at [43, 45] on div at bounding box center [46, 46] width 32 height 32
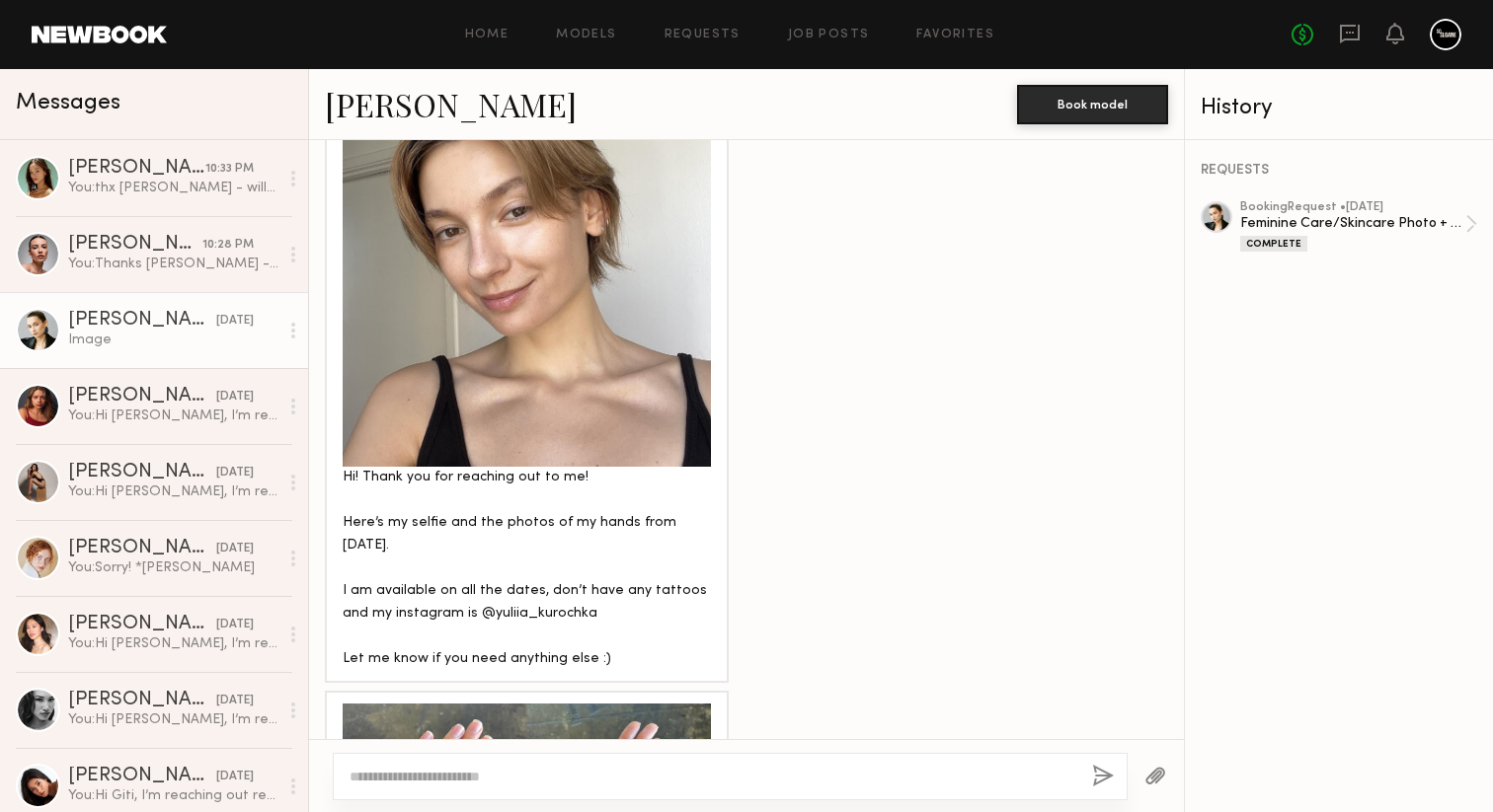
scroll to position [2803, 0]
drag, startPoint x: 565, startPoint y: 542, endPoint x: 452, endPoint y: 542, distance: 113.0
click at [452, 542] on div "Hi! Thank you for reaching out to me! Here’s my selfie and the photos of my han…" at bounding box center [526, 567] width 368 height 204
copy div "@yuliia_kurochka"
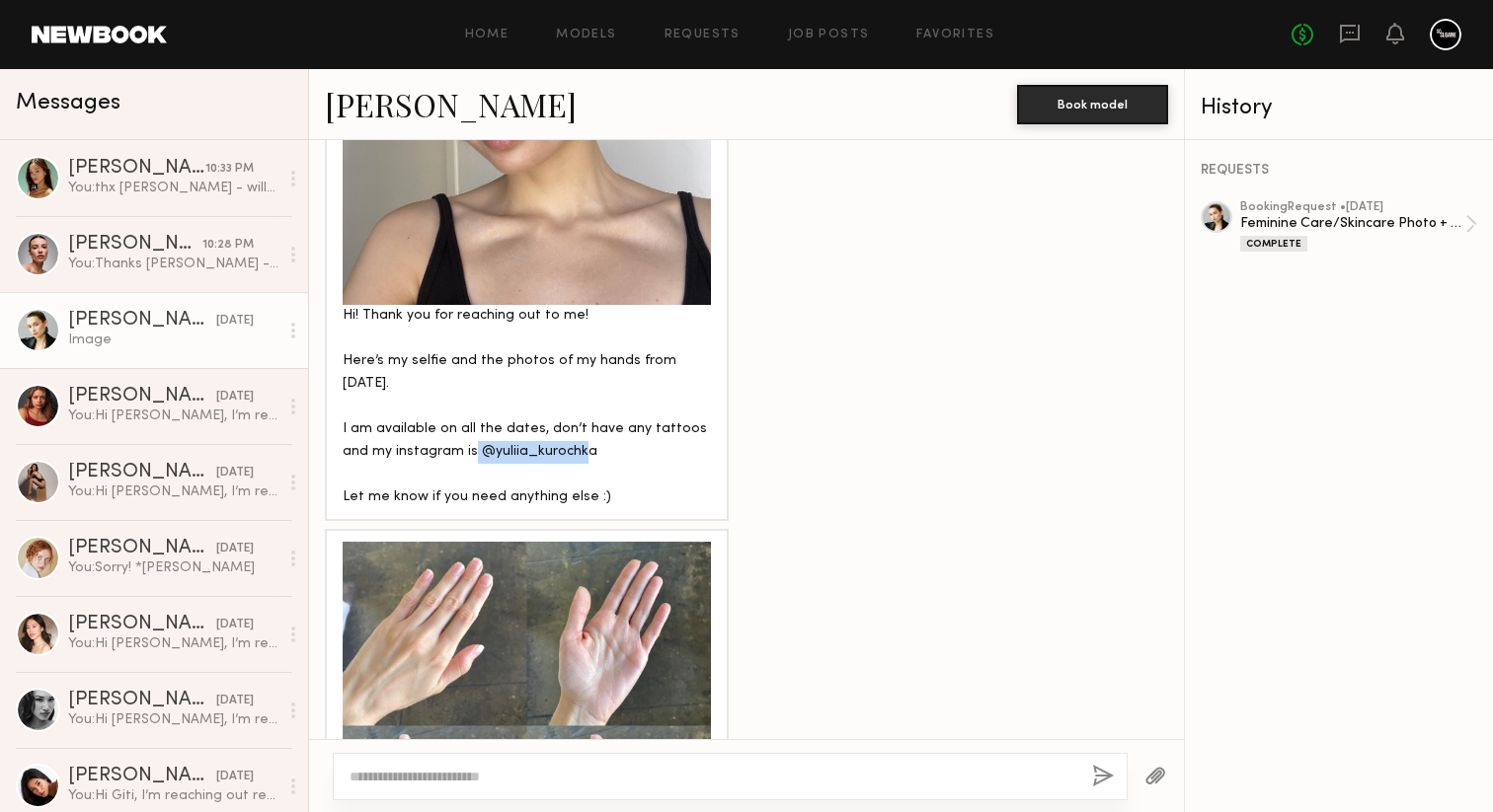
scroll to position [3089, 0]
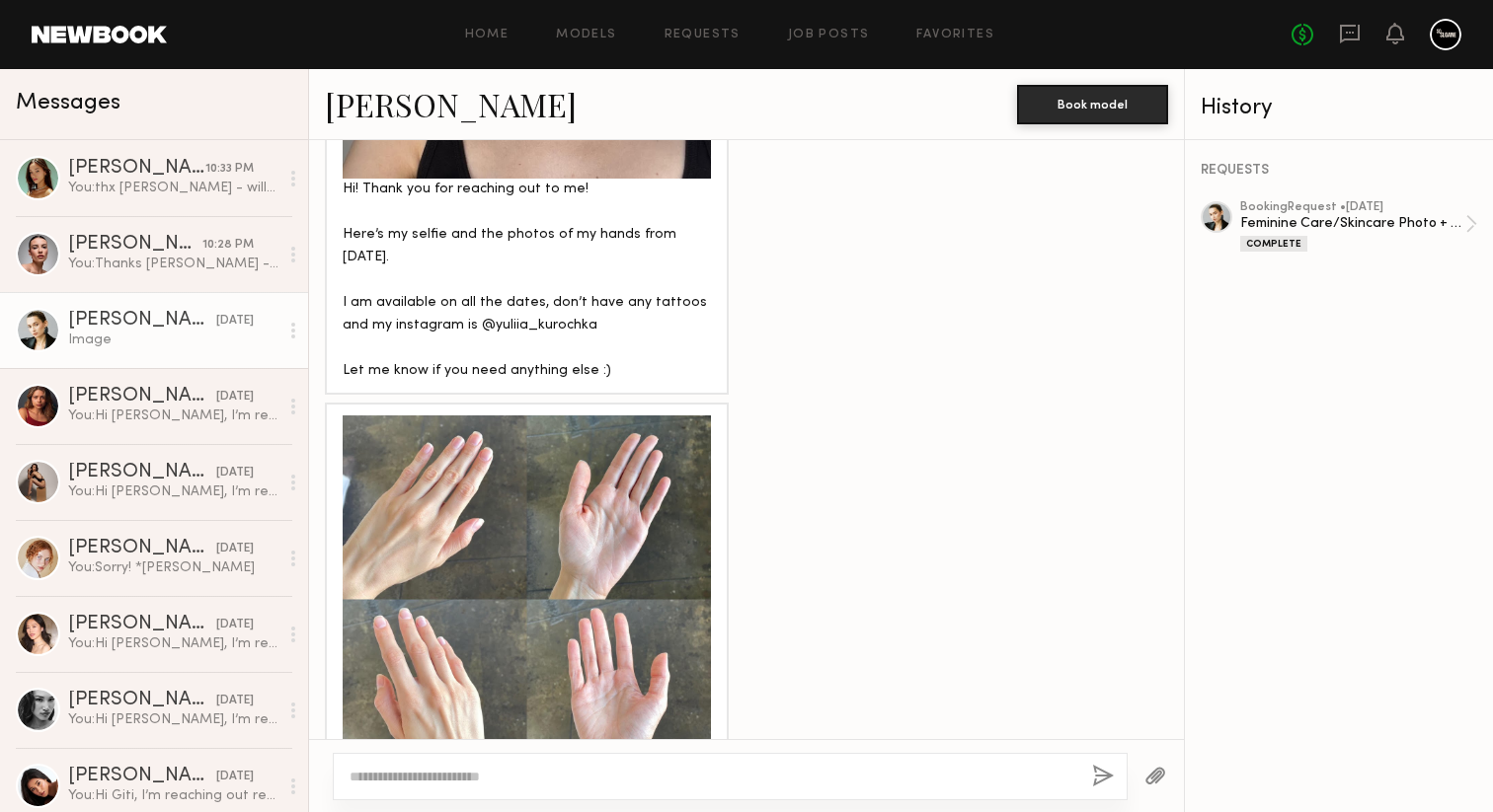
click at [517, 542] on div at bounding box center [526, 599] width 368 height 368
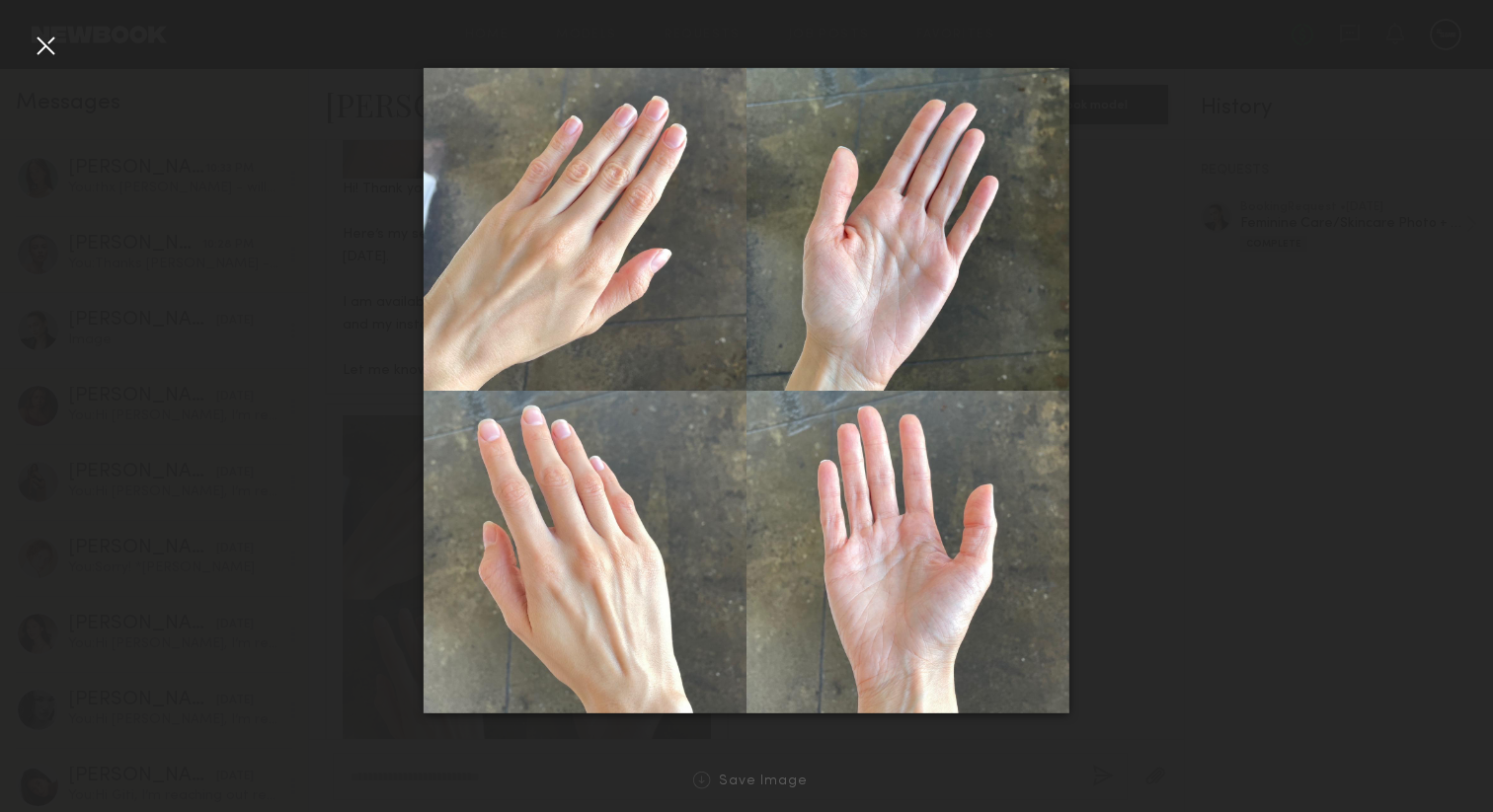
click at [43, 51] on div at bounding box center [46, 46] width 32 height 32
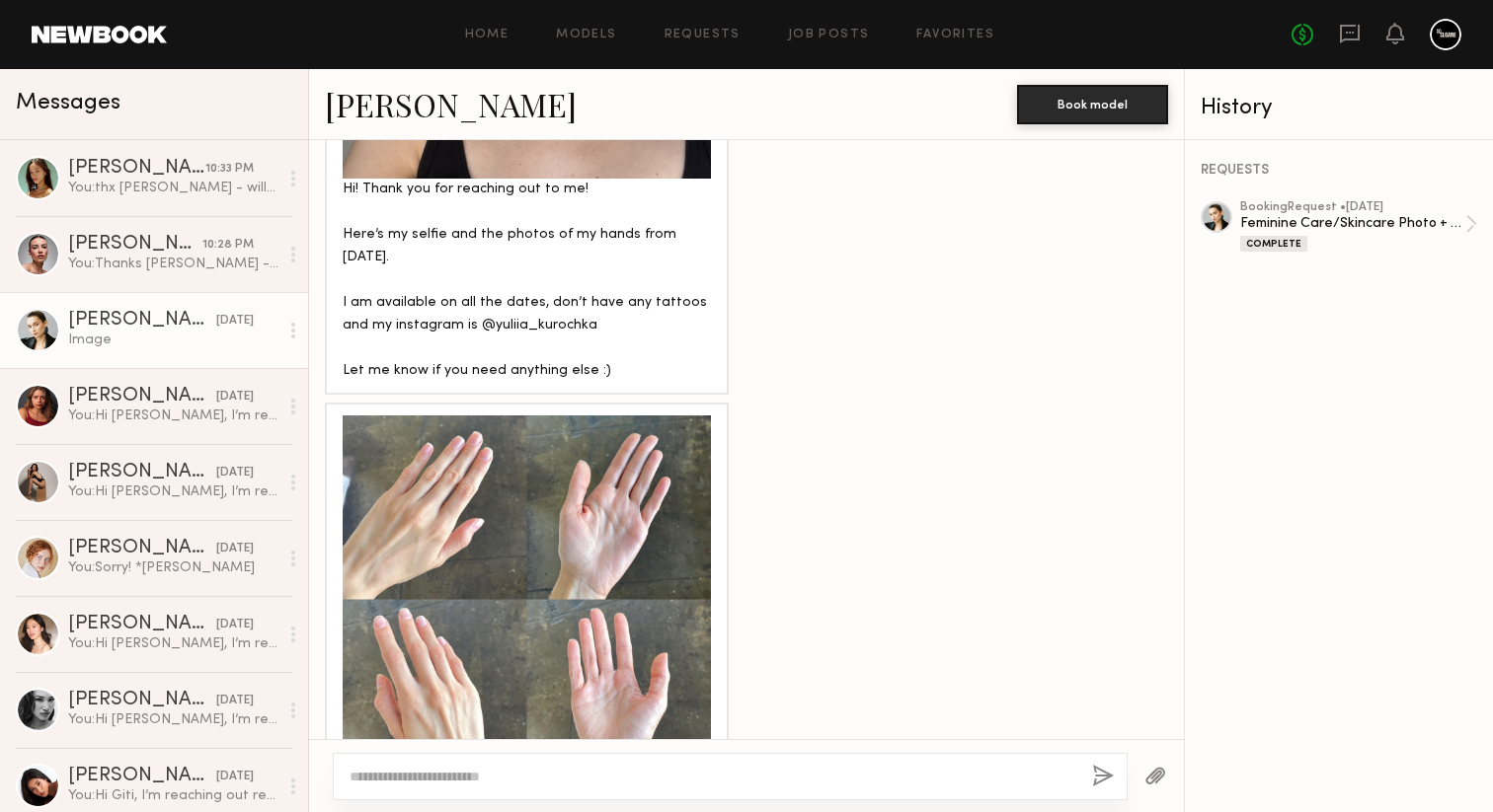
click at [483, 774] on textarea at bounding box center [713, 777] width 727 height 20
type textarea "**********"
click at [1112, 784] on button "button" at bounding box center [1103, 777] width 22 height 25
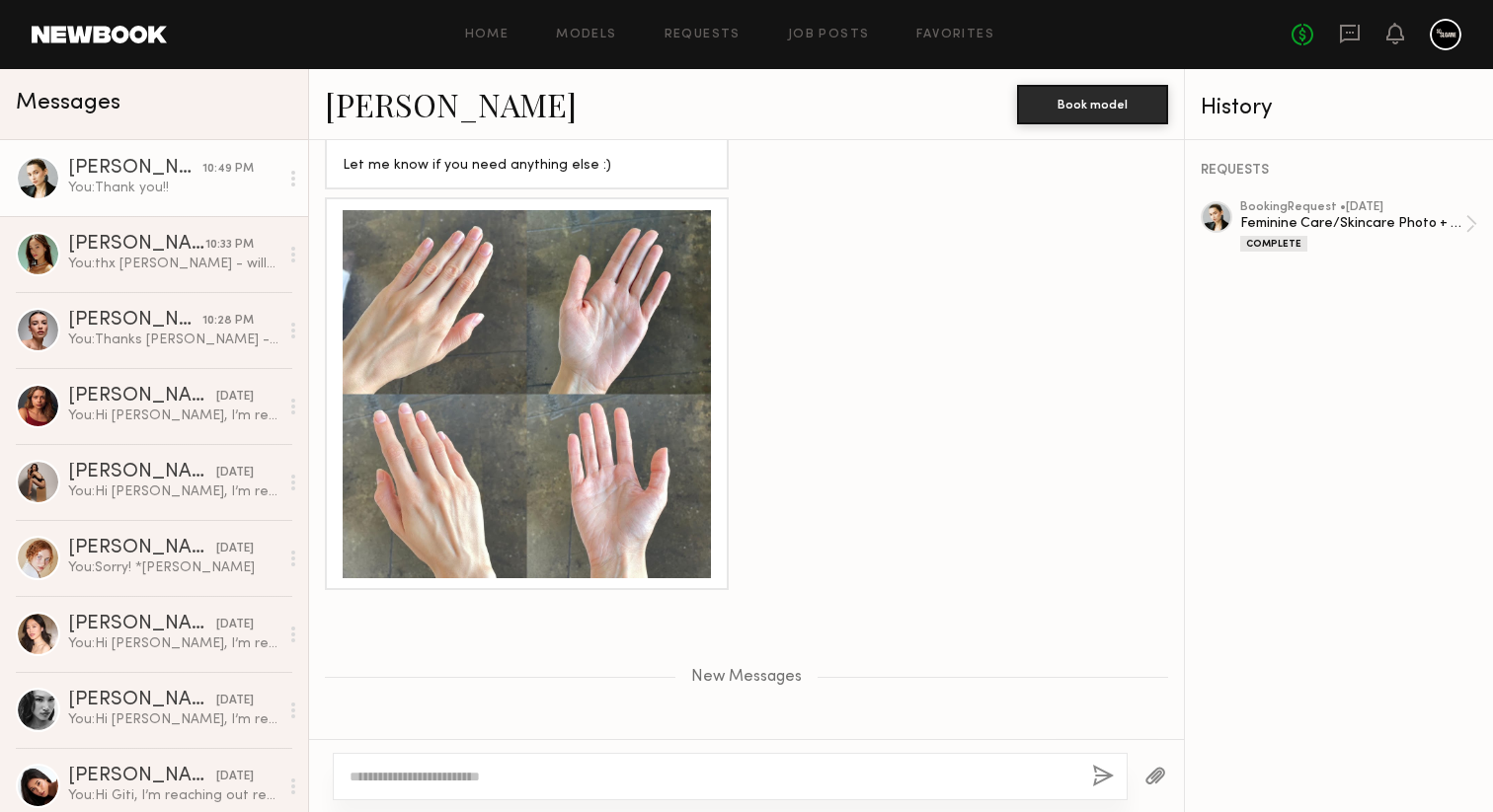
click at [404, 98] on link "Yuliia K." at bounding box center [450, 104] width 251 height 43
click at [700, 772] on textarea at bounding box center [713, 777] width 727 height 20
type textarea "**********"
click at [1103, 767] on button "button" at bounding box center [1103, 777] width 22 height 25
